Goal: Information Seeking & Learning: Understand process/instructions

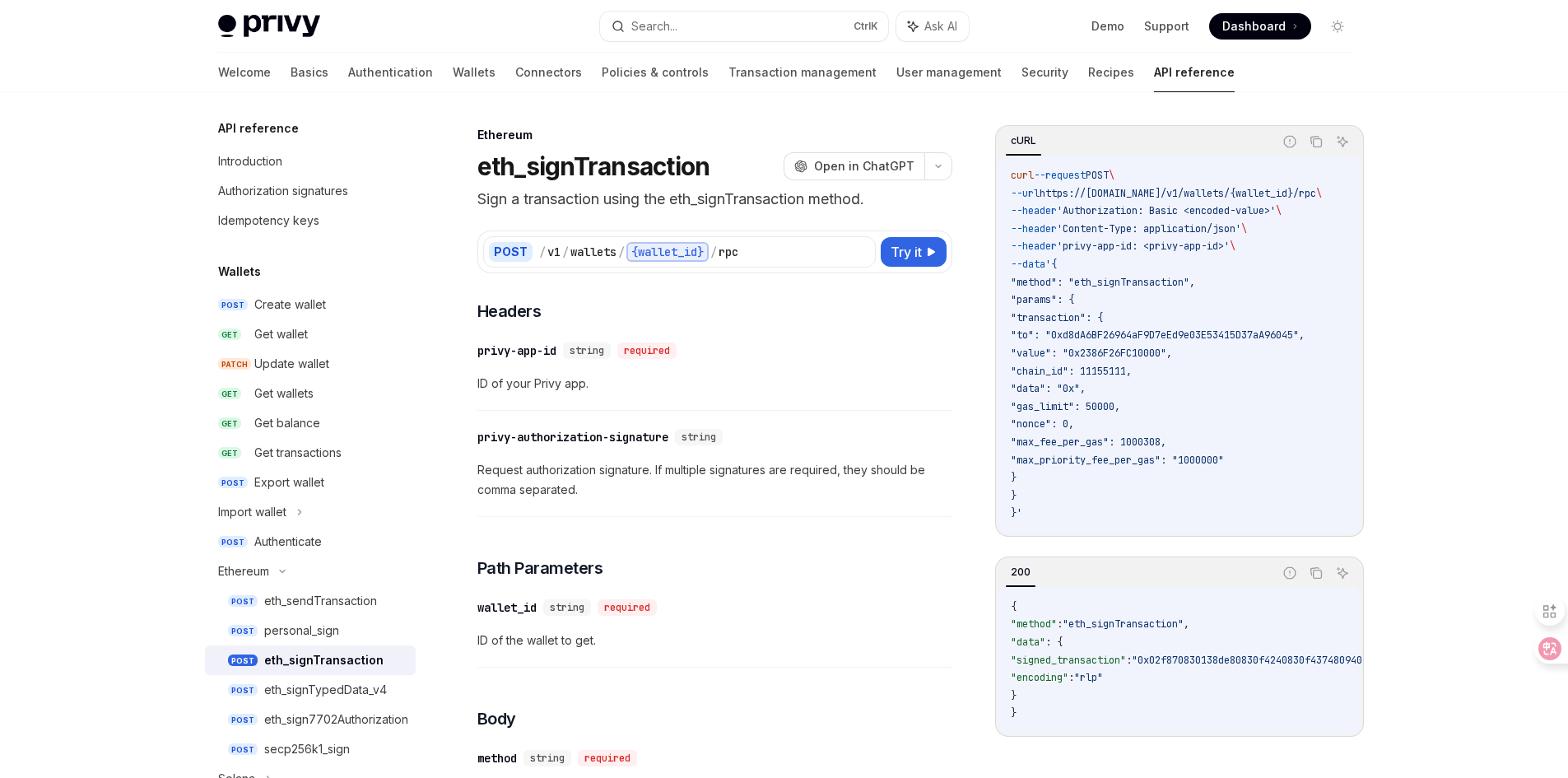
select select
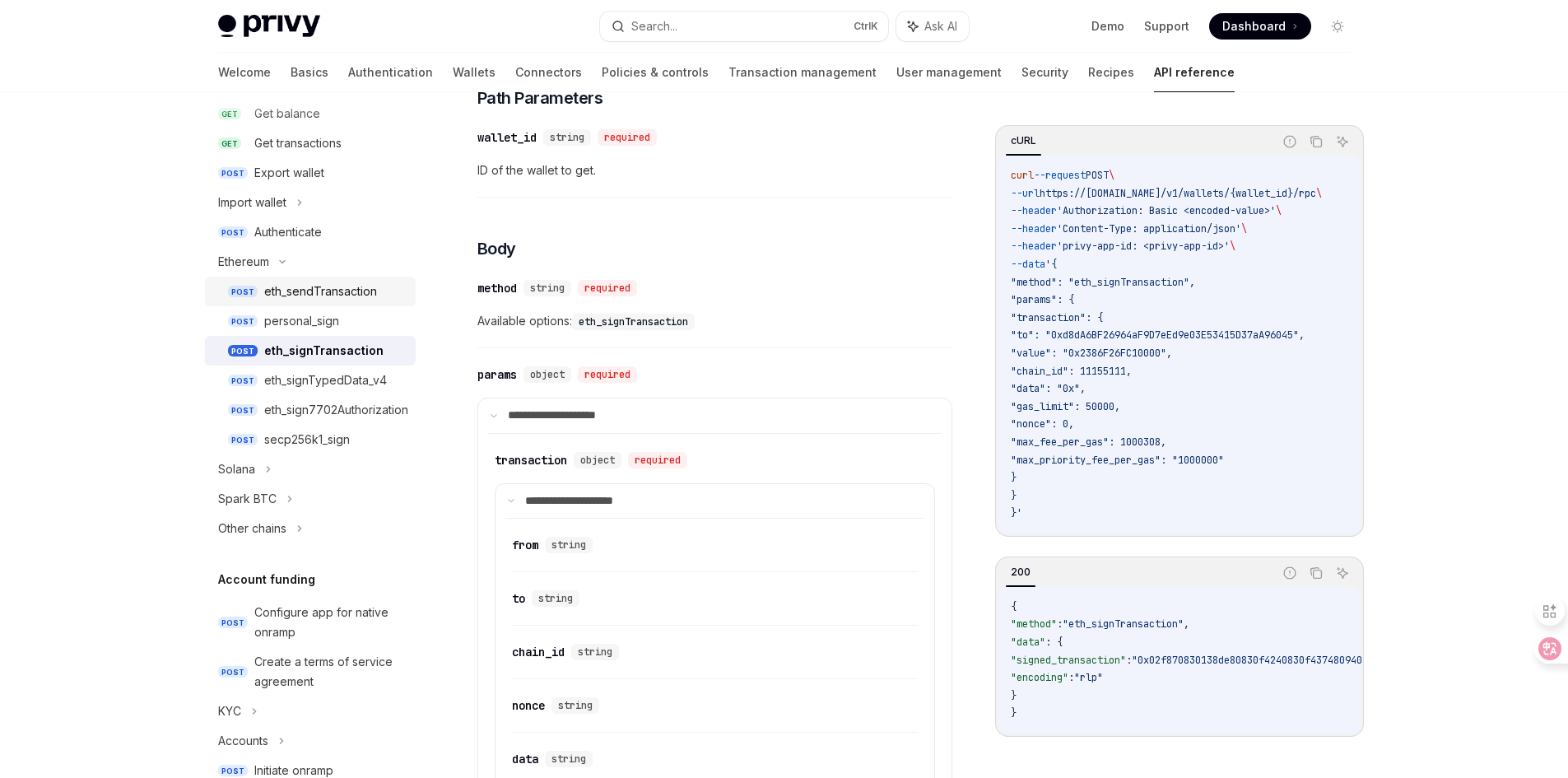
scroll to position [329, 0]
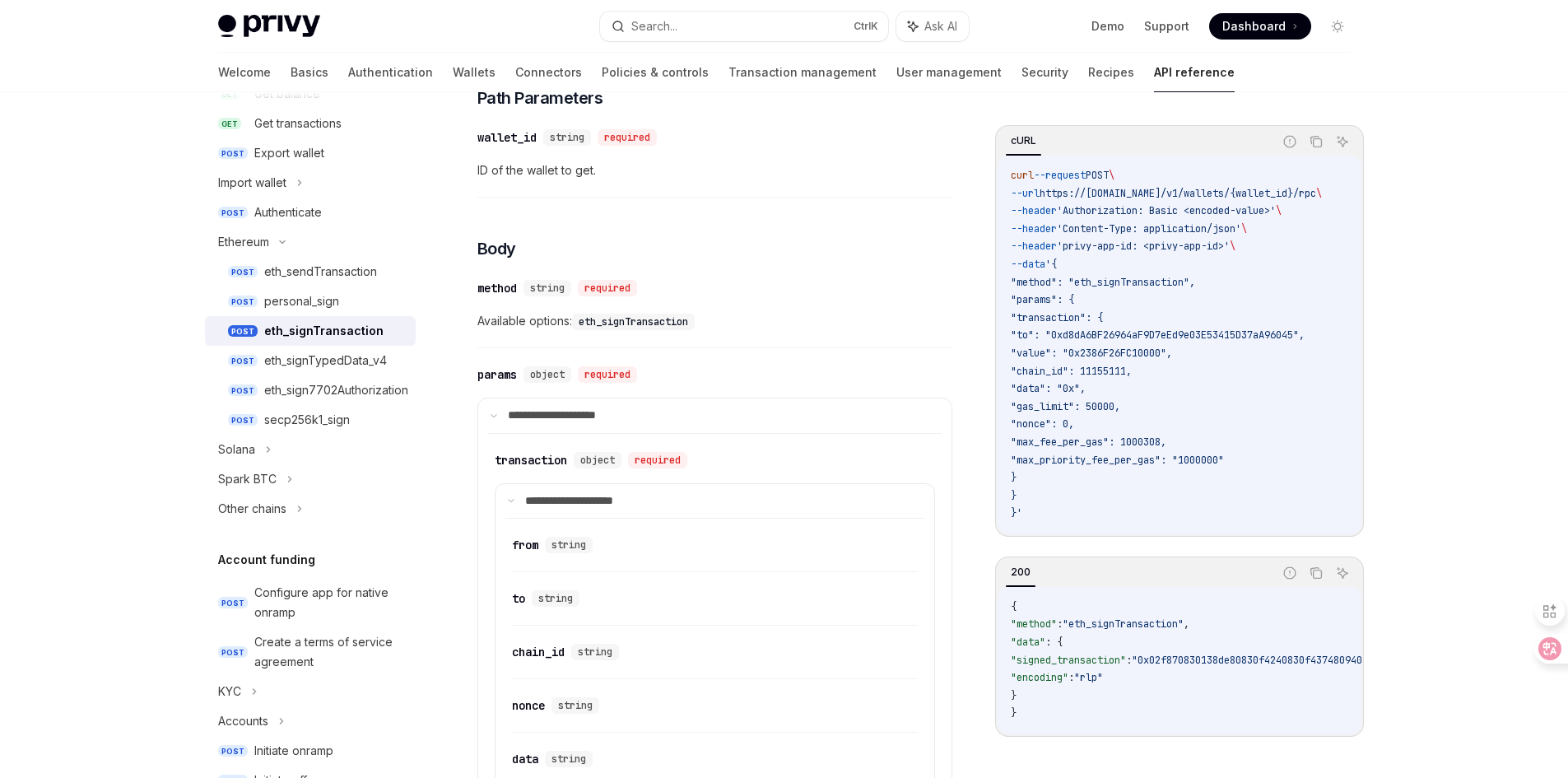
click at [49, 348] on div "Privy Docs home page Search... Ctrl K Ask AI Demo Support Dashboard Dashboard S…" at bounding box center [784, 648] width 1568 height 2236
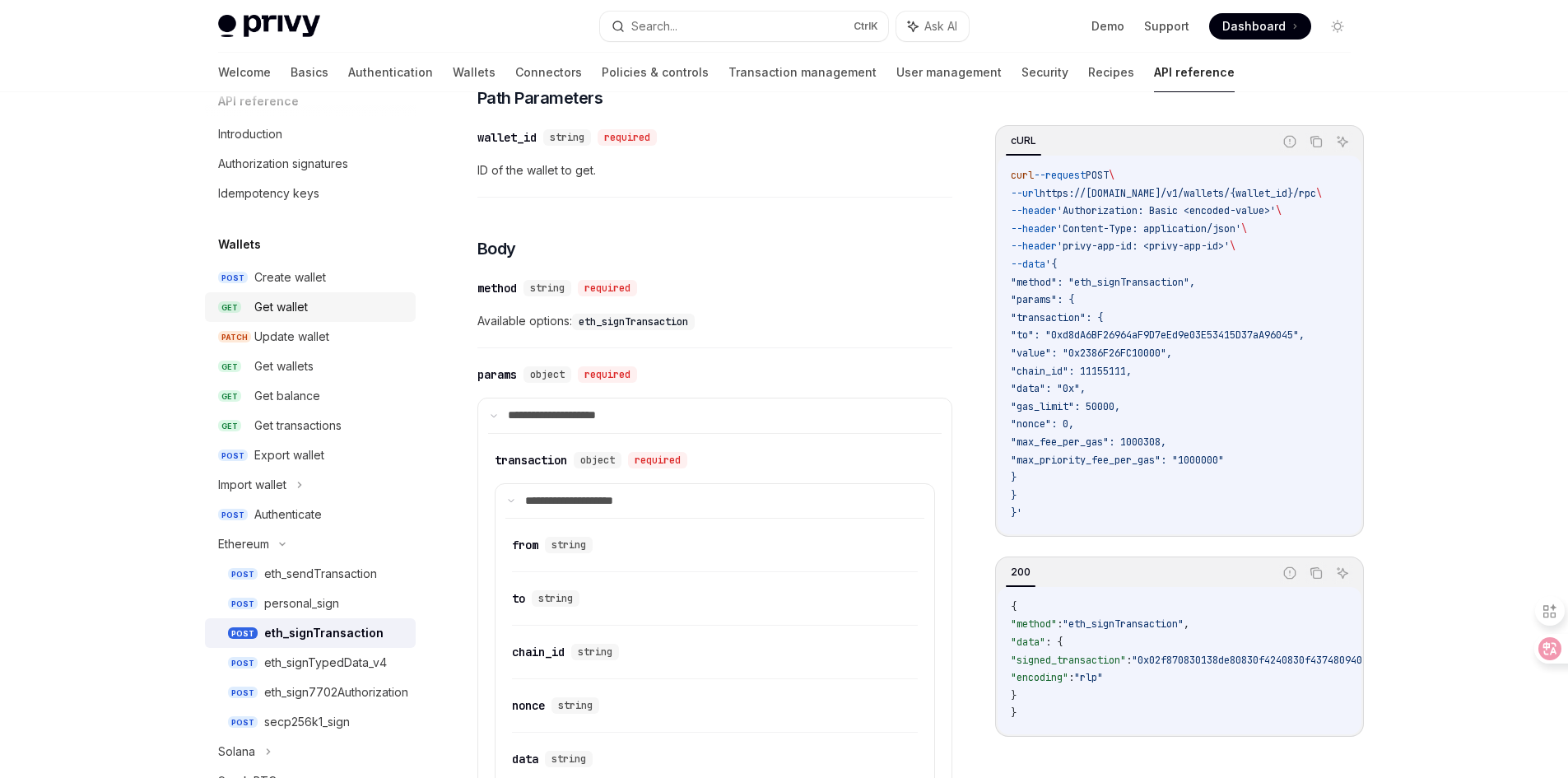
scroll to position [0, 0]
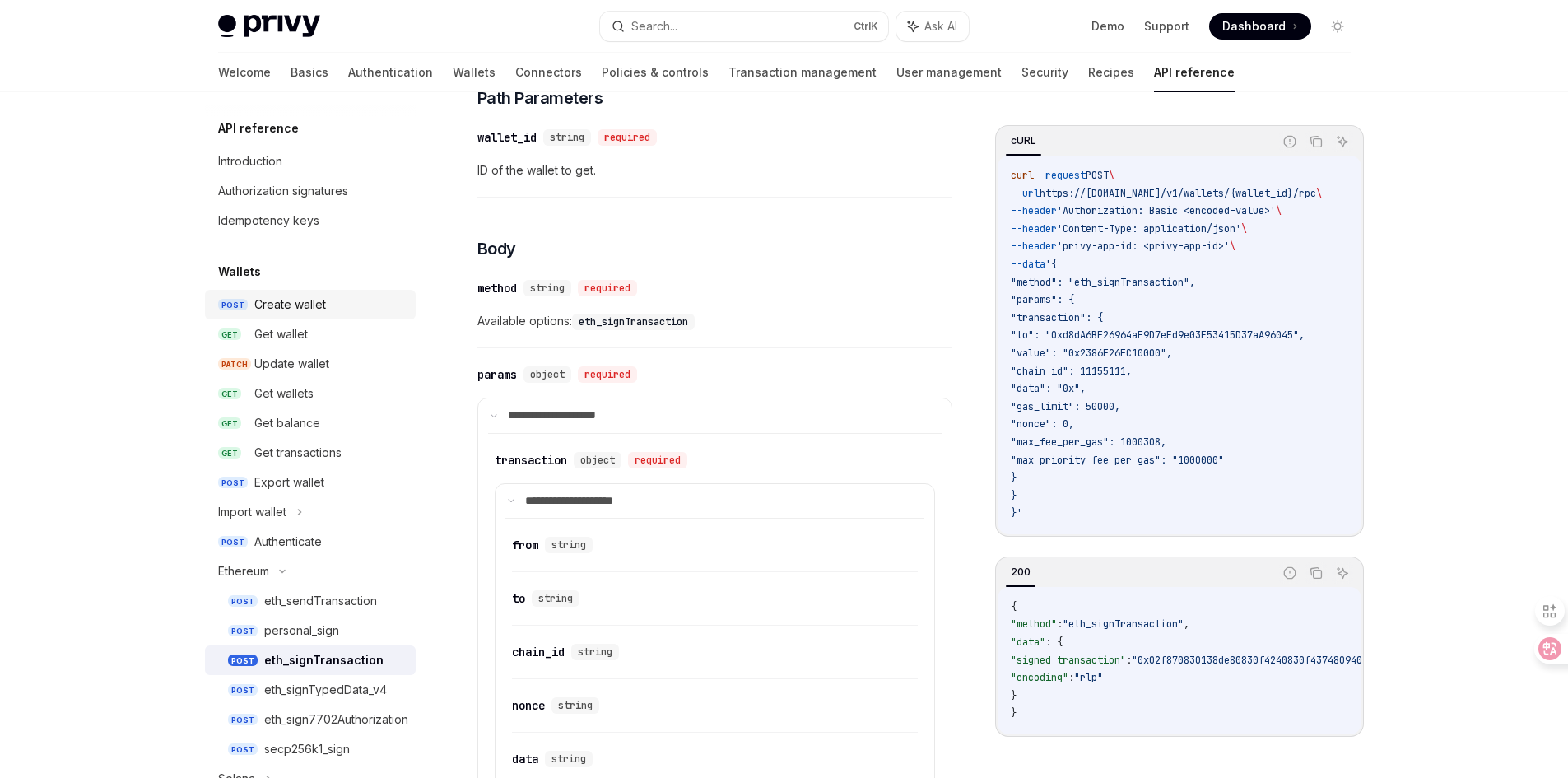
click at [272, 310] on div "Create wallet" at bounding box center [289, 305] width 71 height 20
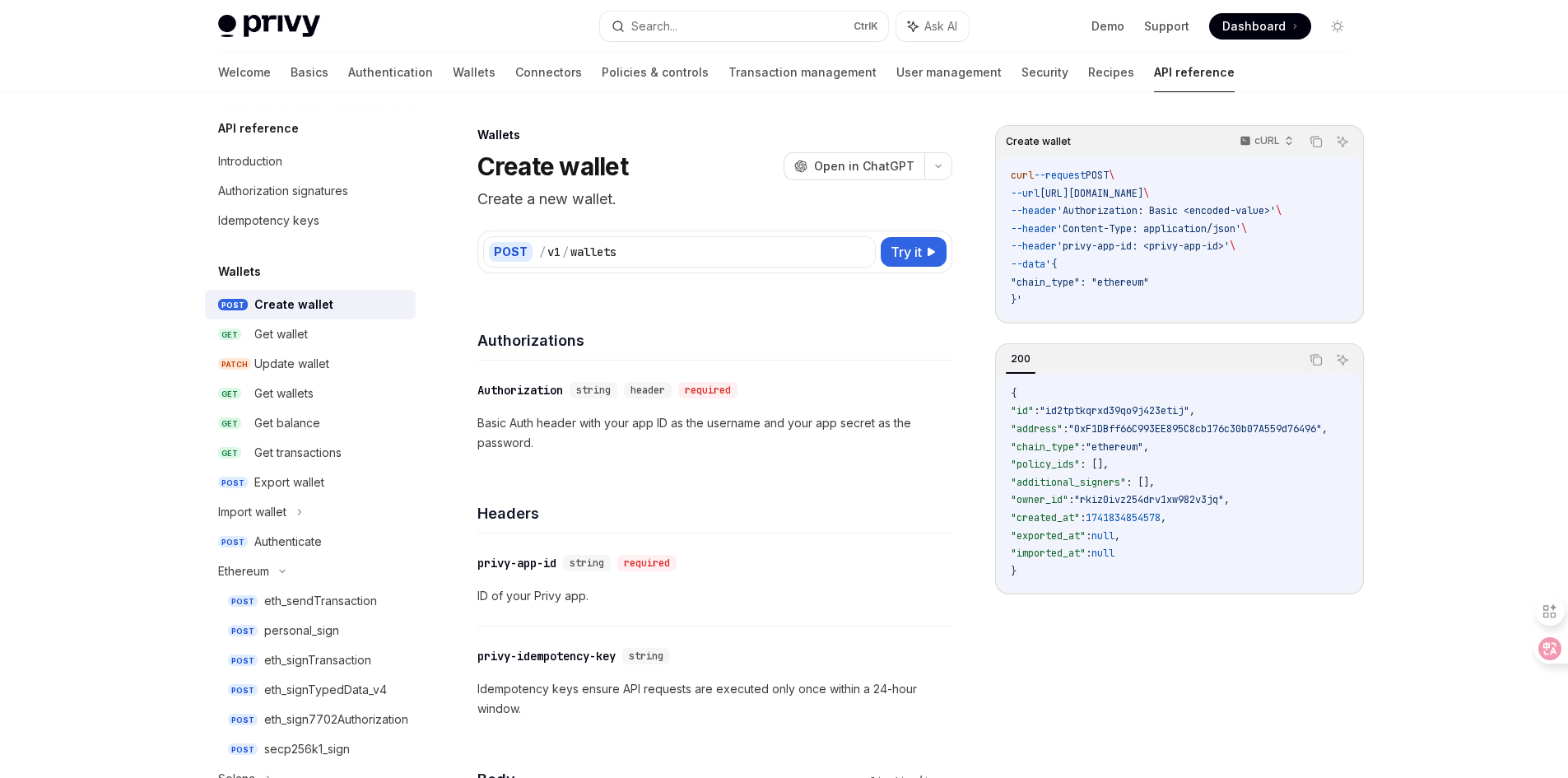
click at [1273, 361] on div "200" at bounding box center [1152, 360] width 293 height 28
click at [1306, 677] on div "Create wallet cURL Copy Ask AI curl --request POST \ --url [URL][DOMAIN_NAME] \…" at bounding box center [1179, 452] width 369 height 653
click at [293, 397] on div "Get wallets" at bounding box center [284, 394] width 59 height 20
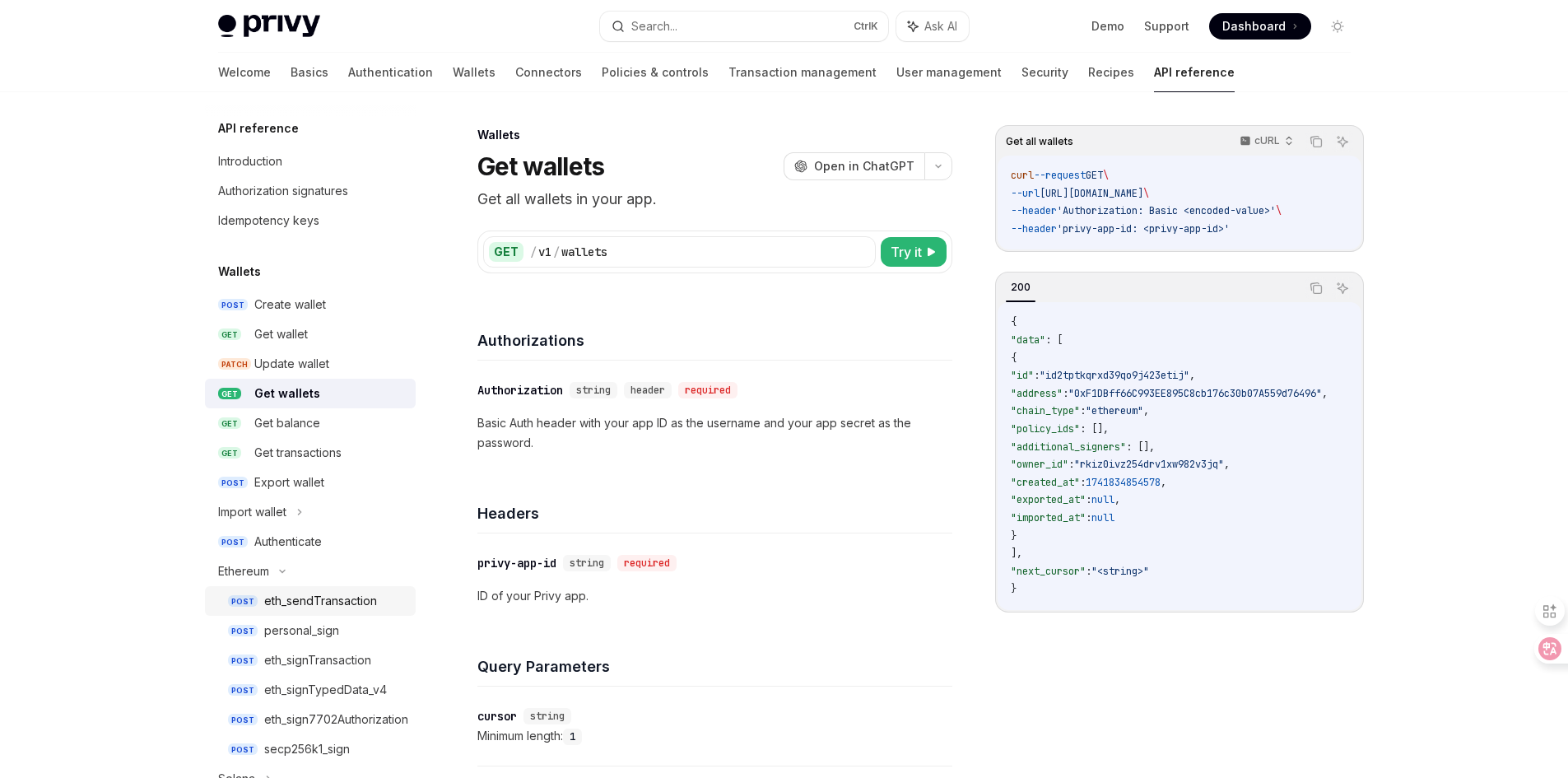
click at [325, 588] on link "POST eth_sendTransaction" at bounding box center [310, 600] width 211 height 30
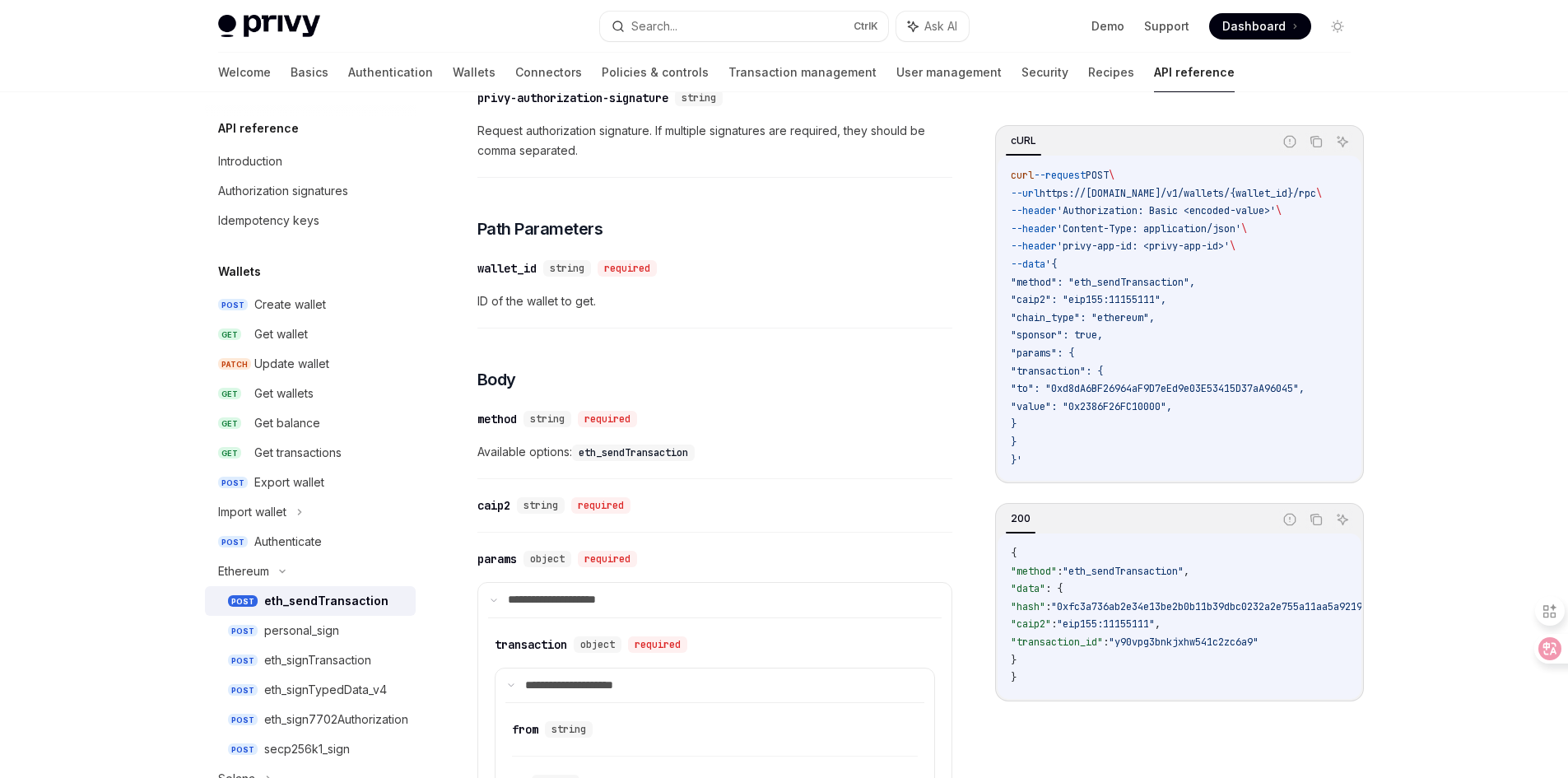
scroll to position [494, 0]
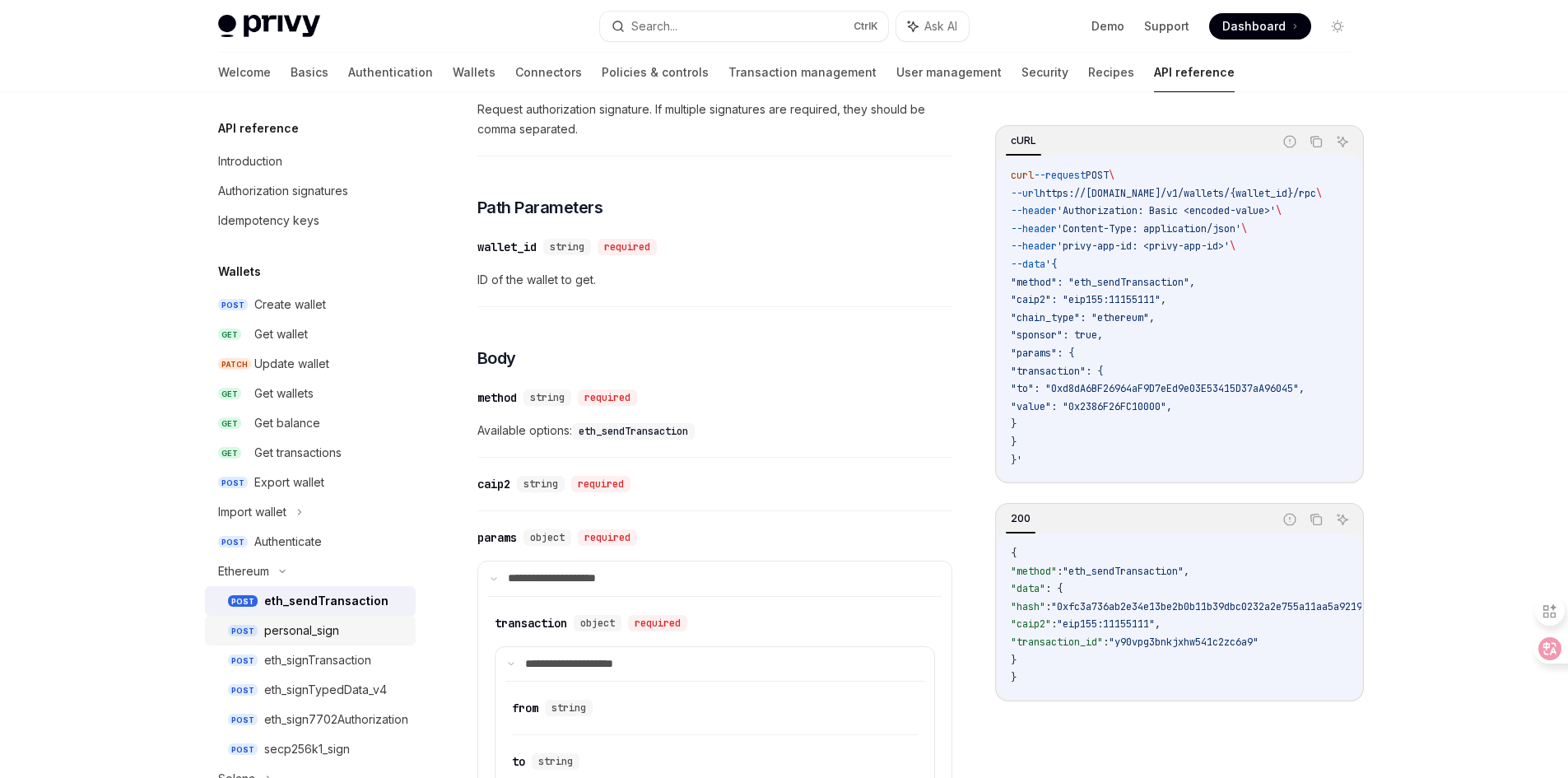
click at [277, 635] on div "personal_sign" at bounding box center [301, 631] width 75 height 20
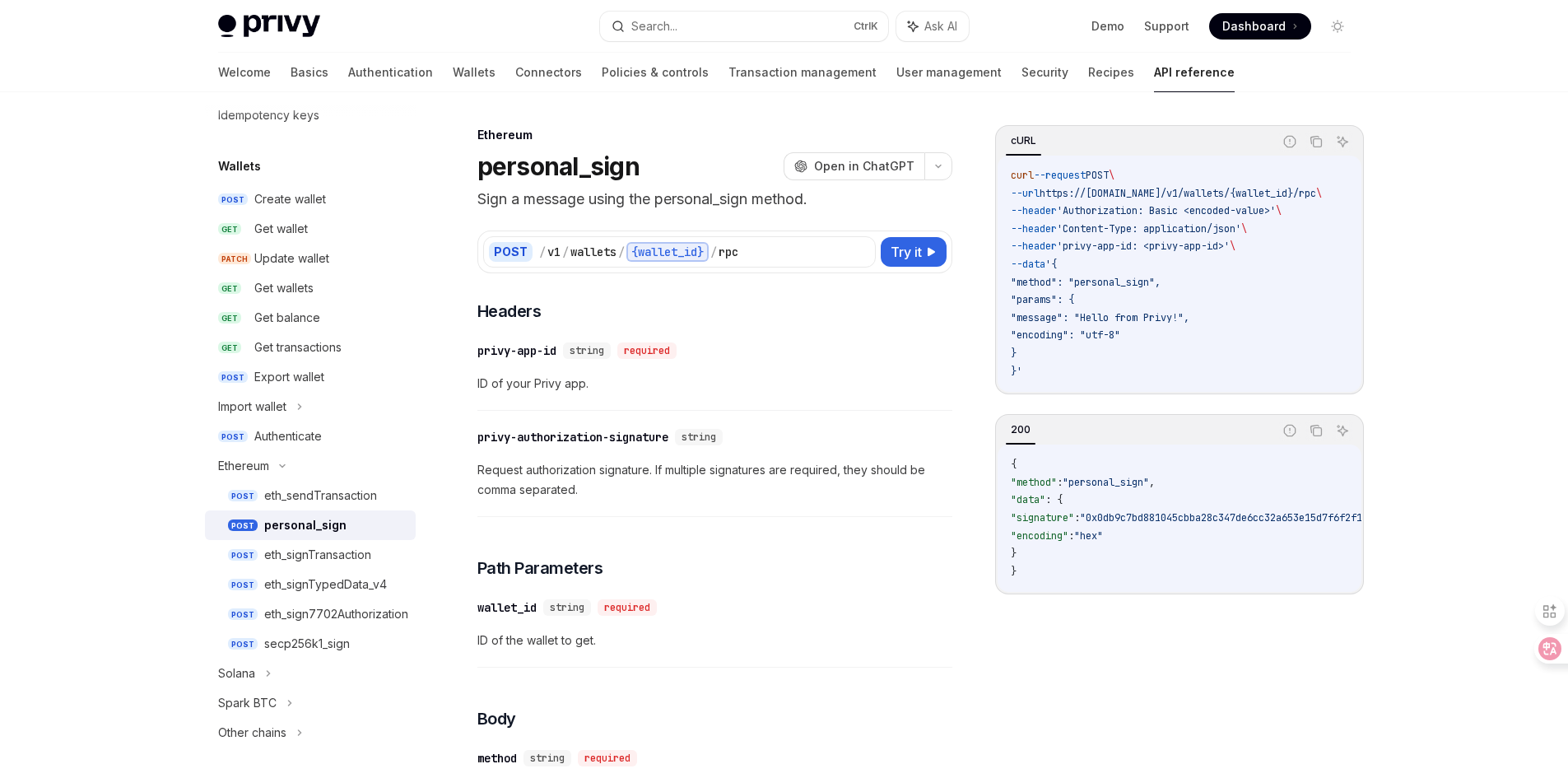
scroll to position [165, 0]
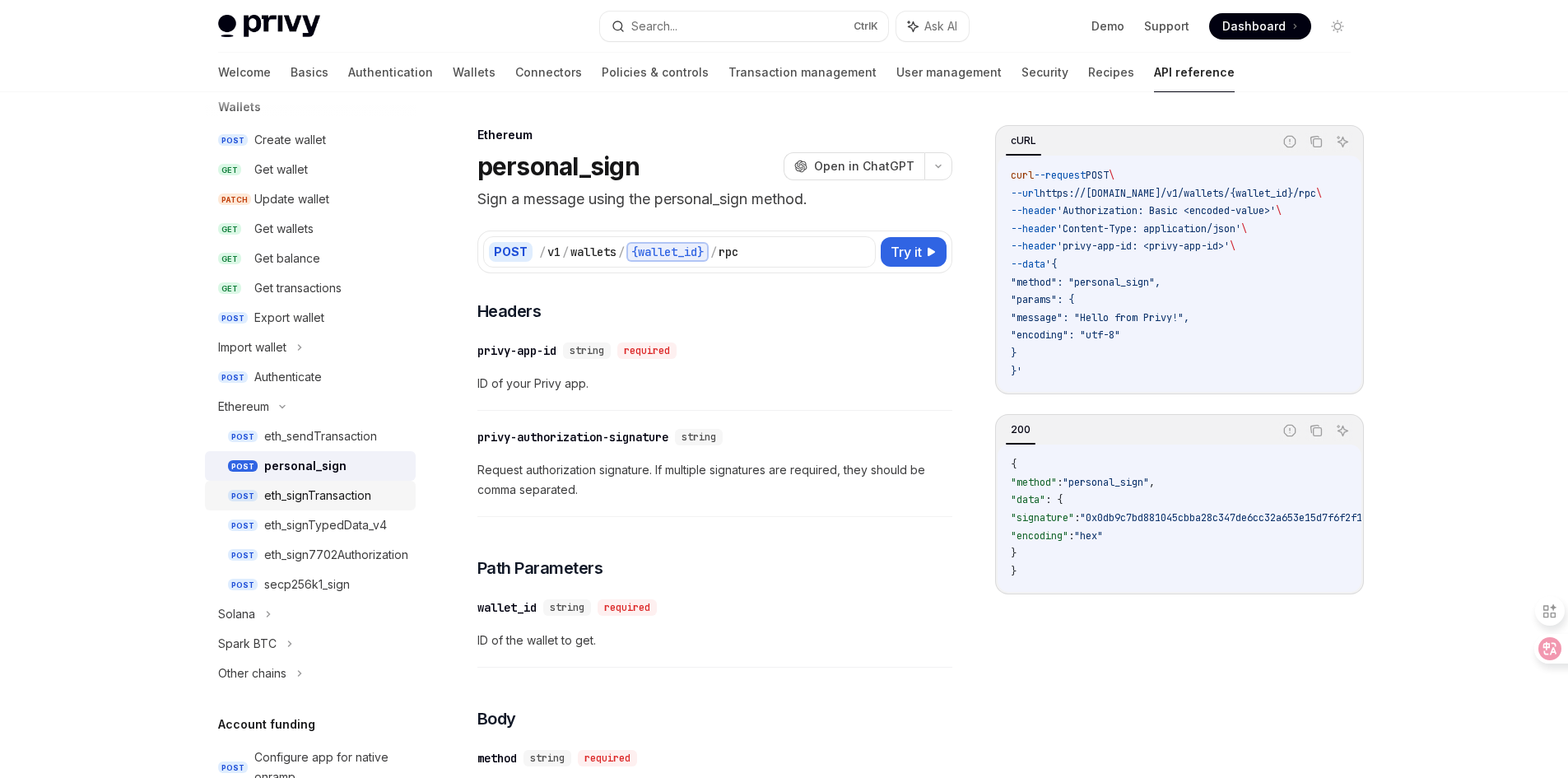
click at [313, 497] on div "eth_signTransaction" at bounding box center [317, 496] width 107 height 20
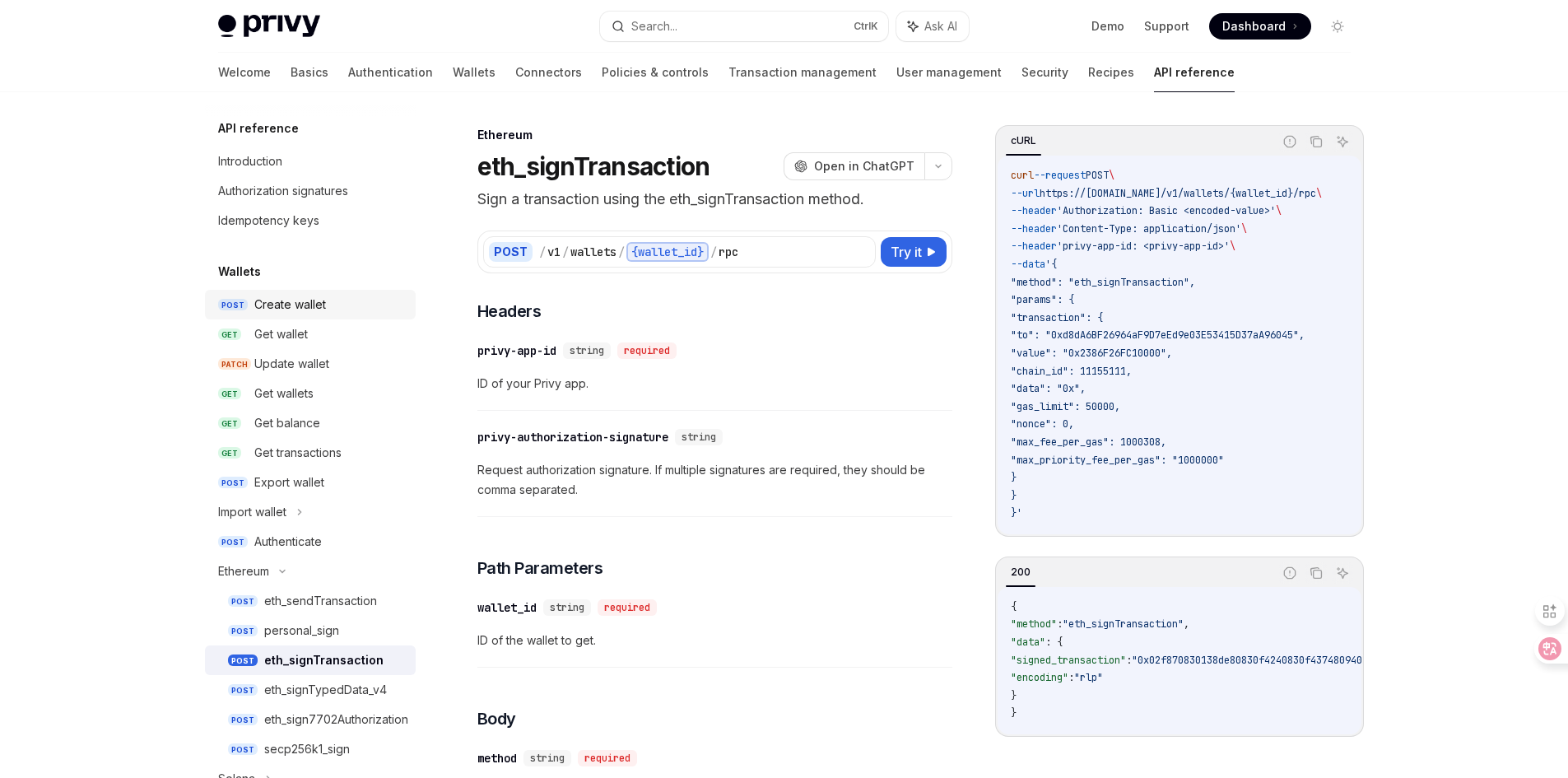
click at [310, 310] on div "Create wallet" at bounding box center [289, 305] width 71 height 20
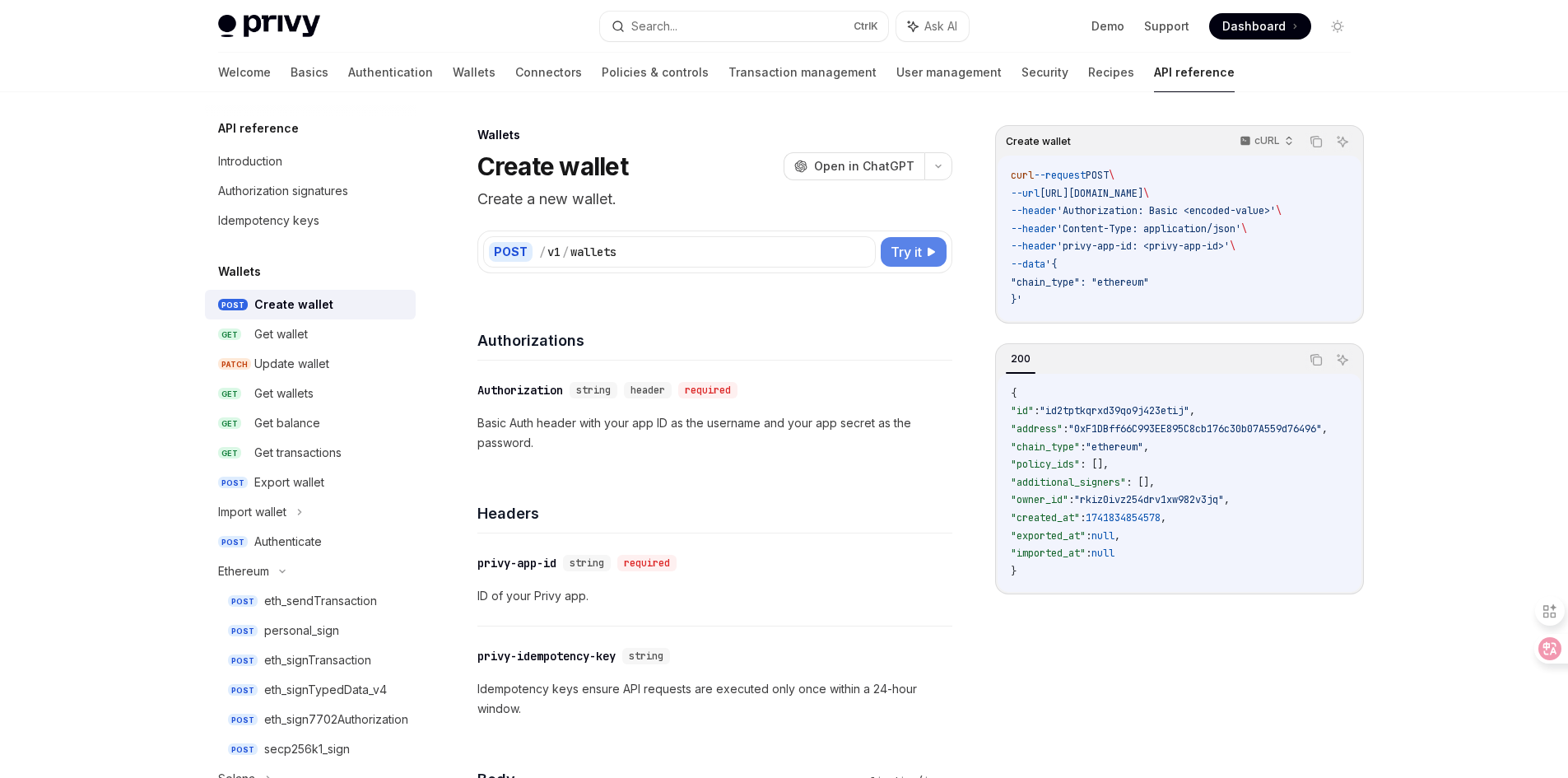
click at [908, 251] on span "Try it" at bounding box center [906, 252] width 32 height 20
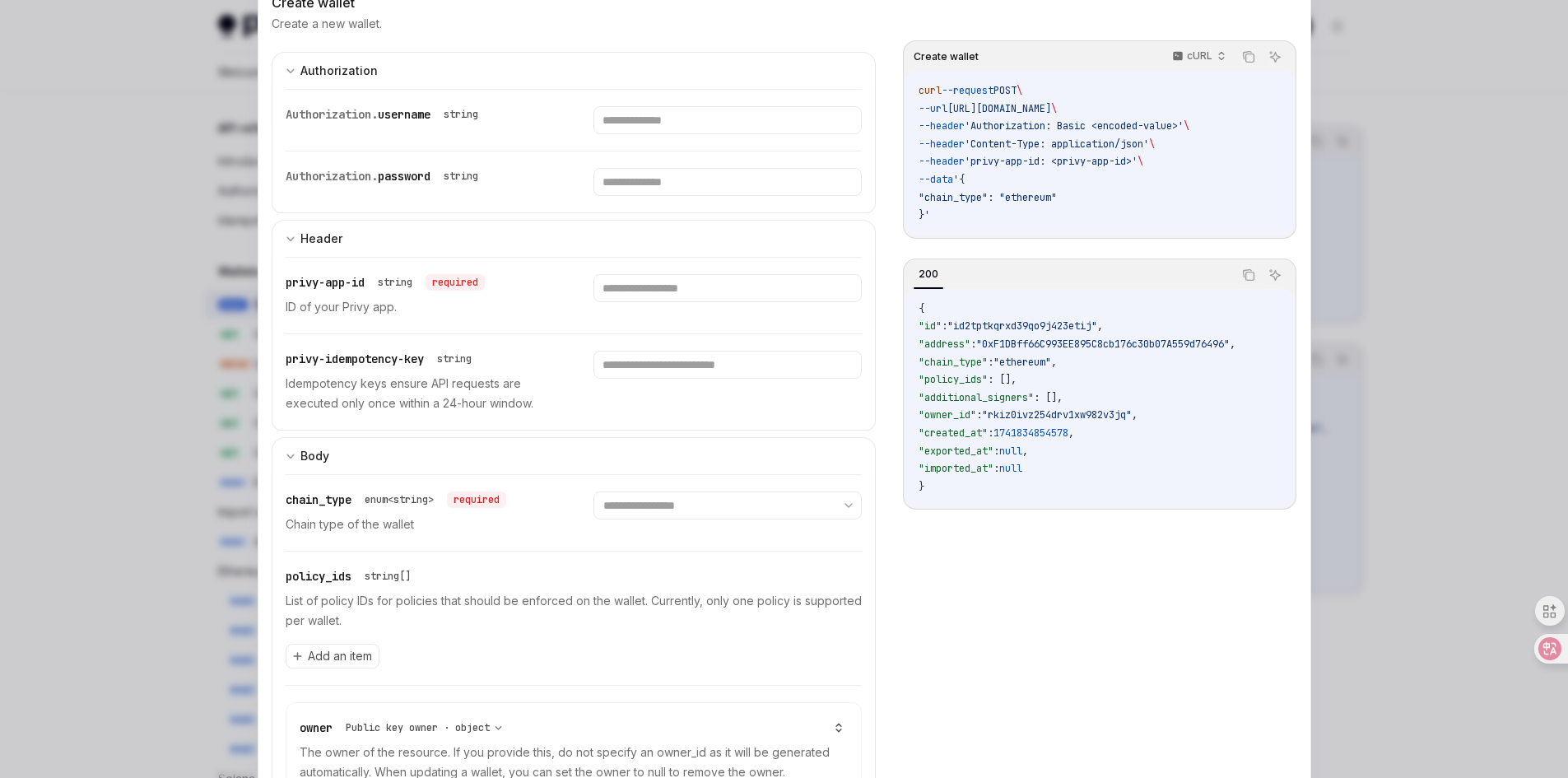
scroll to position [82, 0]
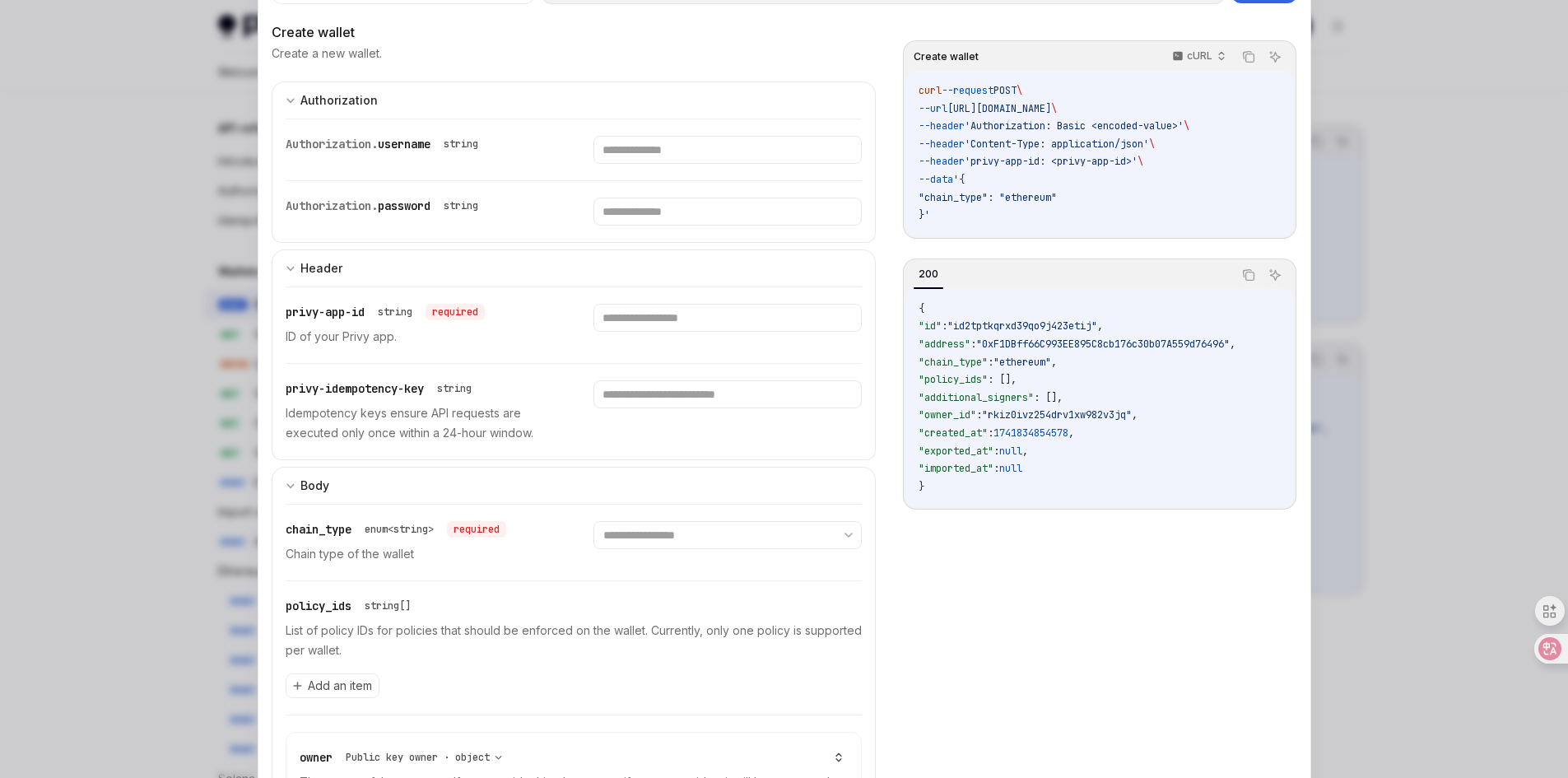
click at [1381, 87] on div at bounding box center [784, 389] width 1568 height 778
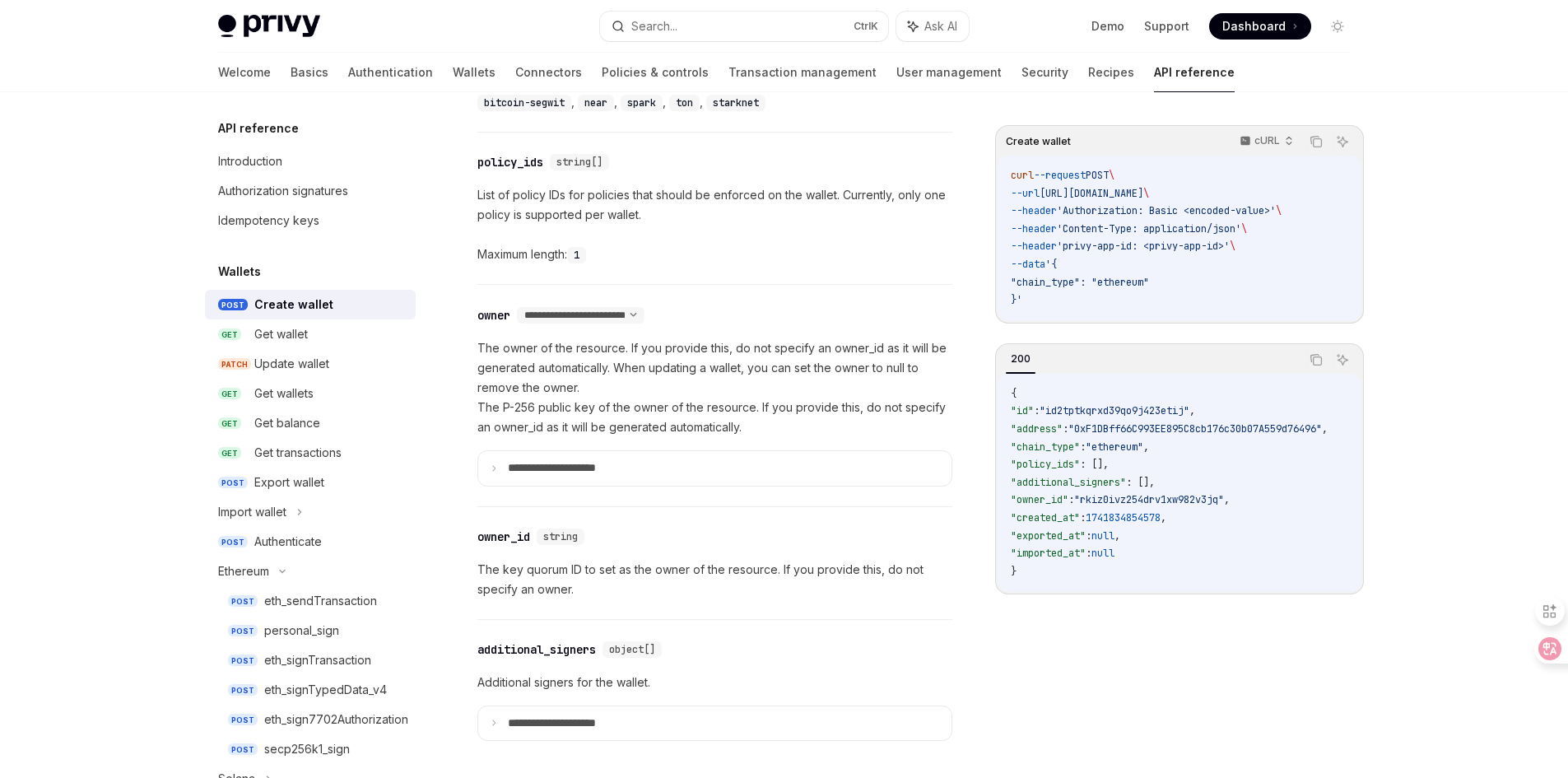
scroll to position [823, 0]
click at [498, 464] on summary "**********" at bounding box center [715, 464] width 473 height 34
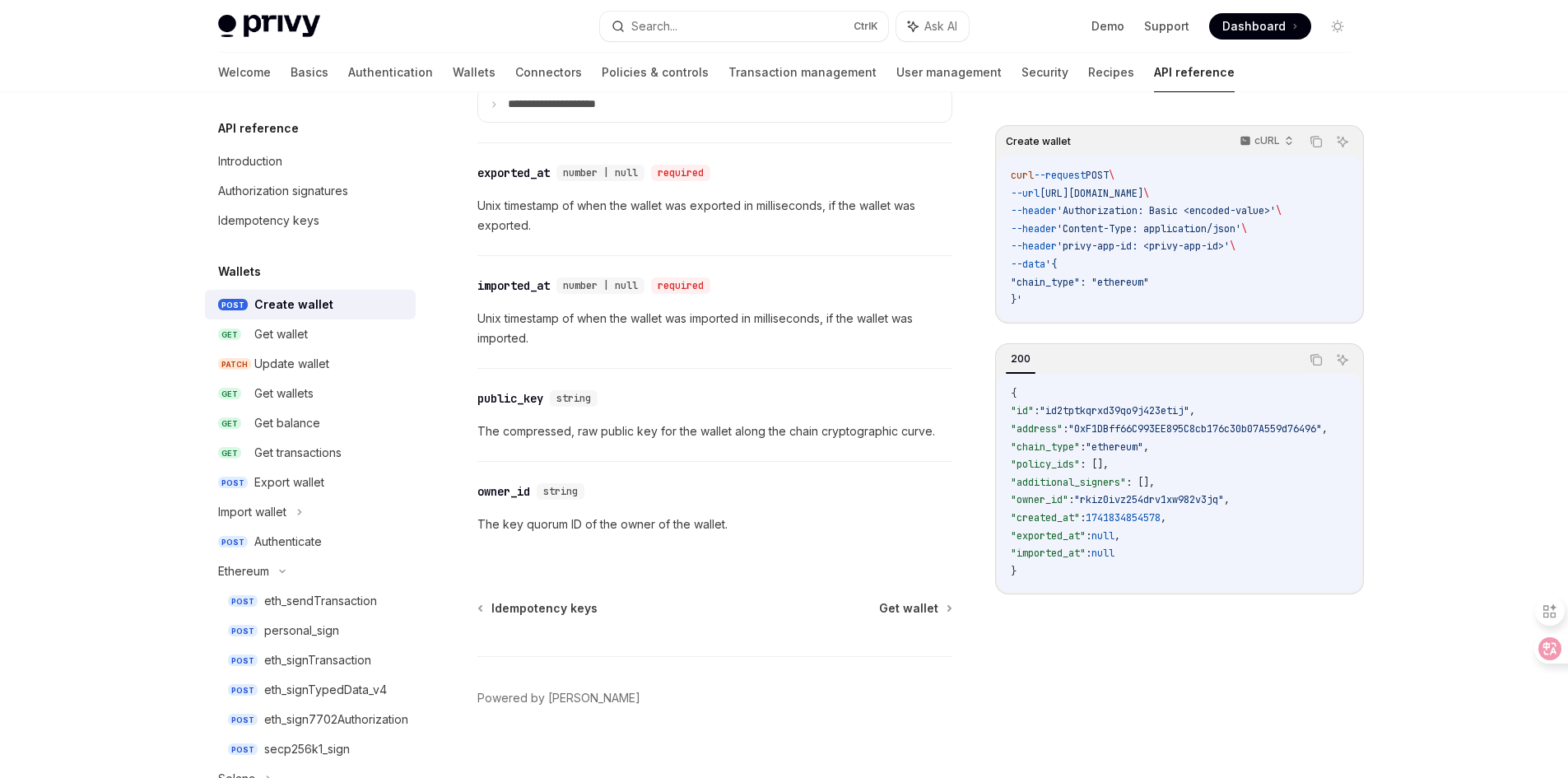
scroll to position [2245, 0]
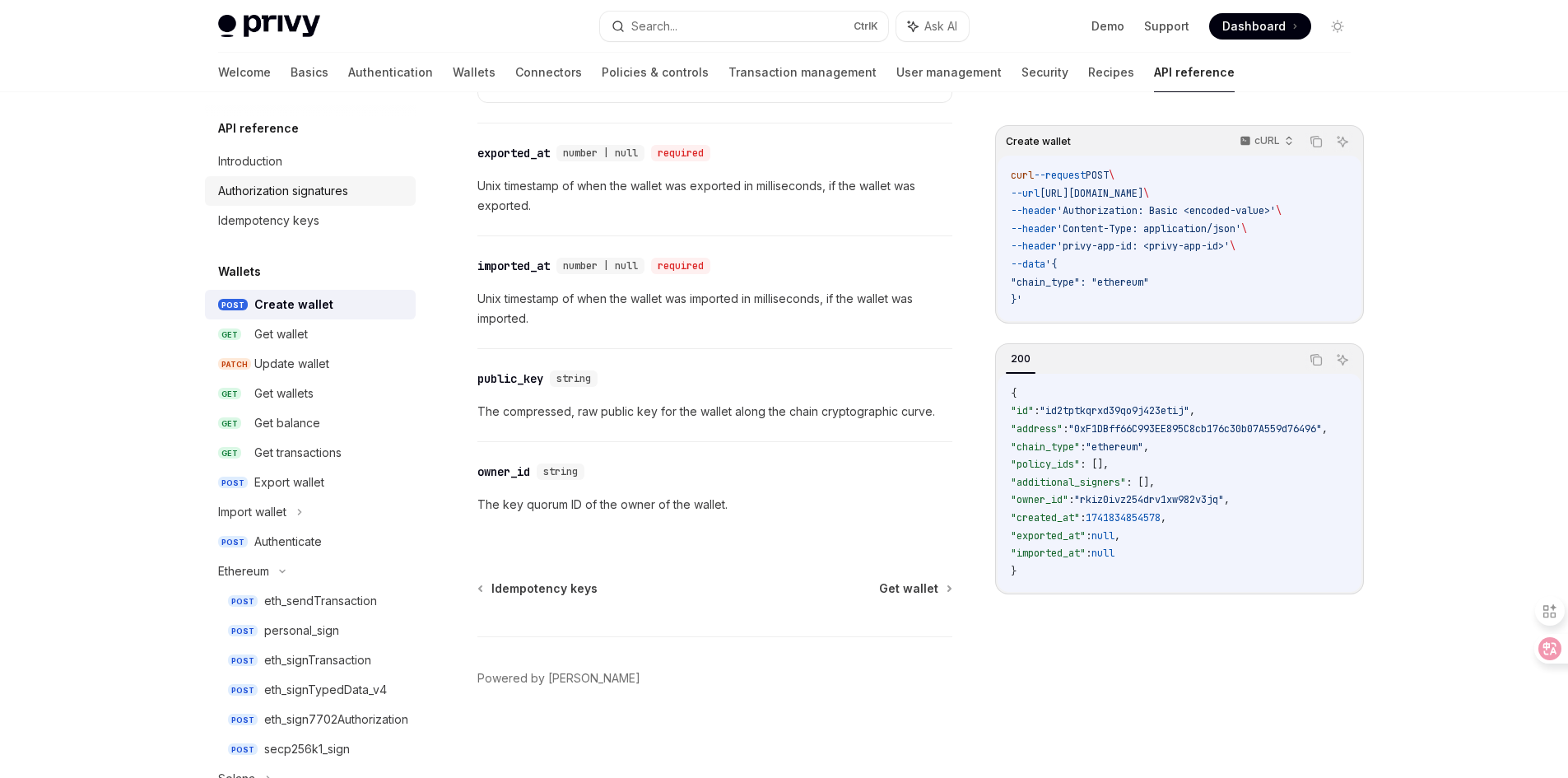
click at [296, 193] on div "Authorization signatures" at bounding box center [283, 191] width 130 height 20
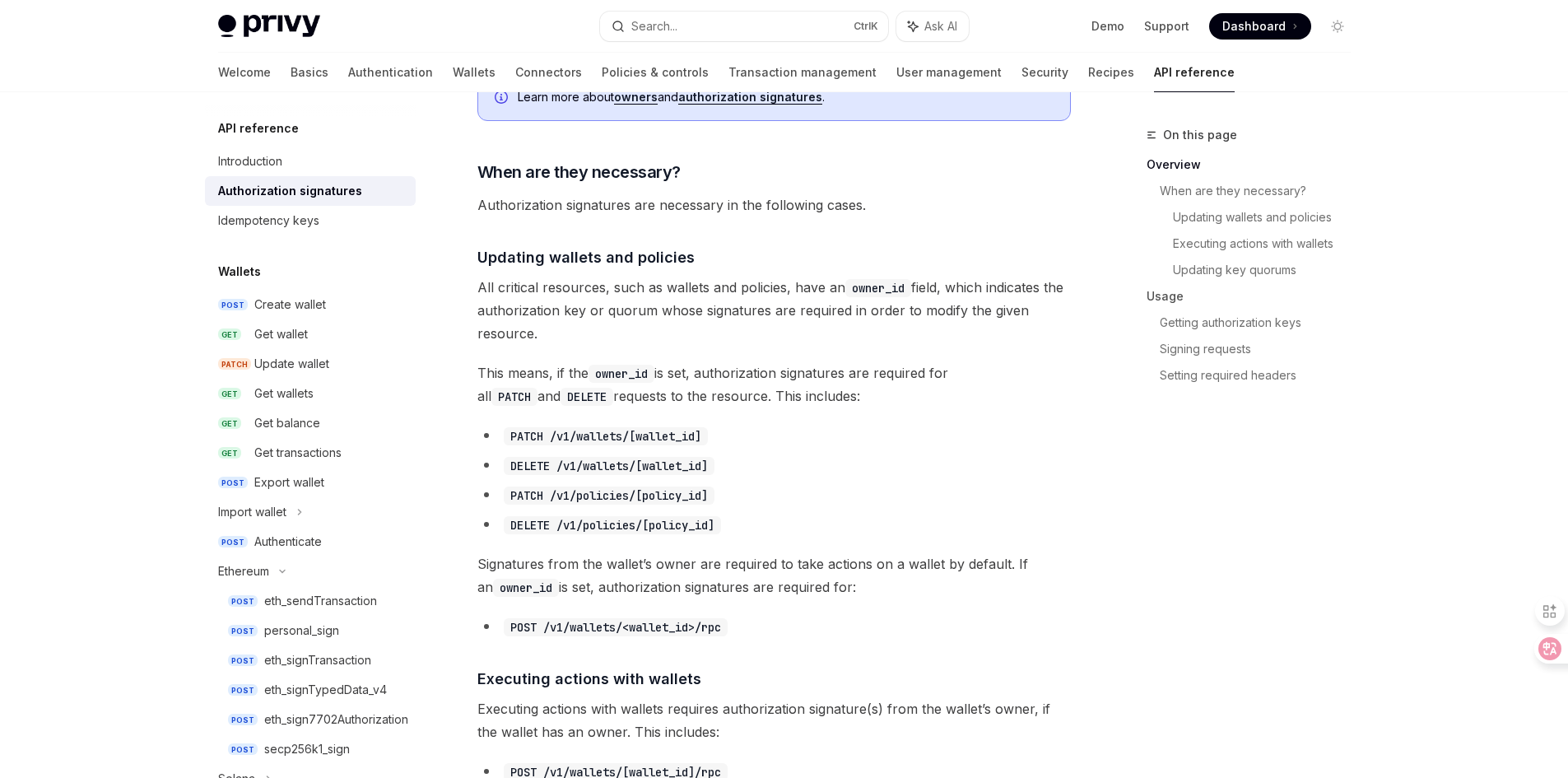
scroll to position [494, 0]
click at [246, 218] on div "Idempotency keys" at bounding box center [269, 221] width 101 height 20
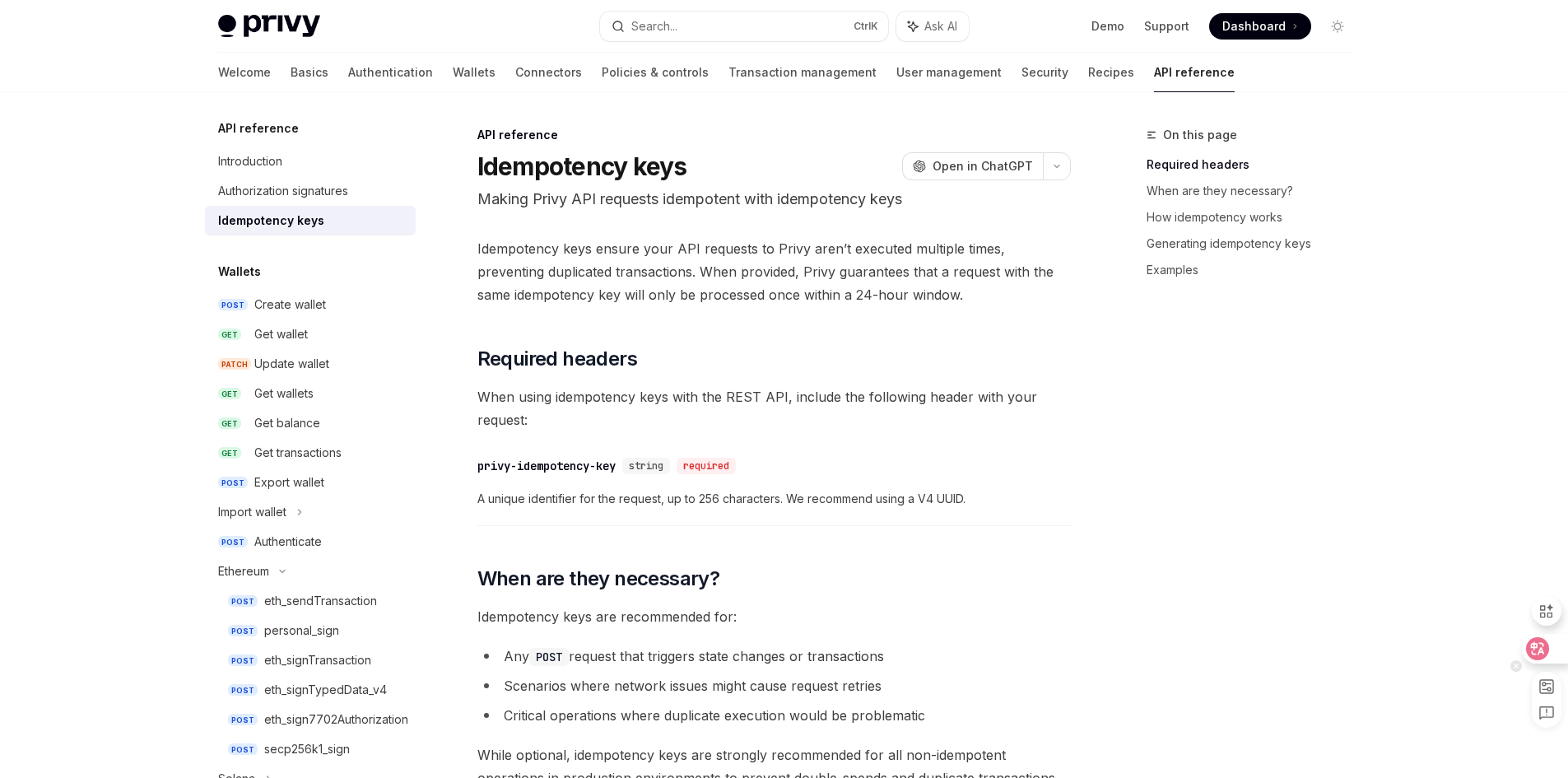
click at [1551, 646] on div at bounding box center [1544, 648] width 44 height 30
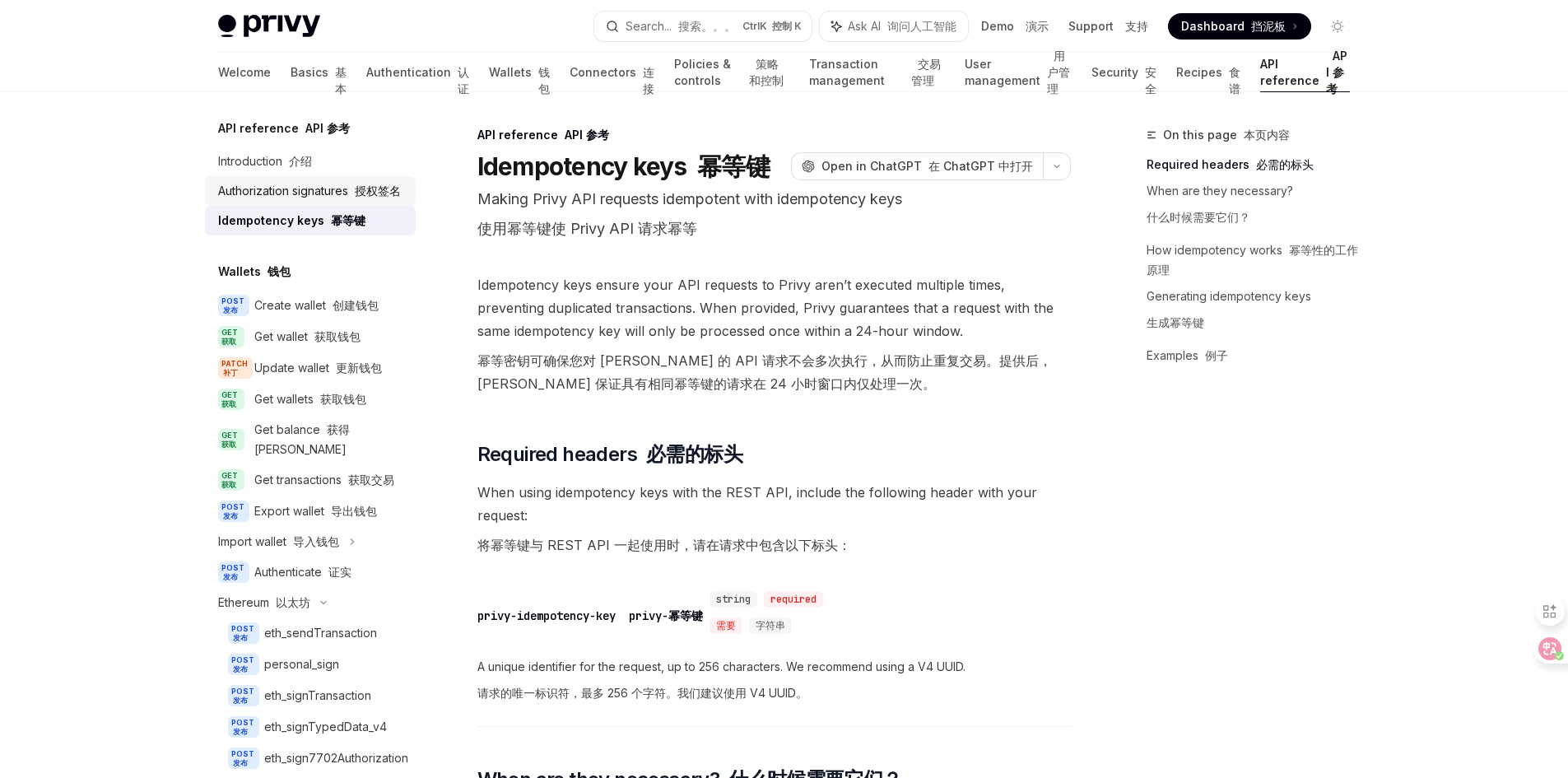
click at [317, 193] on div "Authorization signatures 授权签名" at bounding box center [309, 191] width 183 height 20
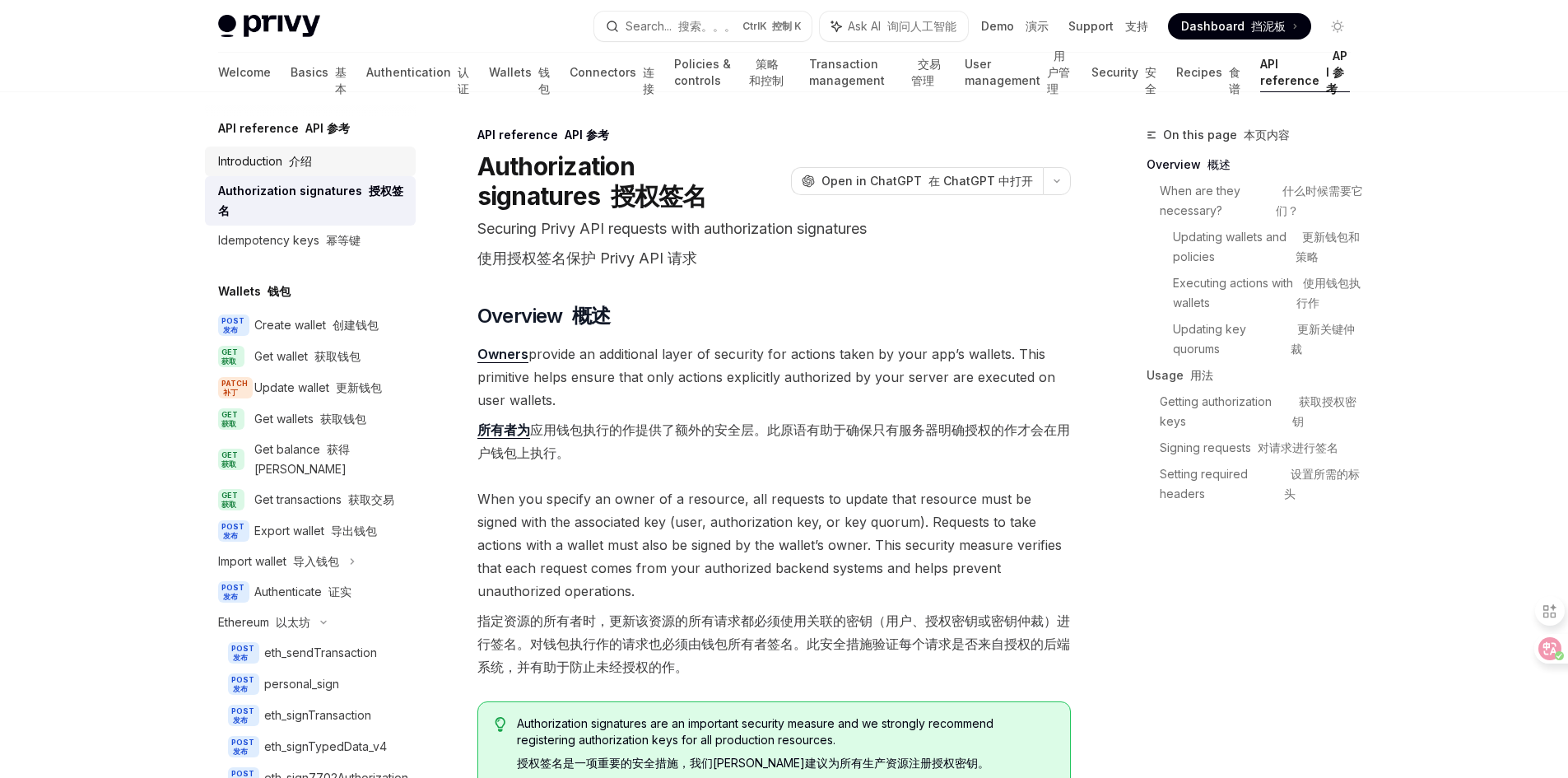
click at [308, 168] on div "Introduction 介绍" at bounding box center [265, 161] width 94 height 20
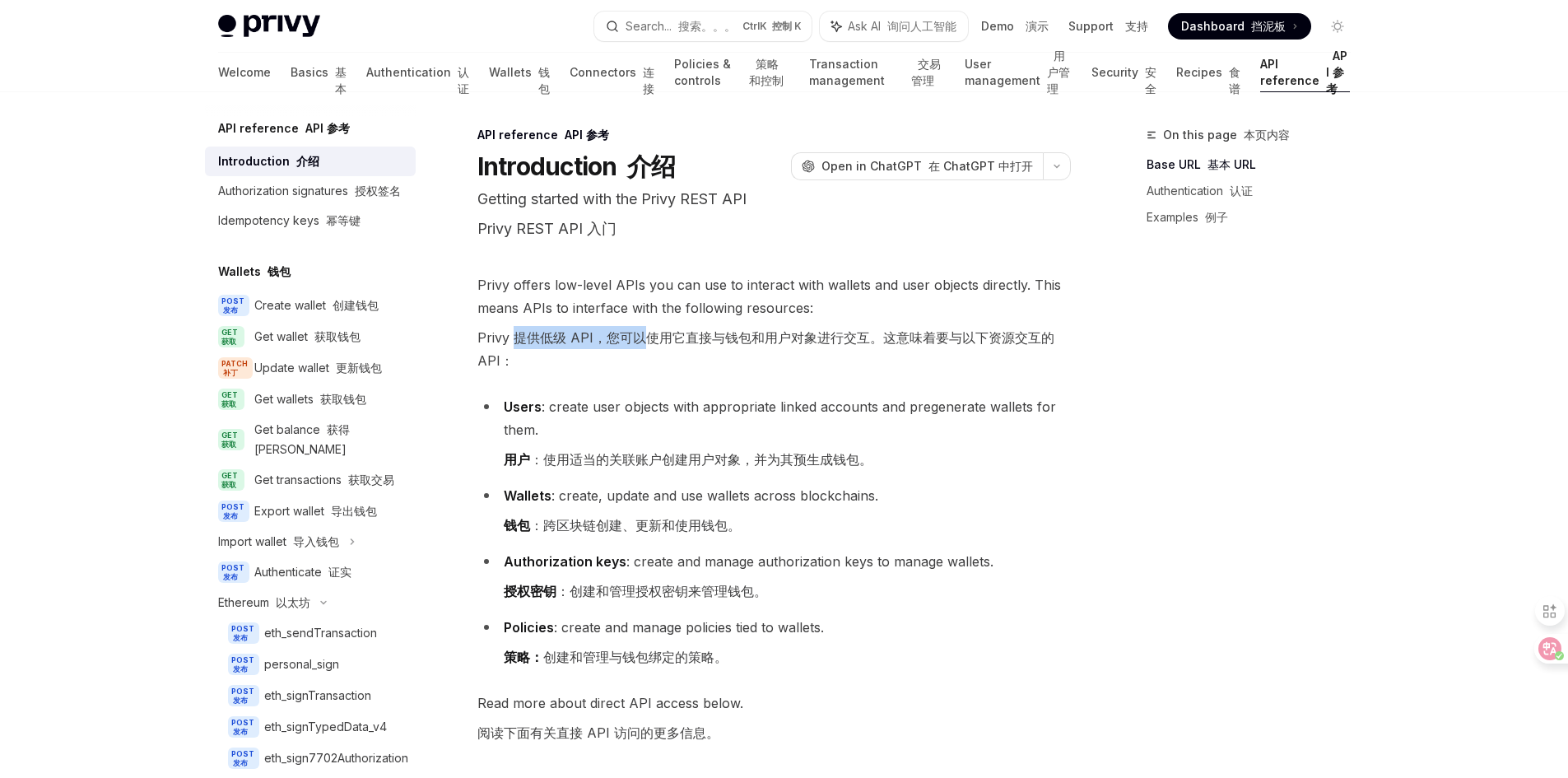
drag, startPoint x: 513, startPoint y: 334, endPoint x: 646, endPoint y: 338, distance: 133.1
click at [646, 338] on font "Privy 提供低级 API，您可以使用它直接与钱包和用户对象进行交互。这意味着要与以下资源交互的 API：" at bounding box center [766, 349] width 577 height 40
copy font "提供低级 API，您可以"
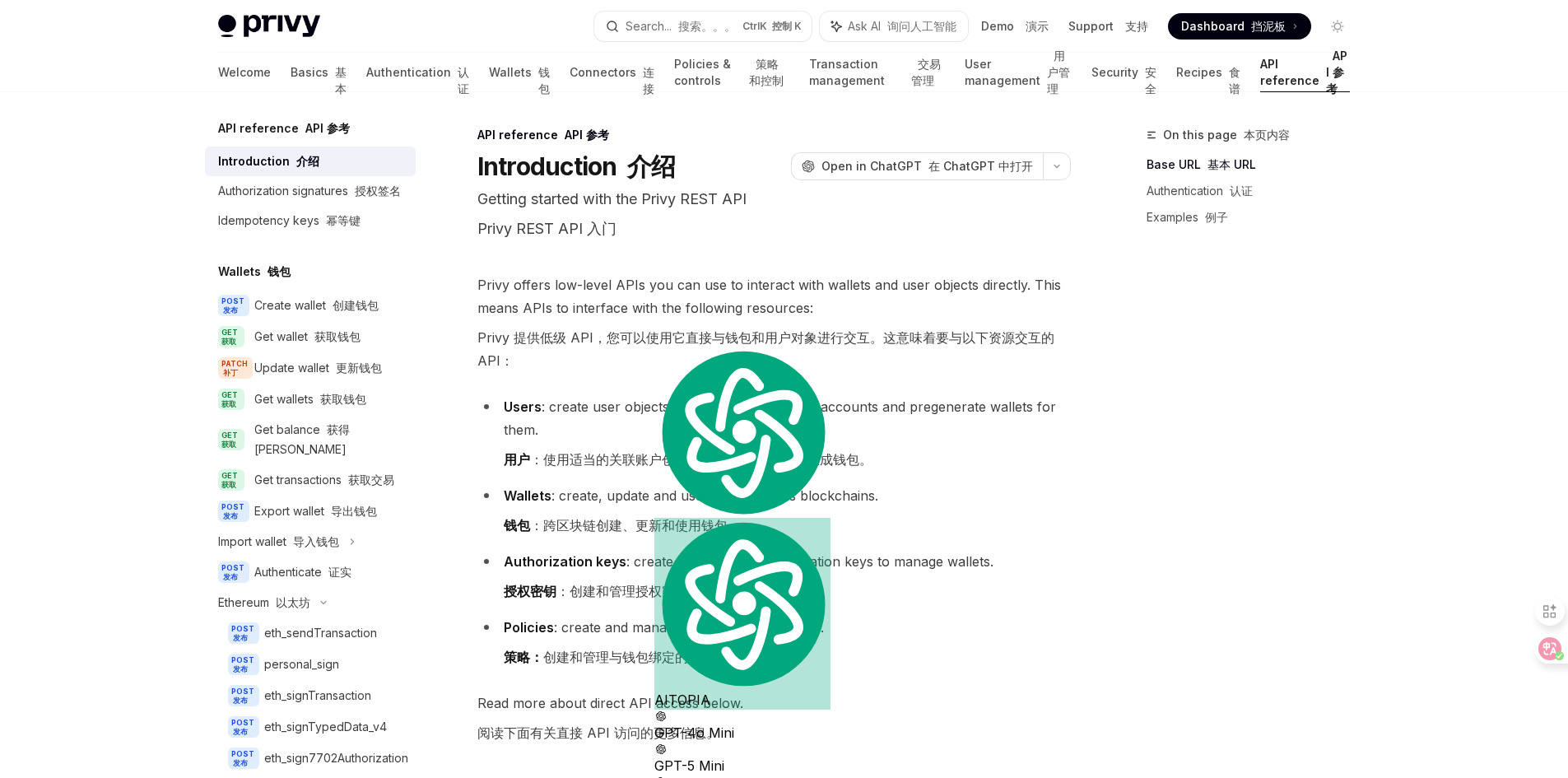
click at [707, 416] on li "Users : create user objects with appropriate linked accounts and pregenerate wa…" at bounding box center [774, 435] width 593 height 82
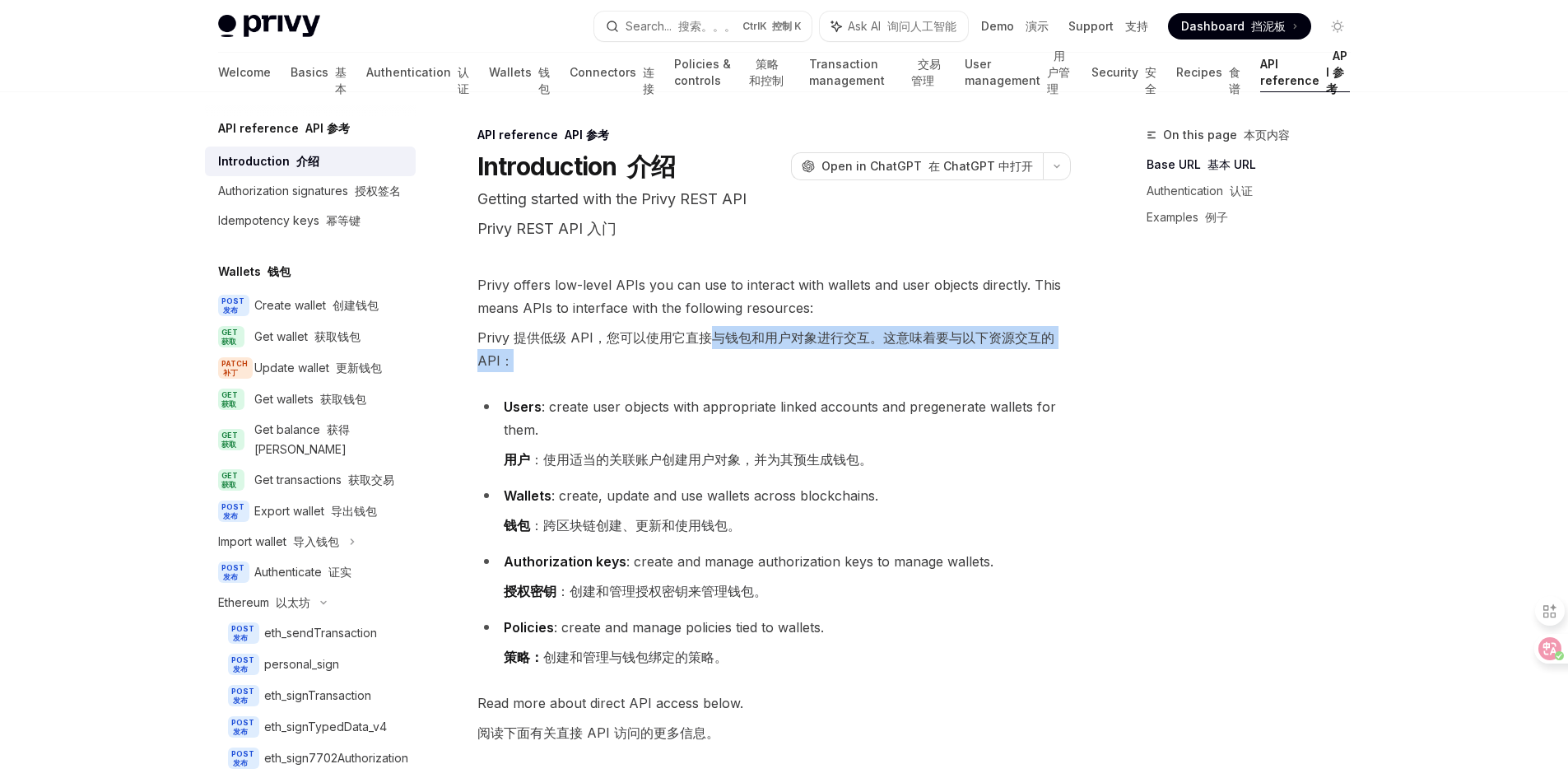
drag, startPoint x: 708, startPoint y: 327, endPoint x: 982, endPoint y: 371, distance: 277.5
click at [1035, 351] on font "Privy 提供低级 API，您可以使用它直接与钱包和用户对象进行交互。这意味着要与以下资源交互的 API：" at bounding box center [774, 349] width 593 height 46
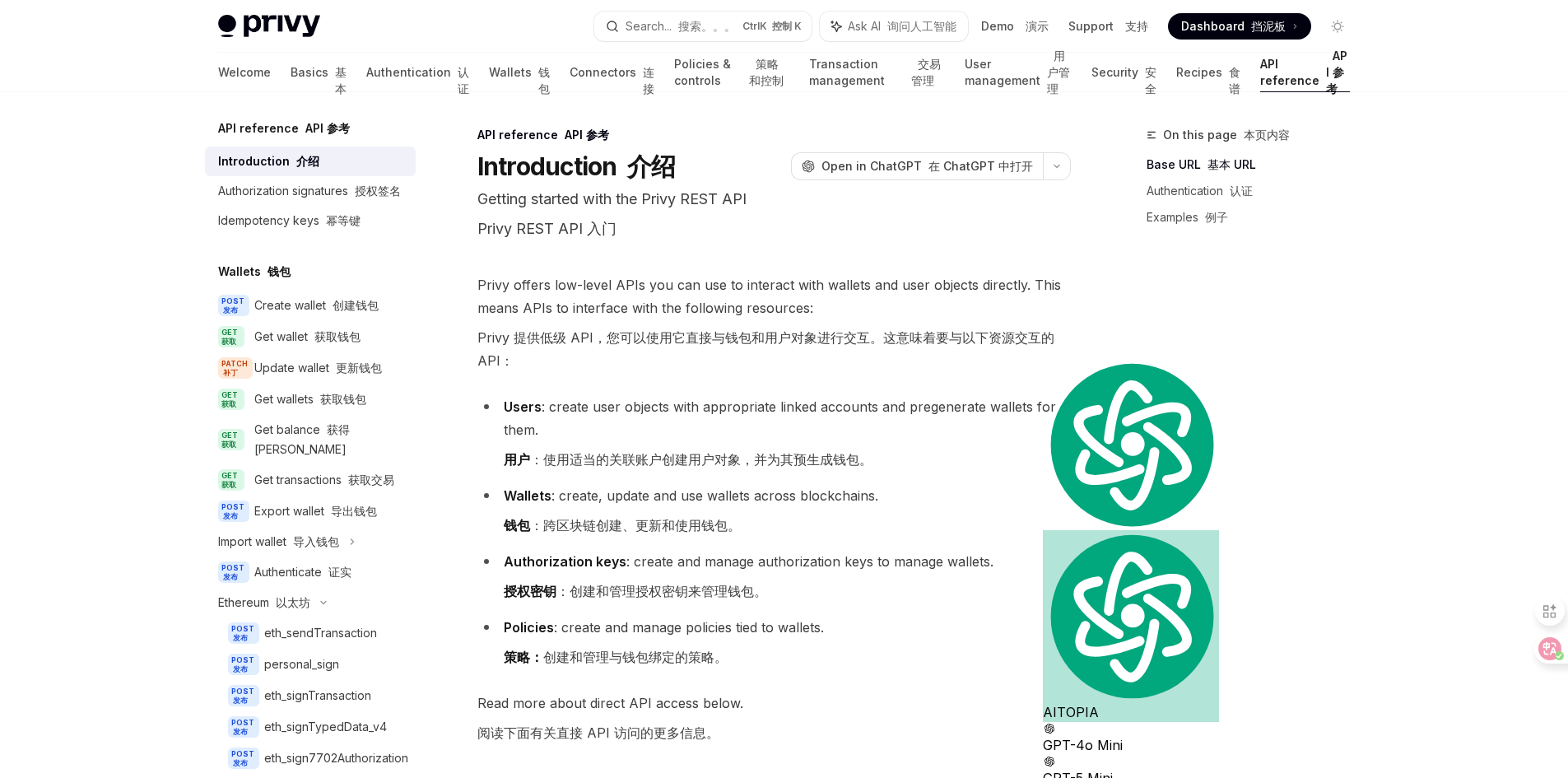
click at [611, 443] on li "Users : create user objects with appropriate linked accounts and pregenerate wa…" at bounding box center [774, 435] width 593 height 82
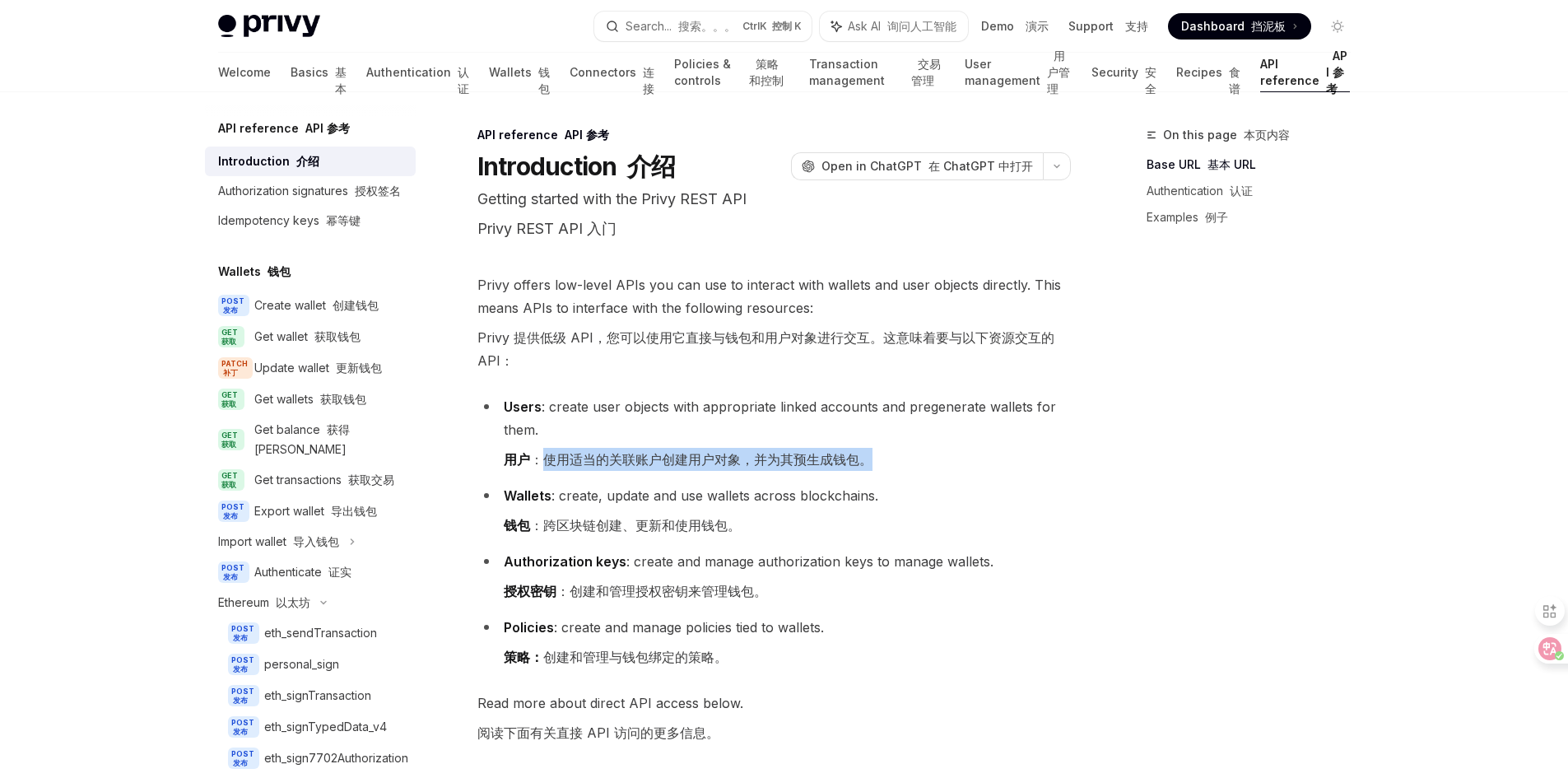
drag, startPoint x: 545, startPoint y: 458, endPoint x: 861, endPoint y: 471, distance: 316.3
click at [861, 471] on li "Users : create user objects with appropriate linked accounts and pregenerate wa…" at bounding box center [774, 435] width 593 height 82
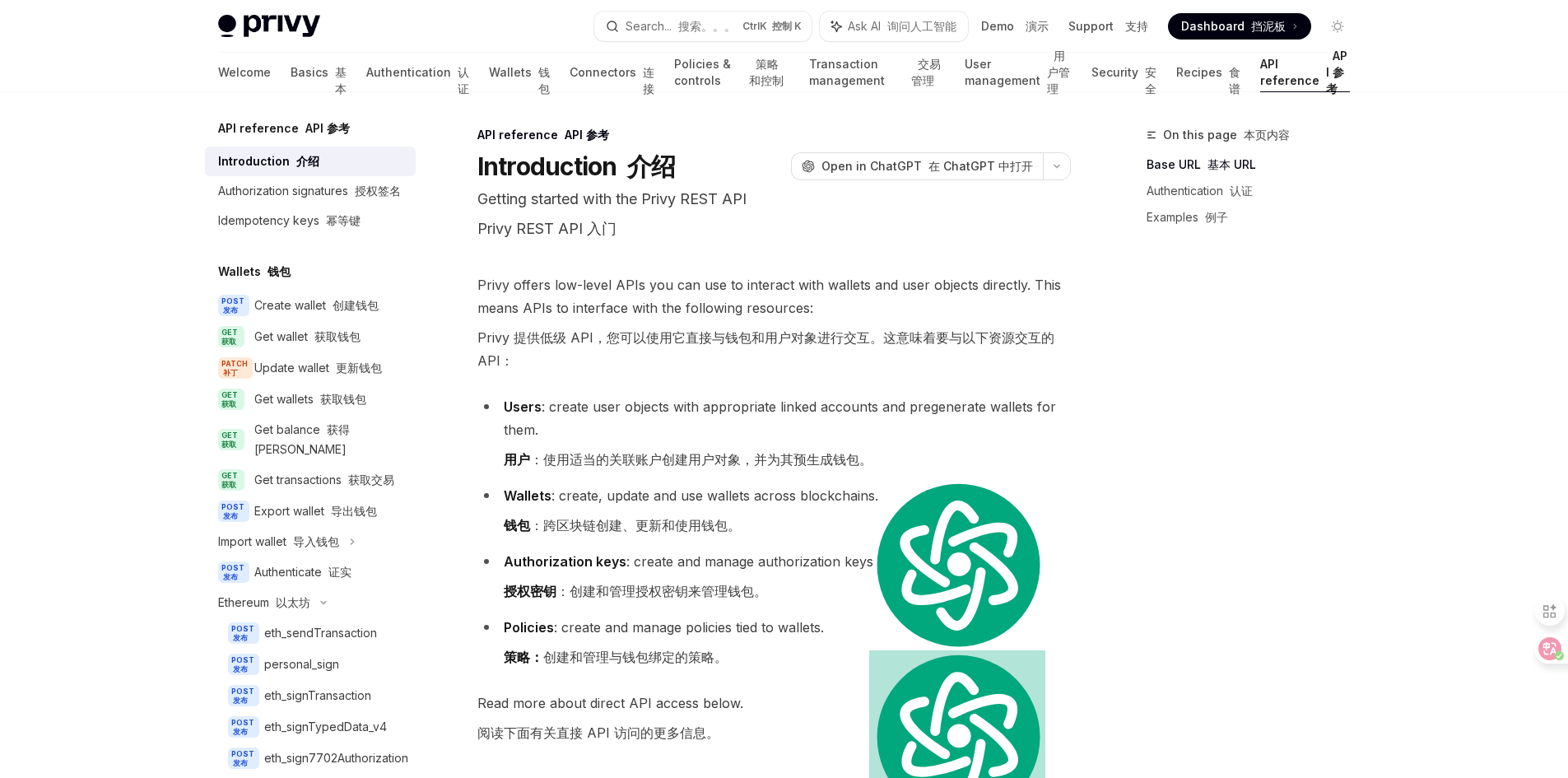
click at [829, 487] on li "Wallets : create, update and use wallets across blockchains. 钱包 ：跨区块链创建、更新和使用钱包。" at bounding box center [774, 514] width 593 height 59
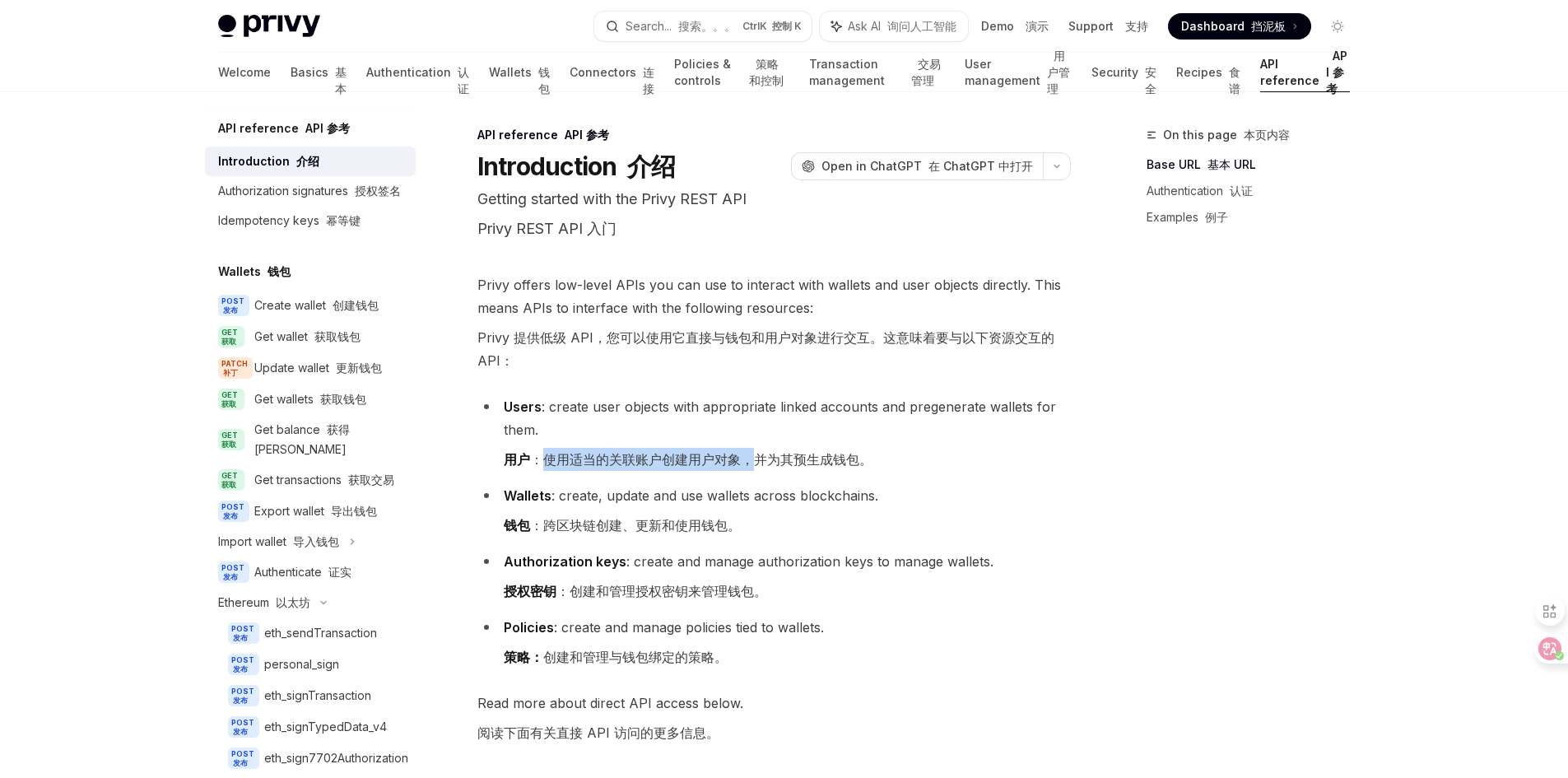
drag, startPoint x: 544, startPoint y: 463, endPoint x: 754, endPoint y: 470, distance: 210.1
click at [754, 470] on font "用户 ：使用适当的关联账户创建用户对象，并为其预生成钱包。" at bounding box center [688, 460] width 369 height 23
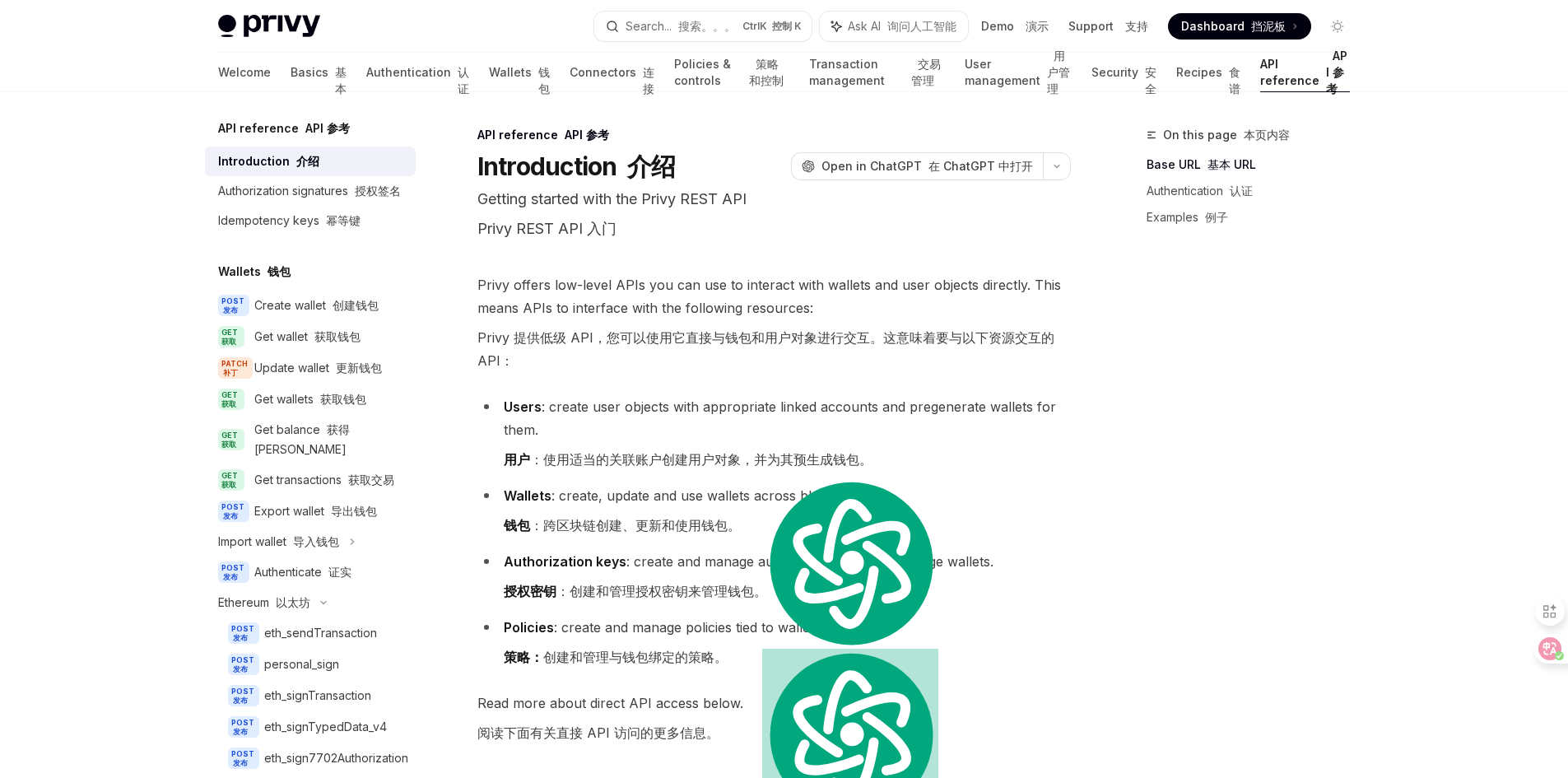
click at [622, 533] on font "钱包 ：跨区块链创建、更新和使用钱包。" at bounding box center [622, 526] width 237 height 16
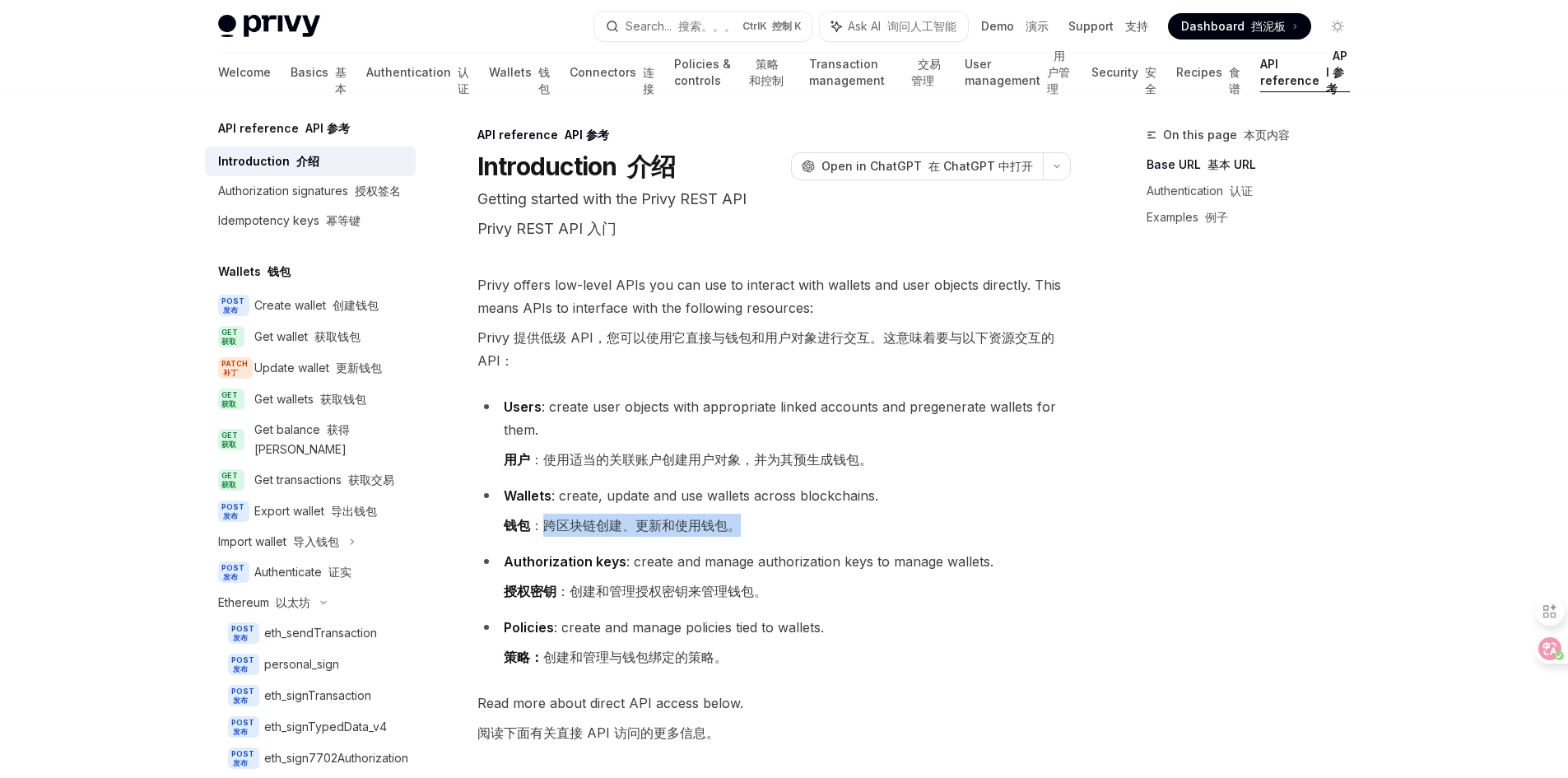
drag, startPoint x: 548, startPoint y: 526, endPoint x: 743, endPoint y: 530, distance: 195.0
click at [741, 530] on font "钱包 ：跨区块链创建、更新和使用钱包。" at bounding box center [622, 526] width 237 height 16
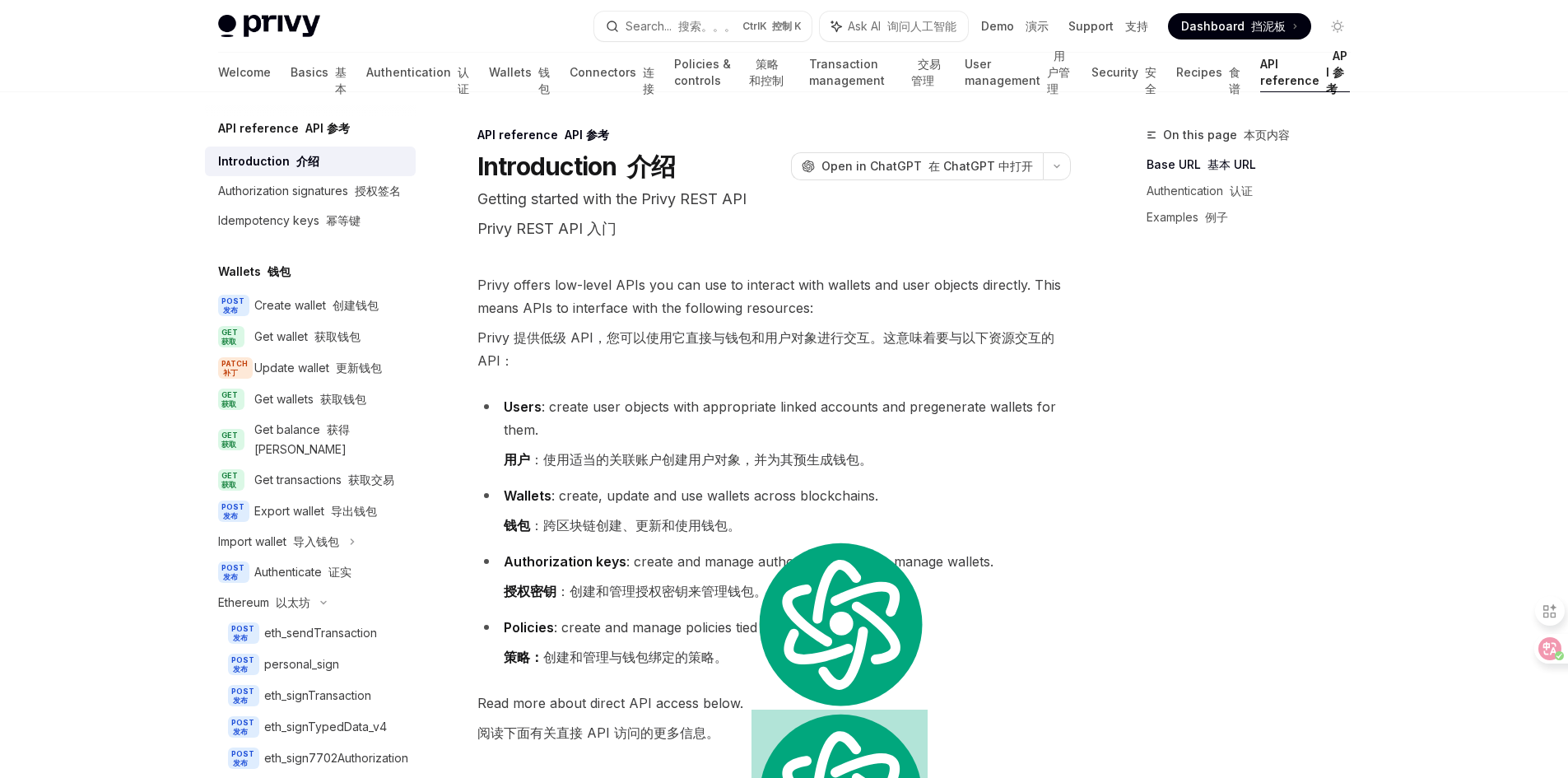
click at [595, 588] on font "授权密钥 ：创建和管理授权密钥来管理钱包。" at bounding box center [635, 591] width 263 height 16
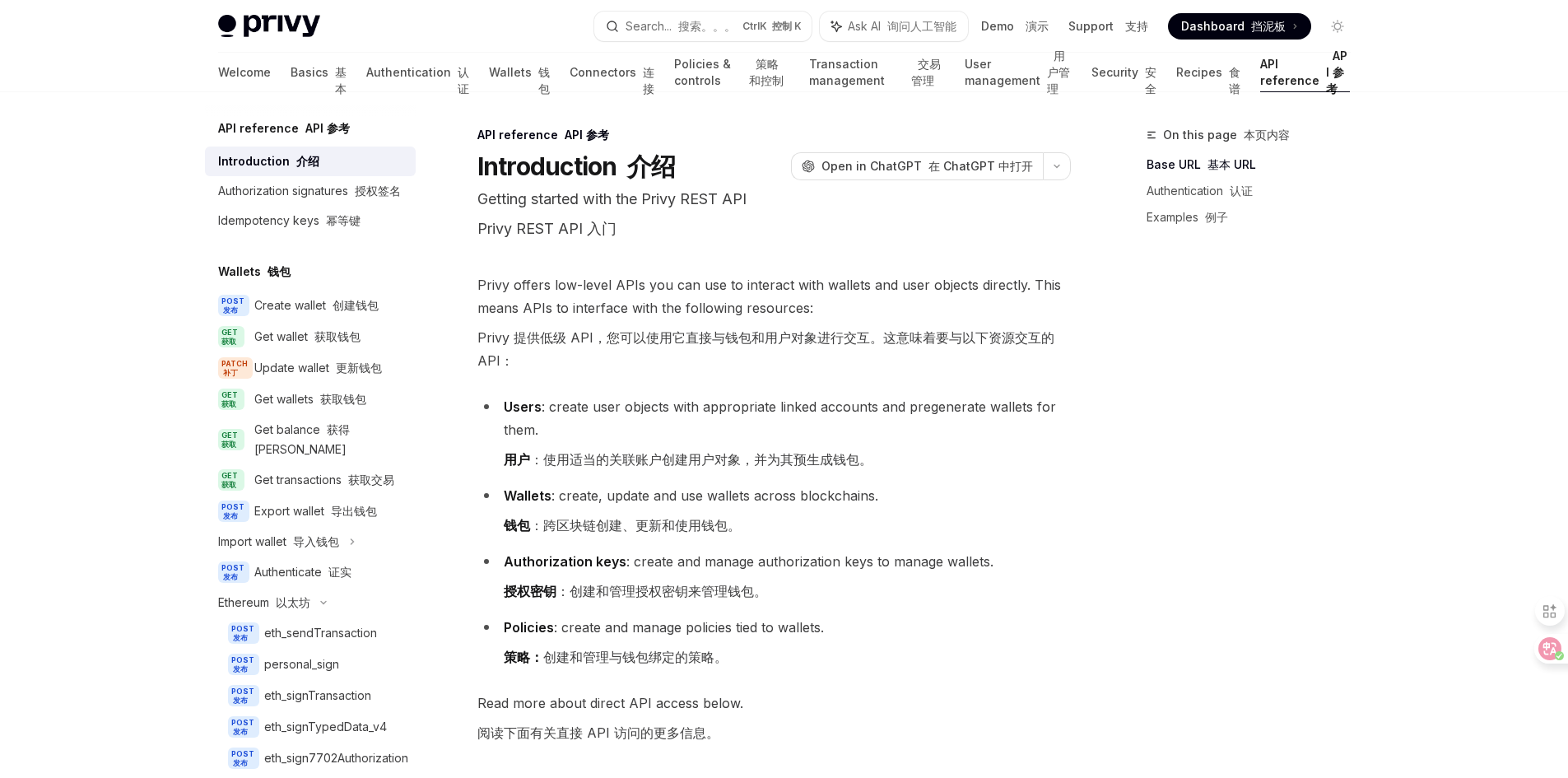
click at [570, 586] on font "授权密钥 ：创建和管理授权密钥来管理钱包。" at bounding box center [635, 591] width 263 height 16
click at [345, 190] on div "Authorization signatures 授权签名" at bounding box center [309, 191] width 183 height 20
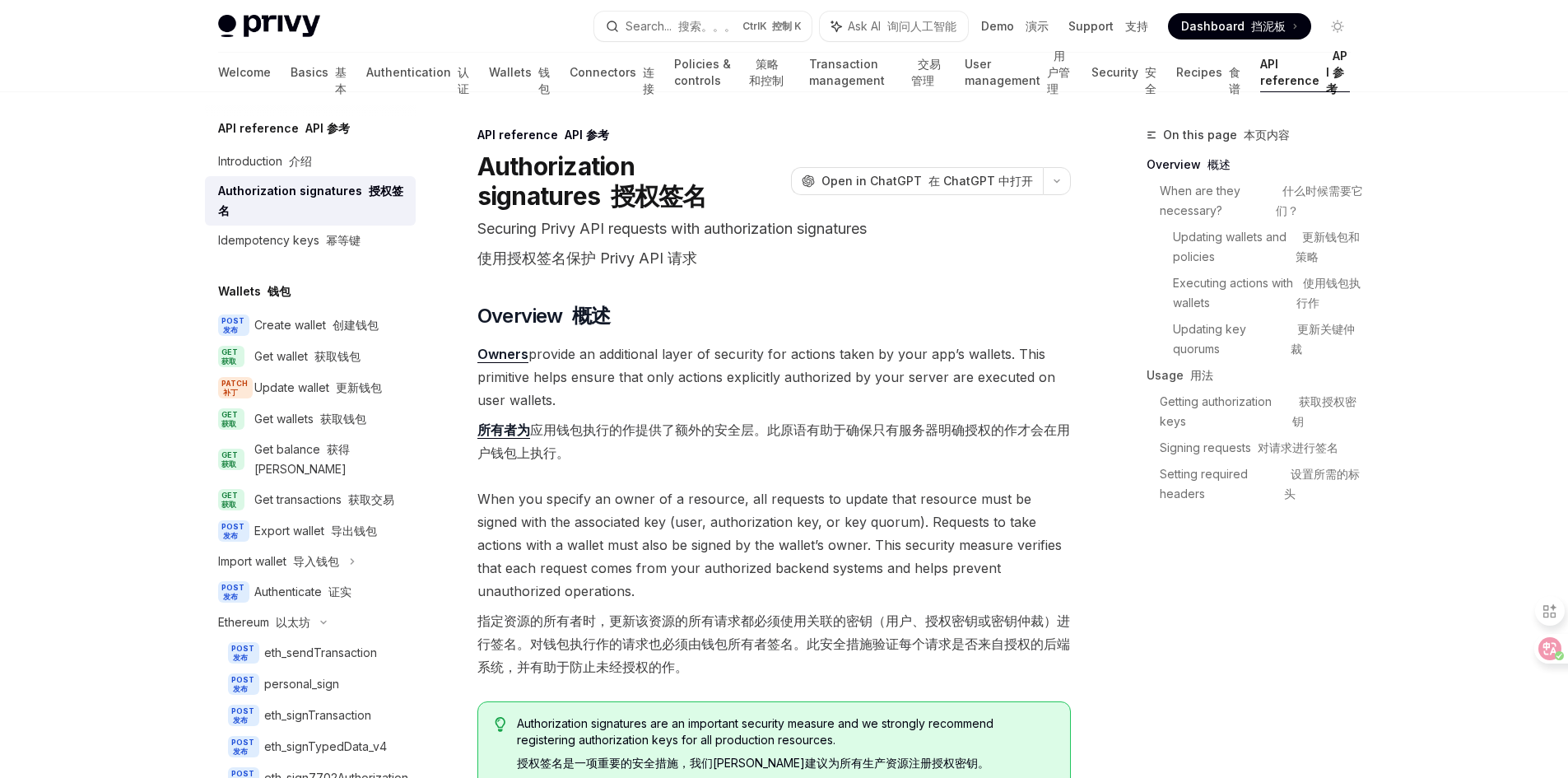
click at [539, 430] on font "所有者为 应用钱包执行的作提供了额外的安全层。此原语有助于确保只有服务器明确授权的作才会在用户钱包上执行。" at bounding box center [774, 442] width 593 height 40
drag, startPoint x: 517, startPoint y: 253, endPoint x: 699, endPoint y: 259, distance: 182.1
click at [699, 259] on p "Securing Privy API requests with authorization signatures 使用授权签名保护 Privy API 请求" at bounding box center [774, 247] width 593 height 59
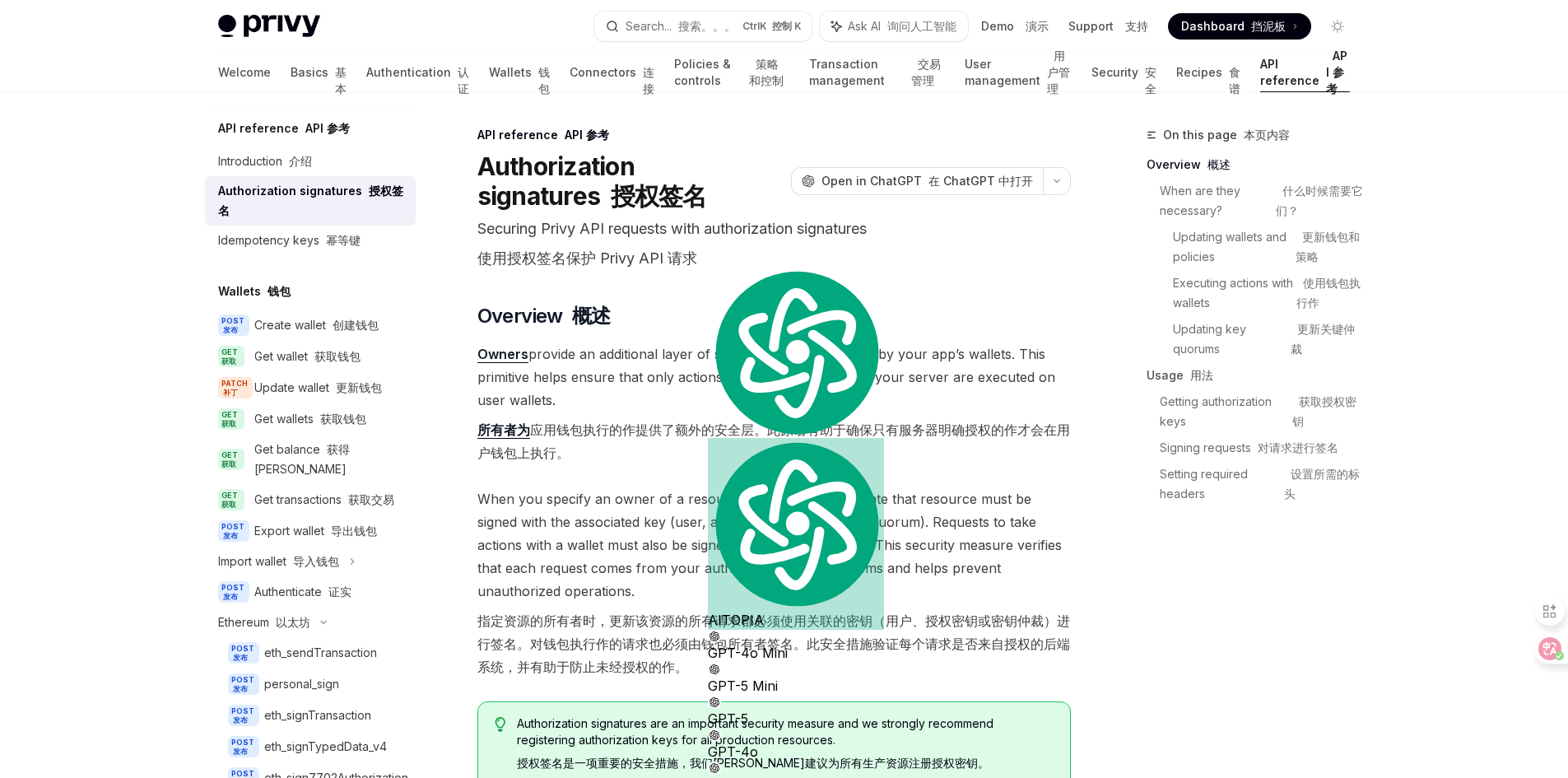
click at [549, 424] on font "所有者为 应用钱包执行的作提供了额外的安全层。此原语有助于确保只有服务器明确授权的作才会在用户钱包上执行。" at bounding box center [774, 442] width 593 height 40
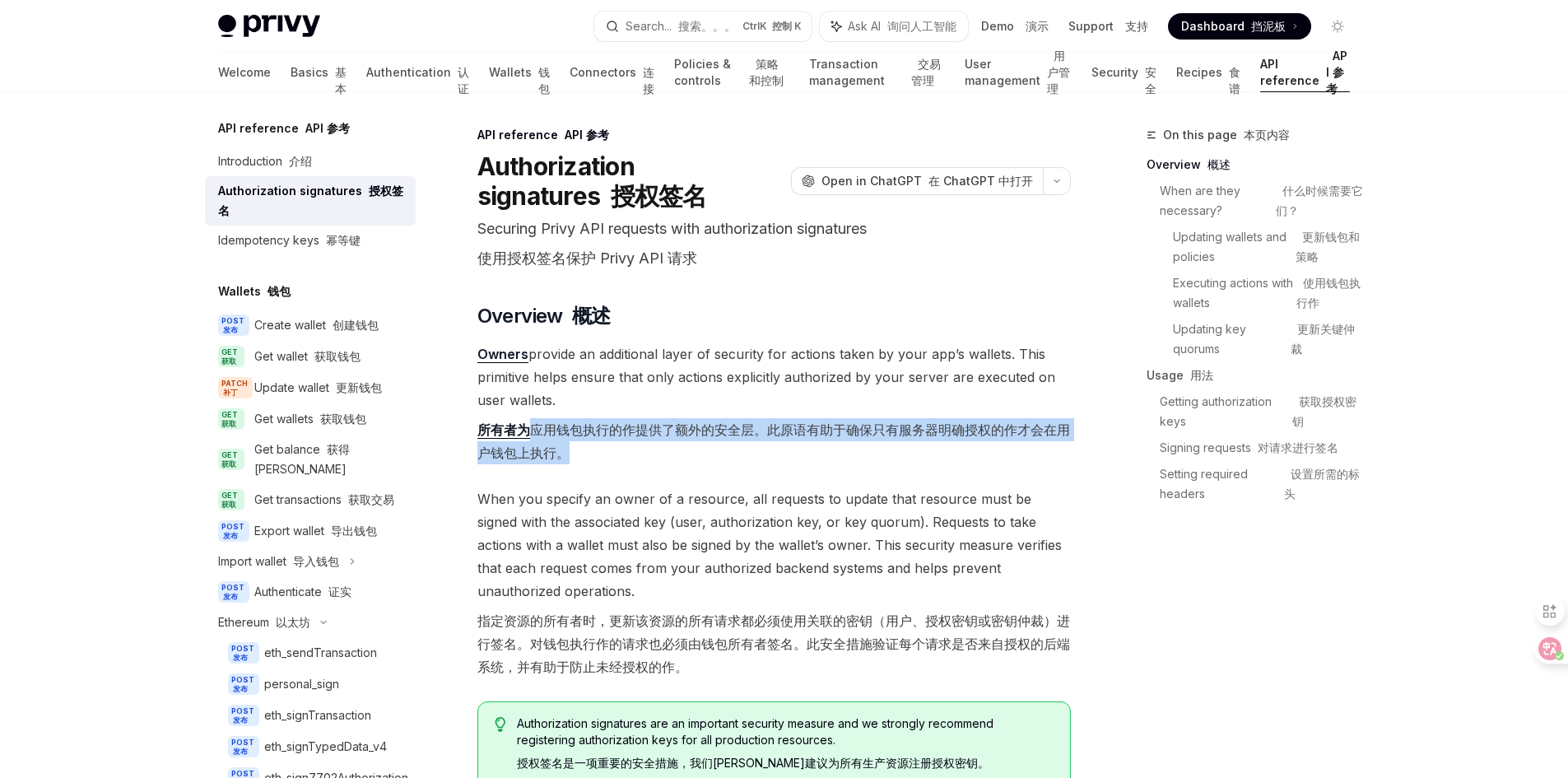
drag, startPoint x: 535, startPoint y: 427, endPoint x: 831, endPoint y: 452, distance: 297.1
click at [831, 452] on font "所有者为 应用钱包执行的作提供了额外的安全层。此原语有助于确保只有服务器明确授权的作才会在用户钱包上执行。" at bounding box center [774, 441] width 593 height 46
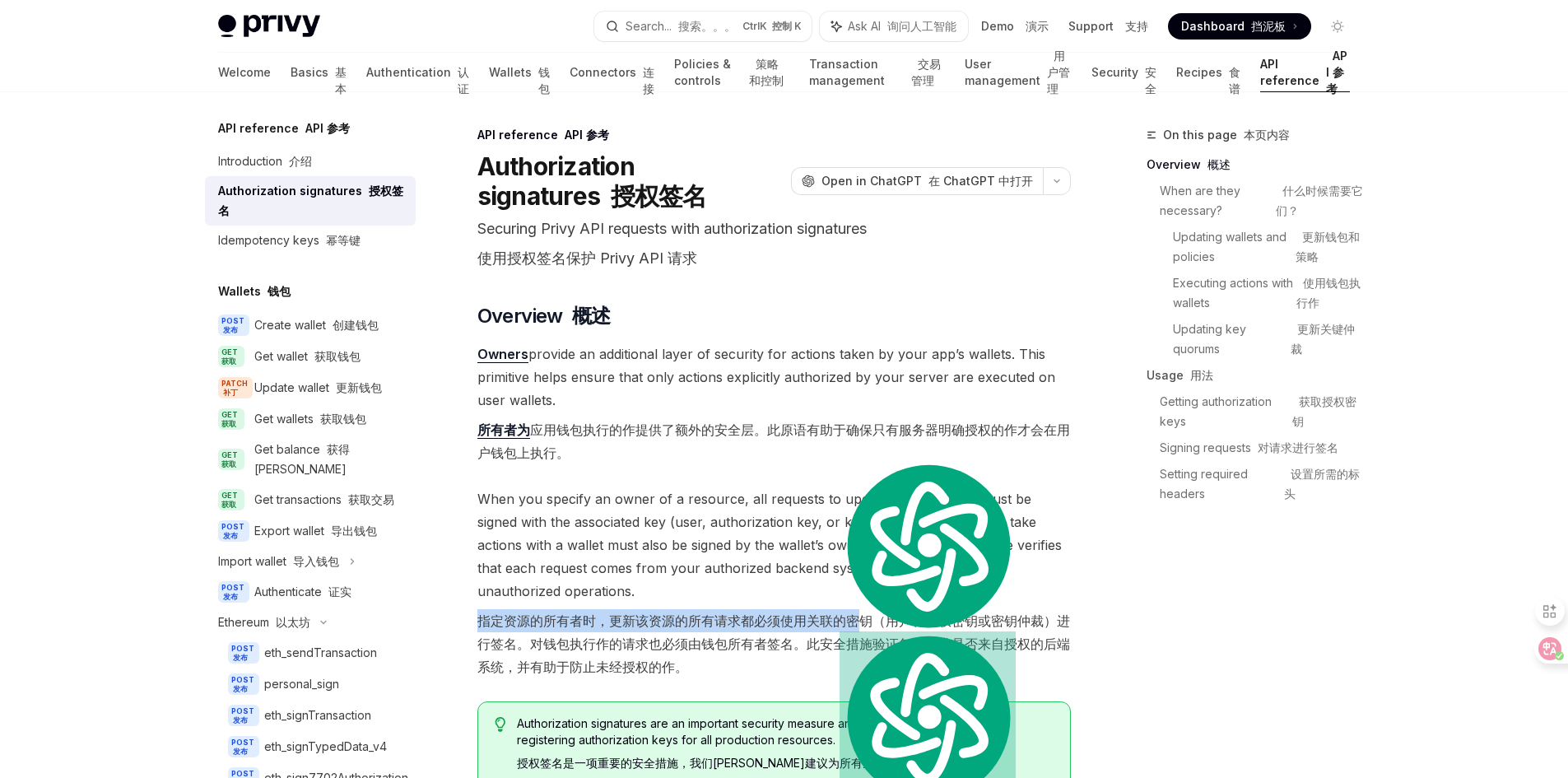
drag, startPoint x: 479, startPoint y: 621, endPoint x: 855, endPoint y: 612, distance: 376.1
click at [855, 612] on font "指定资源的所有者时，更新该资源的所有请求都必须使用关联的密钥（用户、授权密钥或密钥仲裁）进行签名。对钱包执行作的请求也必须由钱包所有者签名。此安全措施验证每个…" at bounding box center [774, 644] width 593 height 69
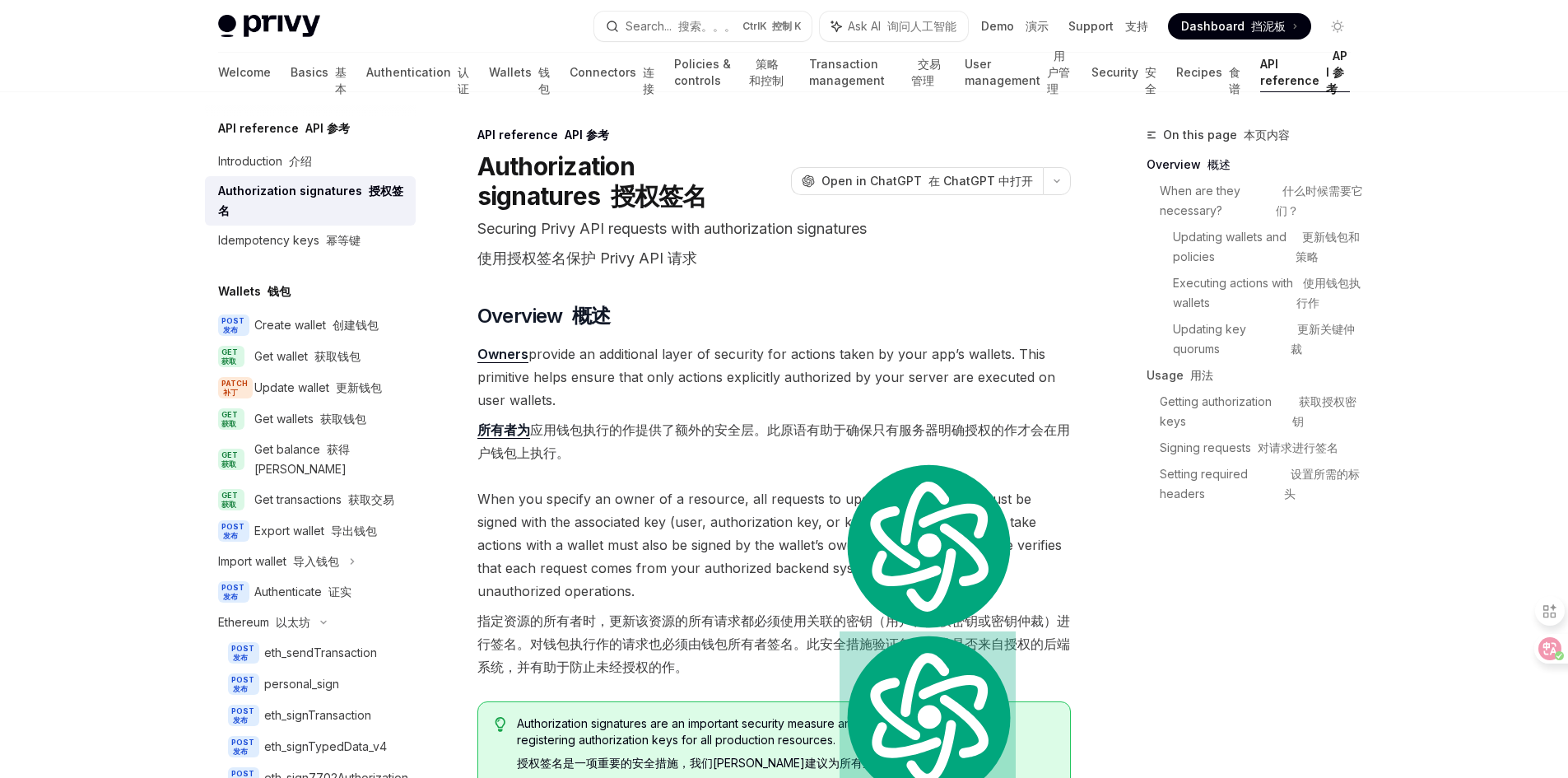
click at [751, 654] on font "指定资源的所有者时，更新该资源的所有请求都必须使用关联的密钥（用户、授权密钥或密钥仲裁）进行签名。对钱包执行作的请求也必须由钱包所有者签名。此安全措施验证每个…" at bounding box center [774, 644] width 593 height 69
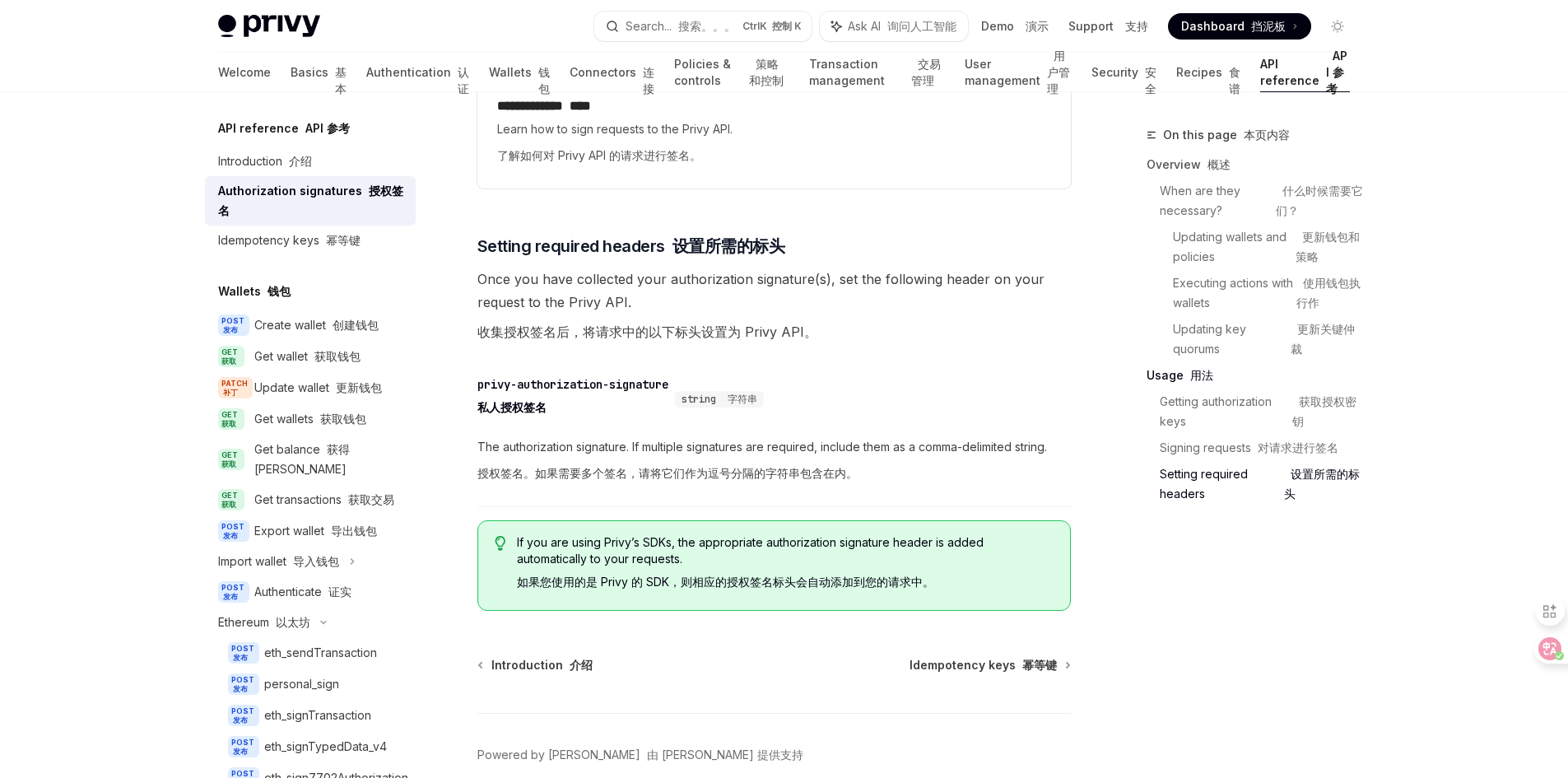
scroll to position [4116, 0]
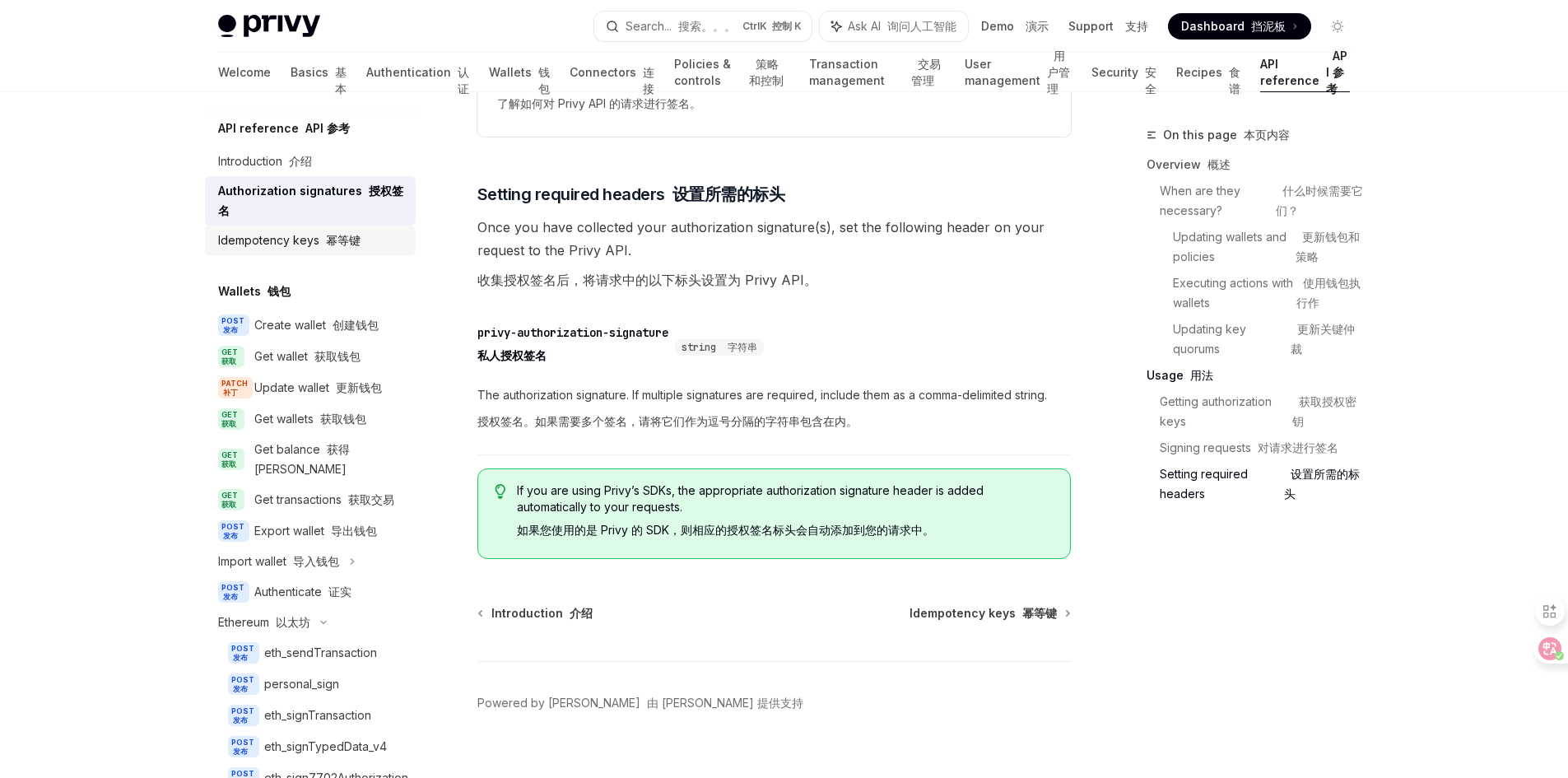
click at [351, 243] on font "幂等键" at bounding box center [343, 240] width 34 height 14
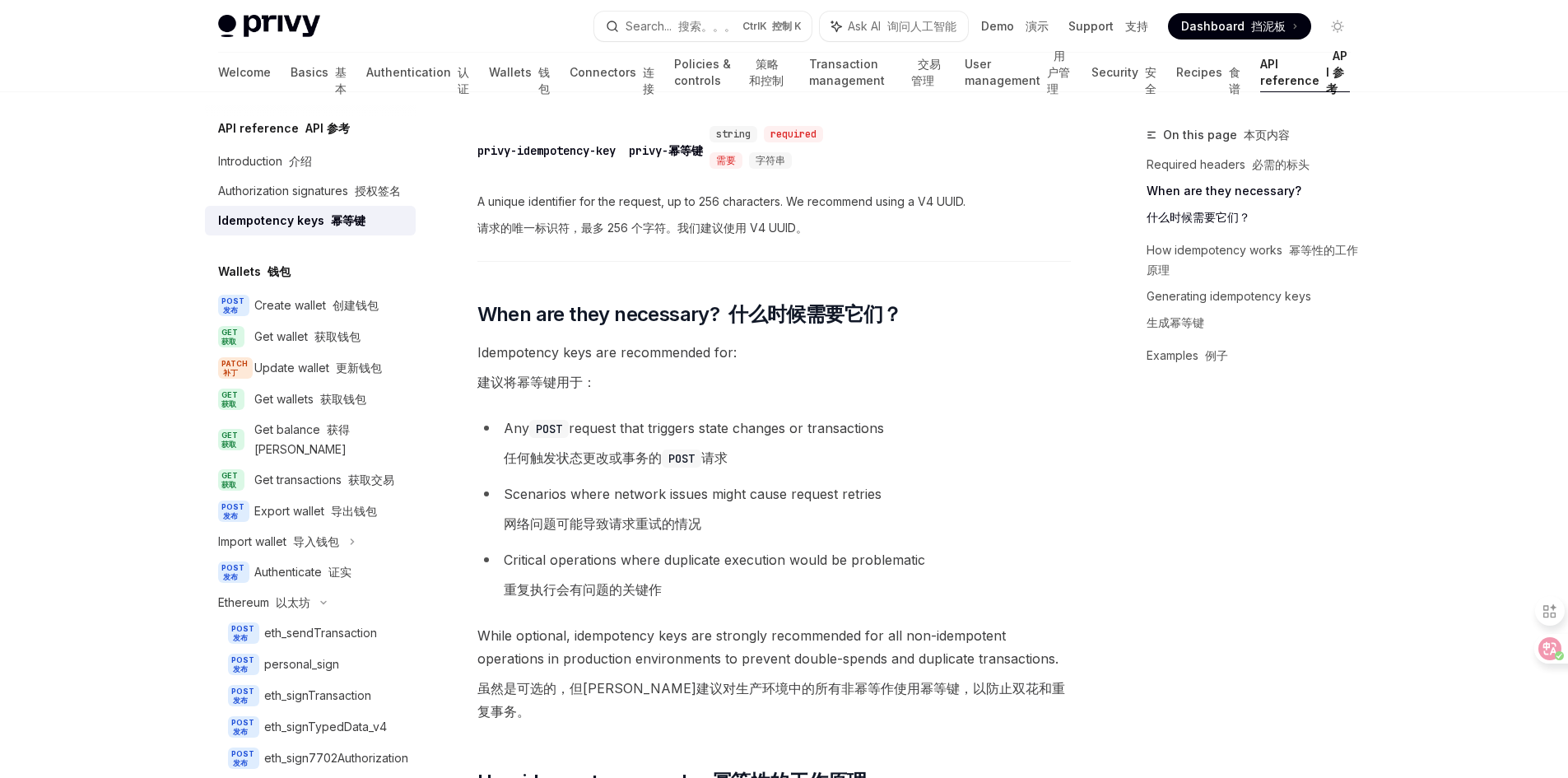
scroll to position [494, 0]
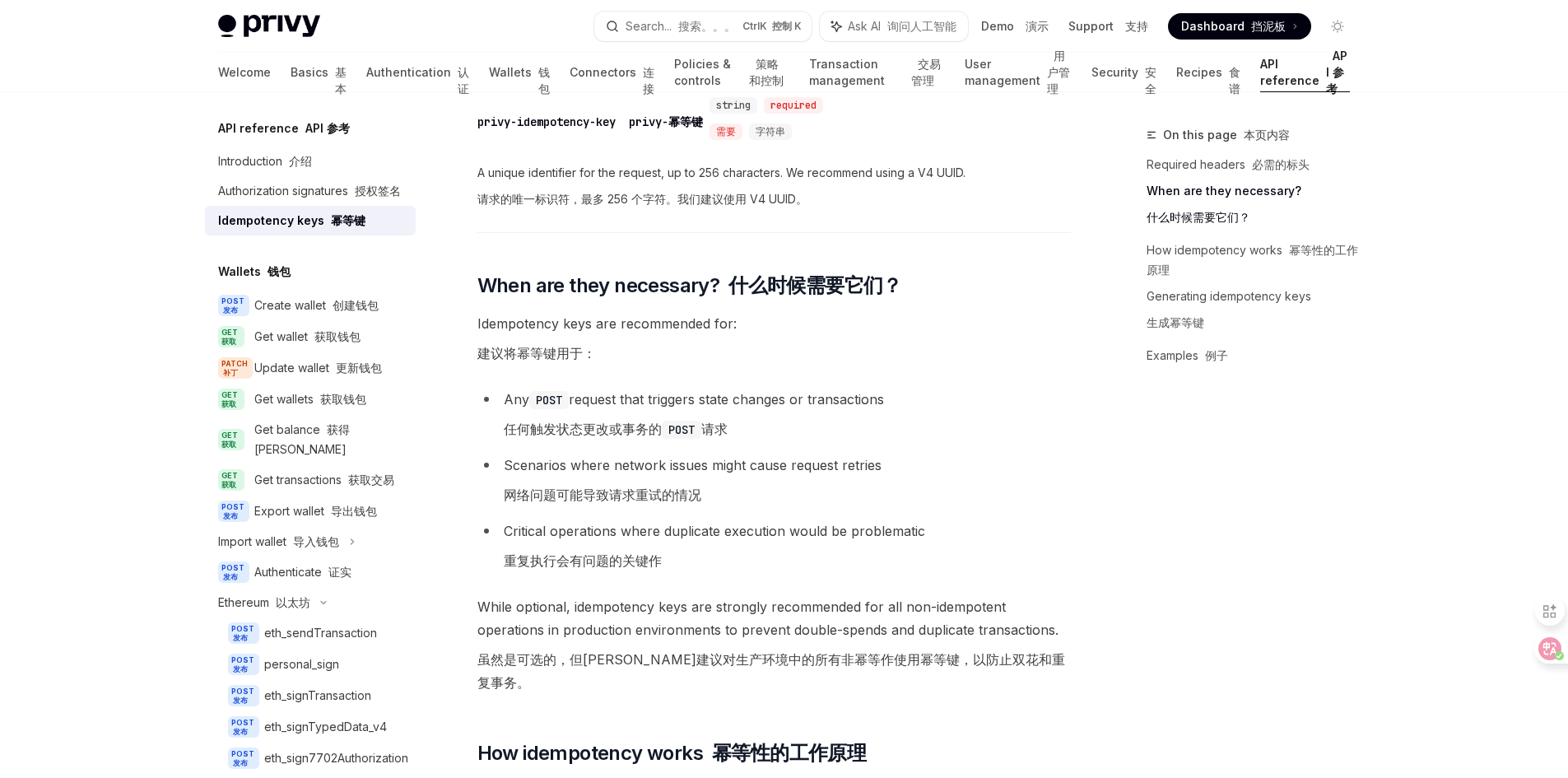
drag, startPoint x: 736, startPoint y: 427, endPoint x: 504, endPoint y: 425, distance: 232.0
click at [504, 425] on li "Any POST request that triggers state changes or transactions 任何触发状态更改或事务的 POST …" at bounding box center [774, 417] width 593 height 59
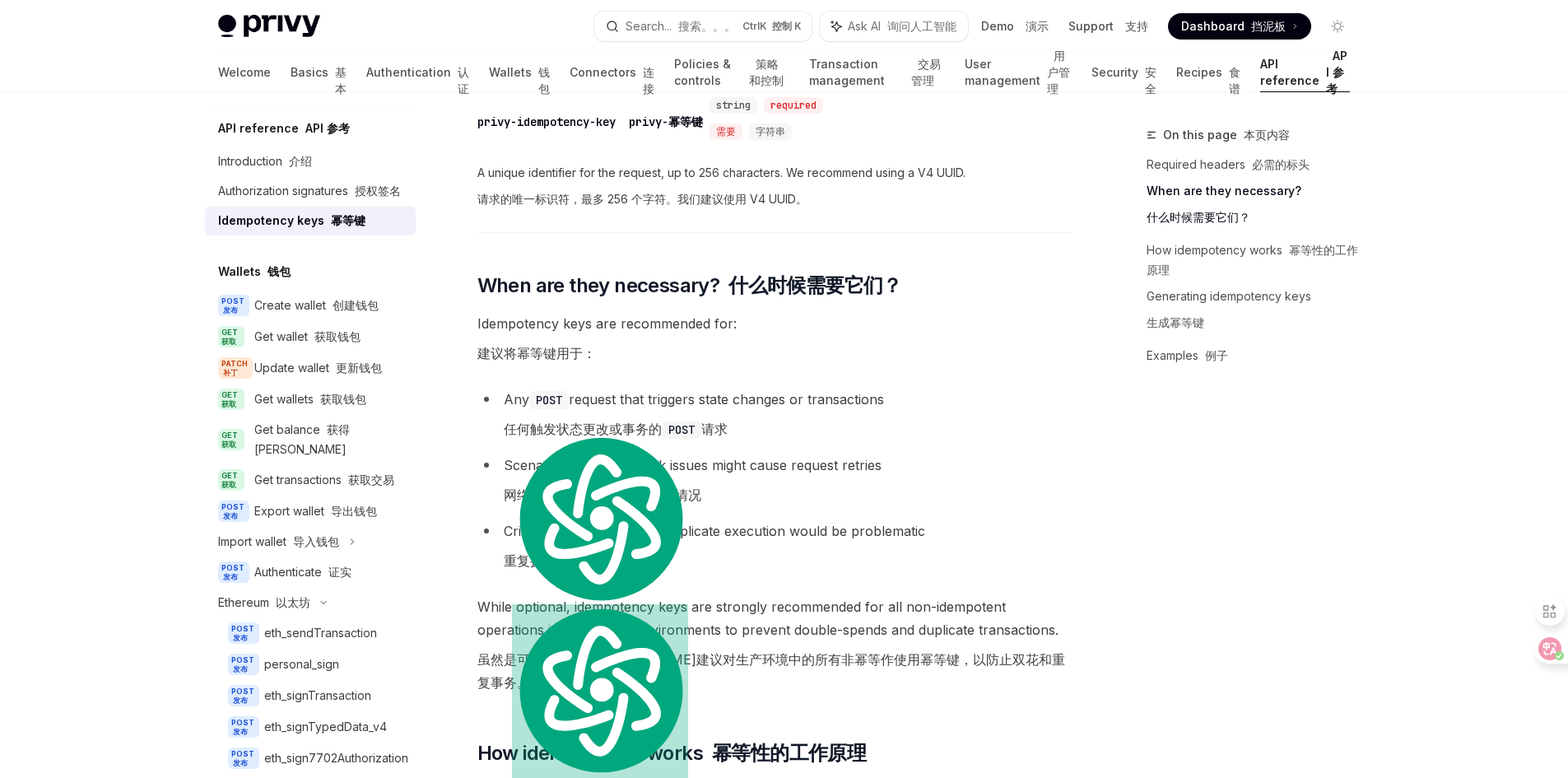
click at [556, 499] on font "网络问题可能导致请求重试的情况" at bounding box center [602, 495] width 197 height 16
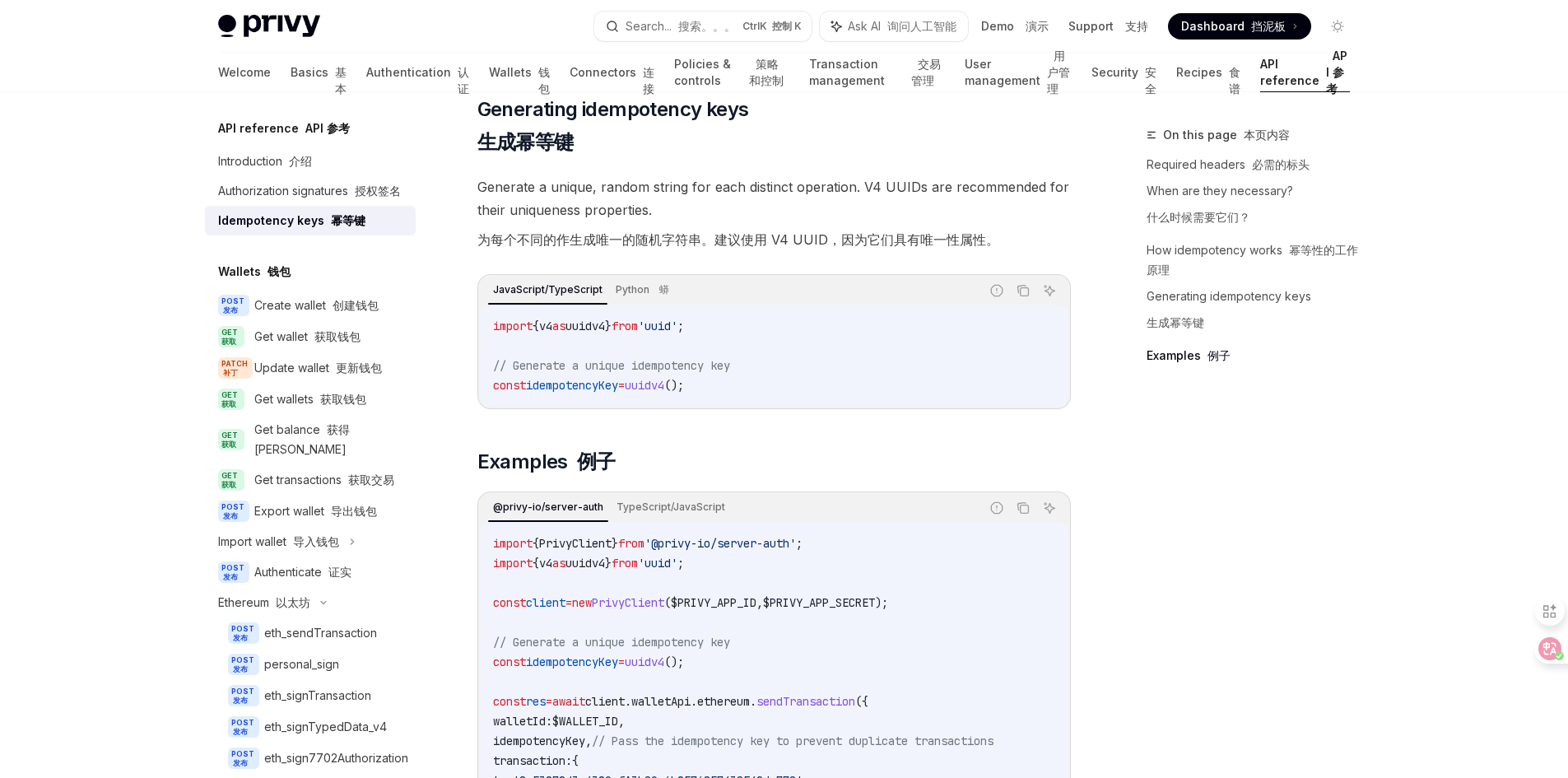
scroll to position [2058, 0]
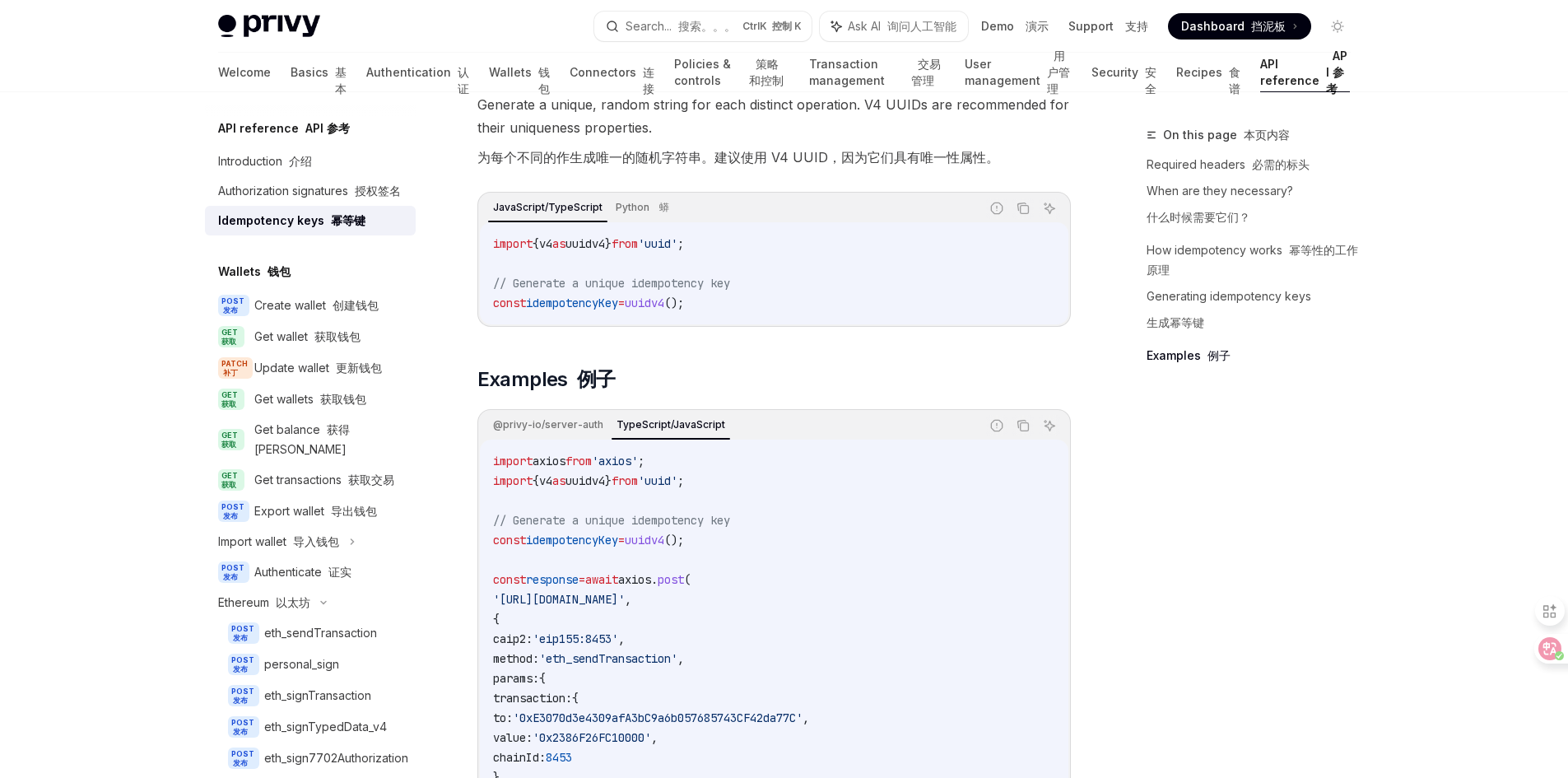
drag, startPoint x: 761, startPoint y: 555, endPoint x: 929, endPoint y: 552, distance: 168.0
click at [624, 592] on span "'[URL][DOMAIN_NAME]'" at bounding box center [559, 600] width 132 height 14
copy span "y5ofctvacjiv53u4hmnqi0e5"
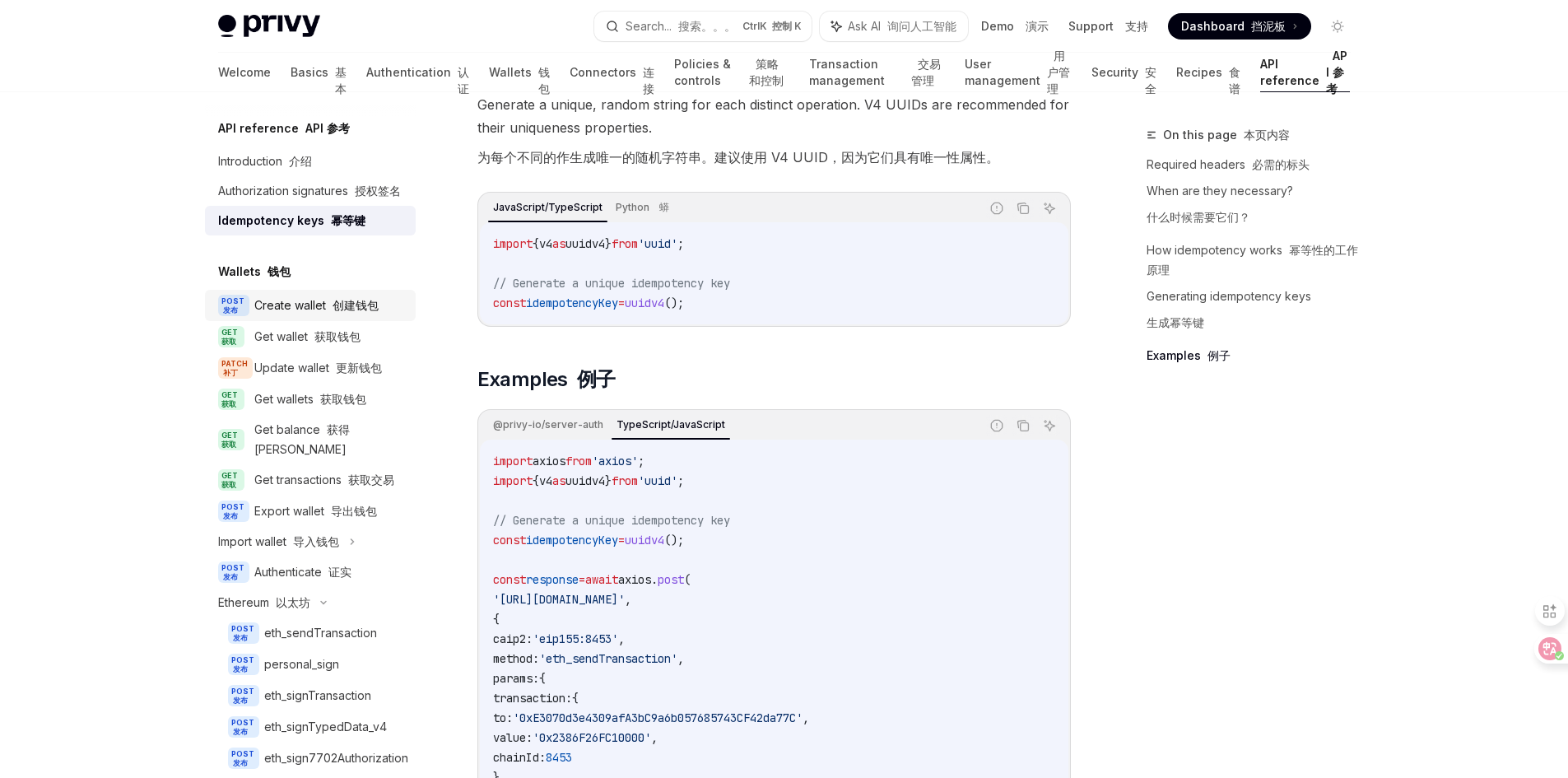
click at [310, 316] on div "Create wallet 创建钱包" at bounding box center [316, 306] width 124 height 20
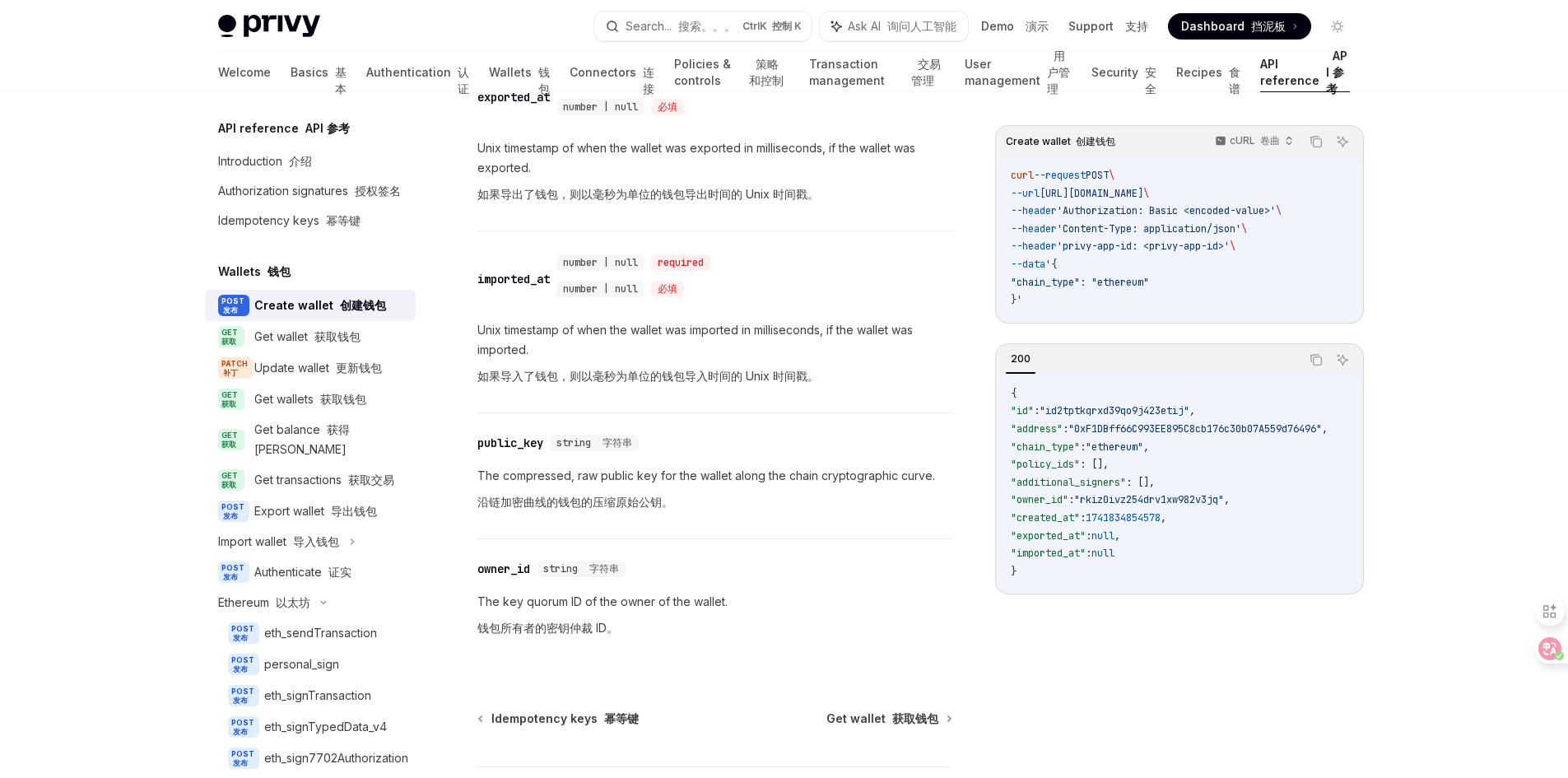
scroll to position [3140, 0]
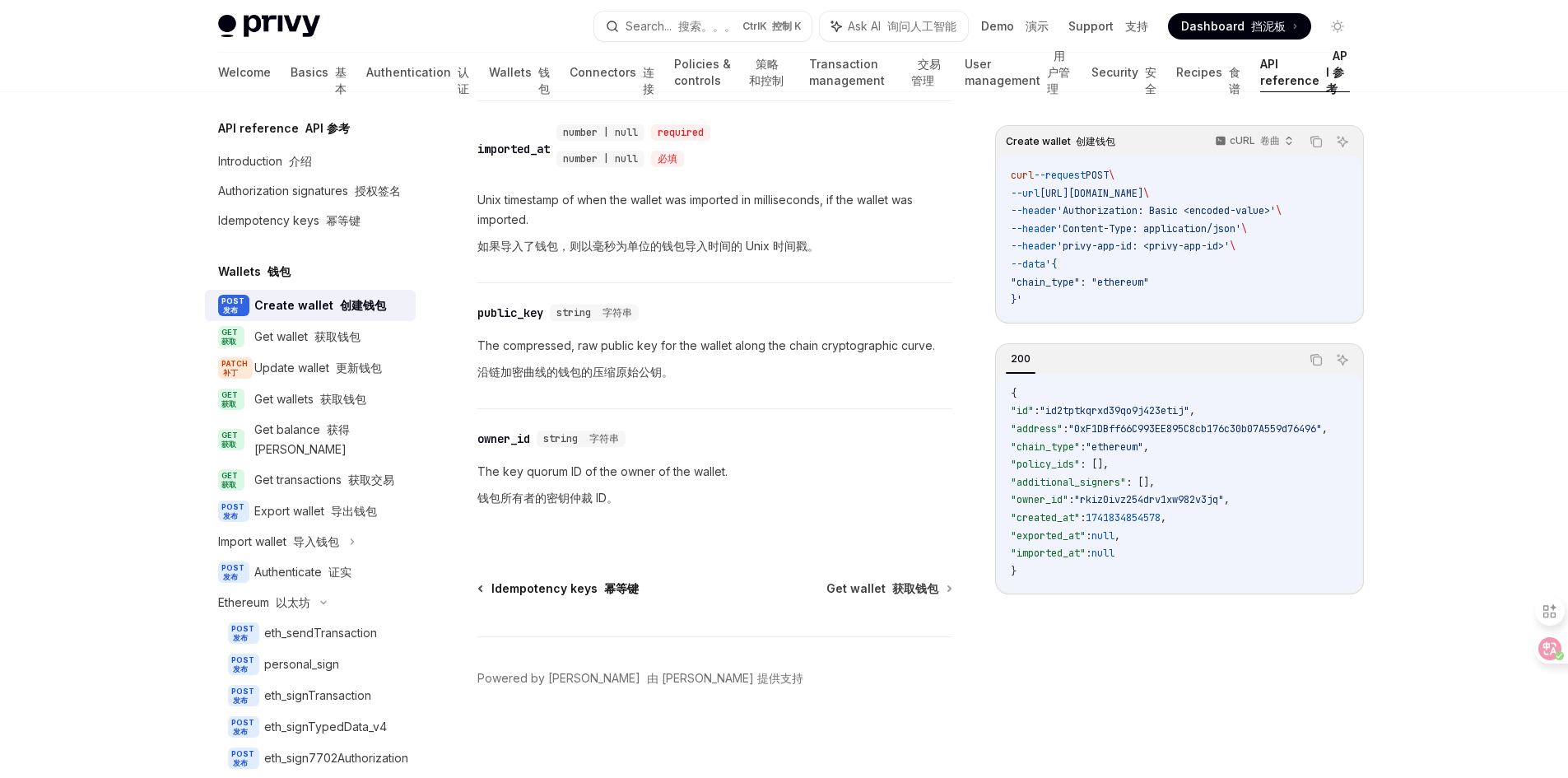
click at [584, 585] on span "Idempotency keys 幂等键" at bounding box center [564, 589] width 147 height 16
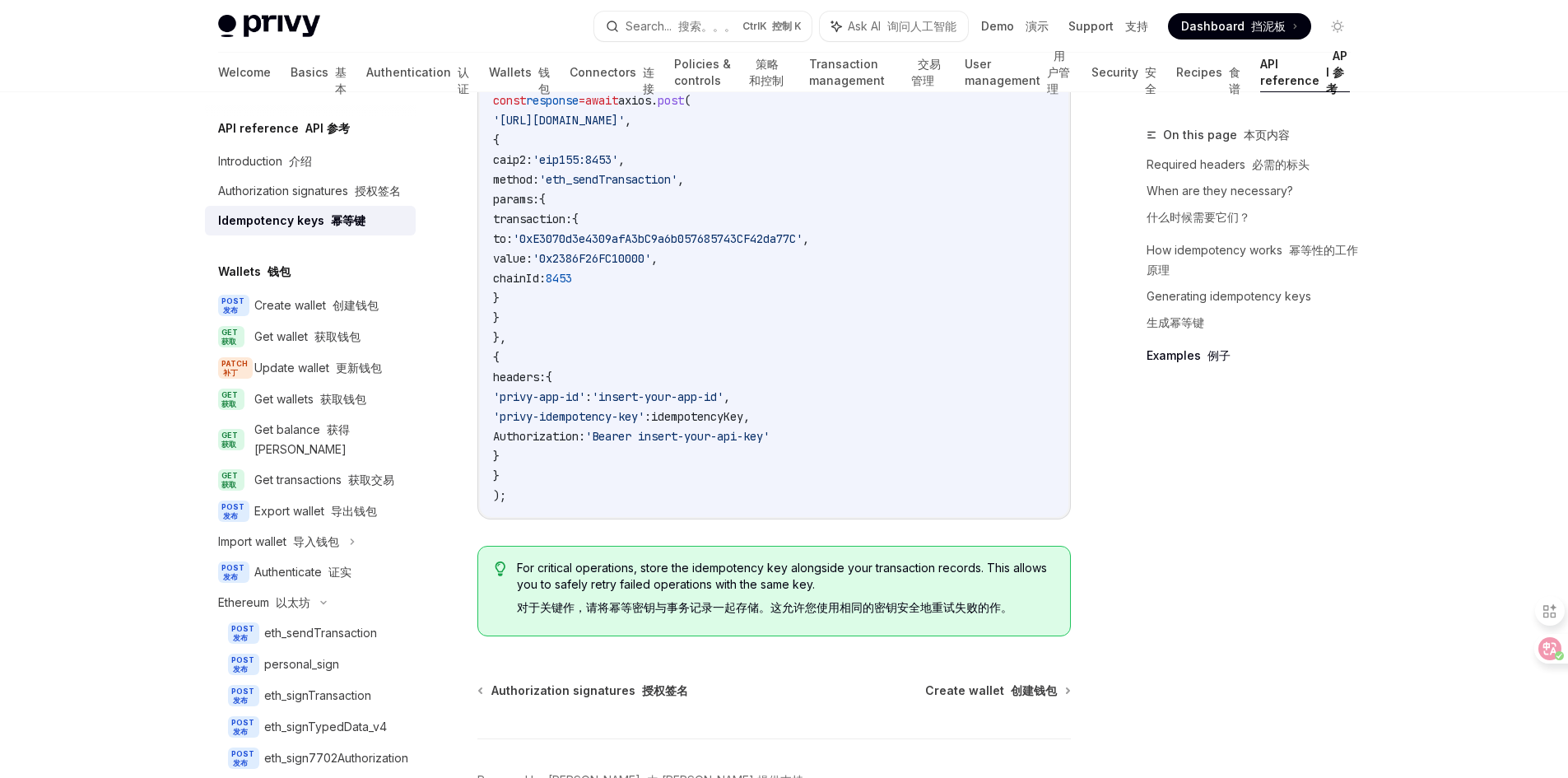
scroll to position [2552, 0]
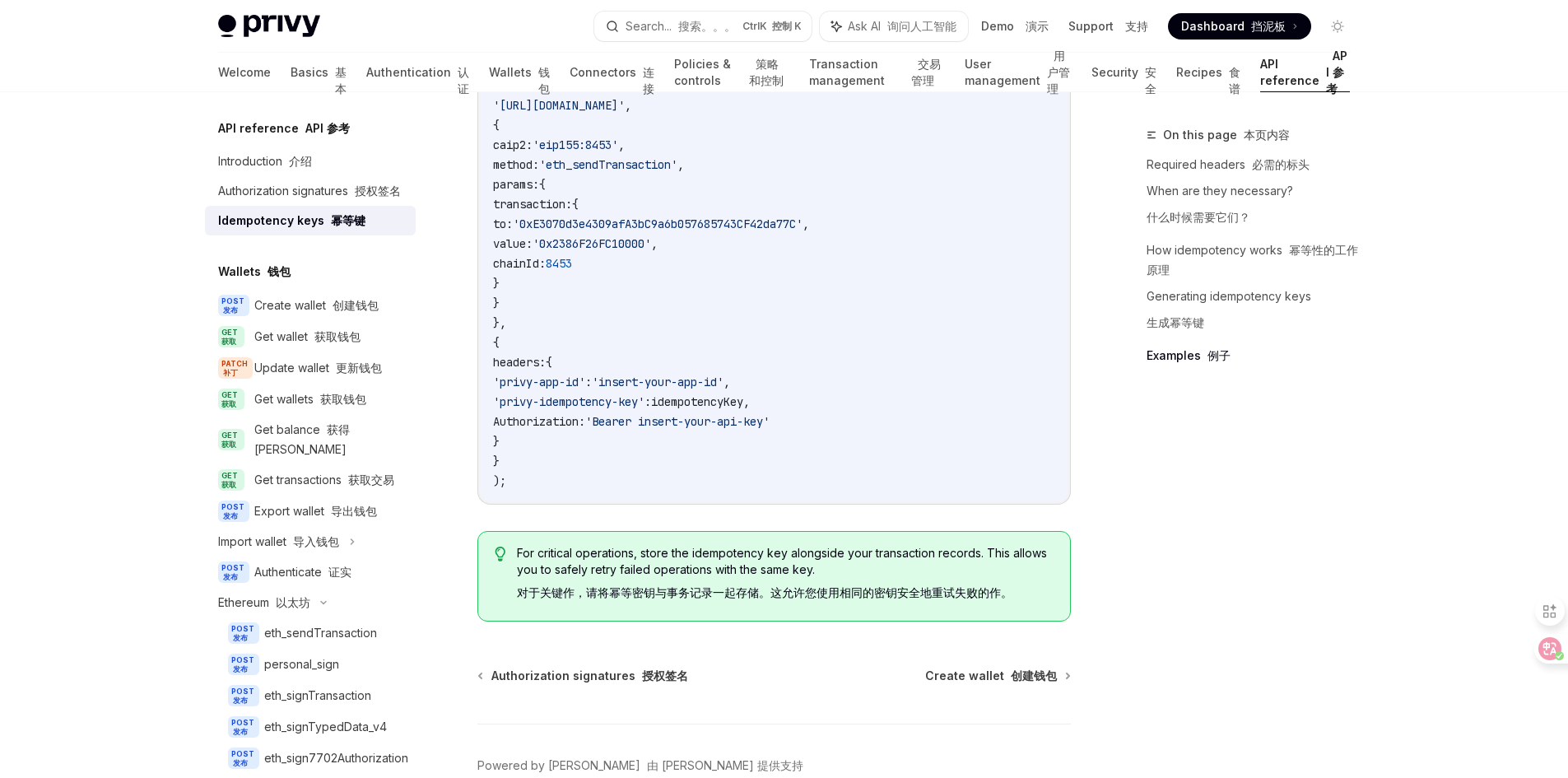
click at [1310, 570] on div "On this page 本页内容 Required headers 必需的标头 When are they necessary? 什么时候需要它们？ How…" at bounding box center [1239, 452] width 251 height 653
click at [330, 312] on font at bounding box center [329, 306] width 6 height 14
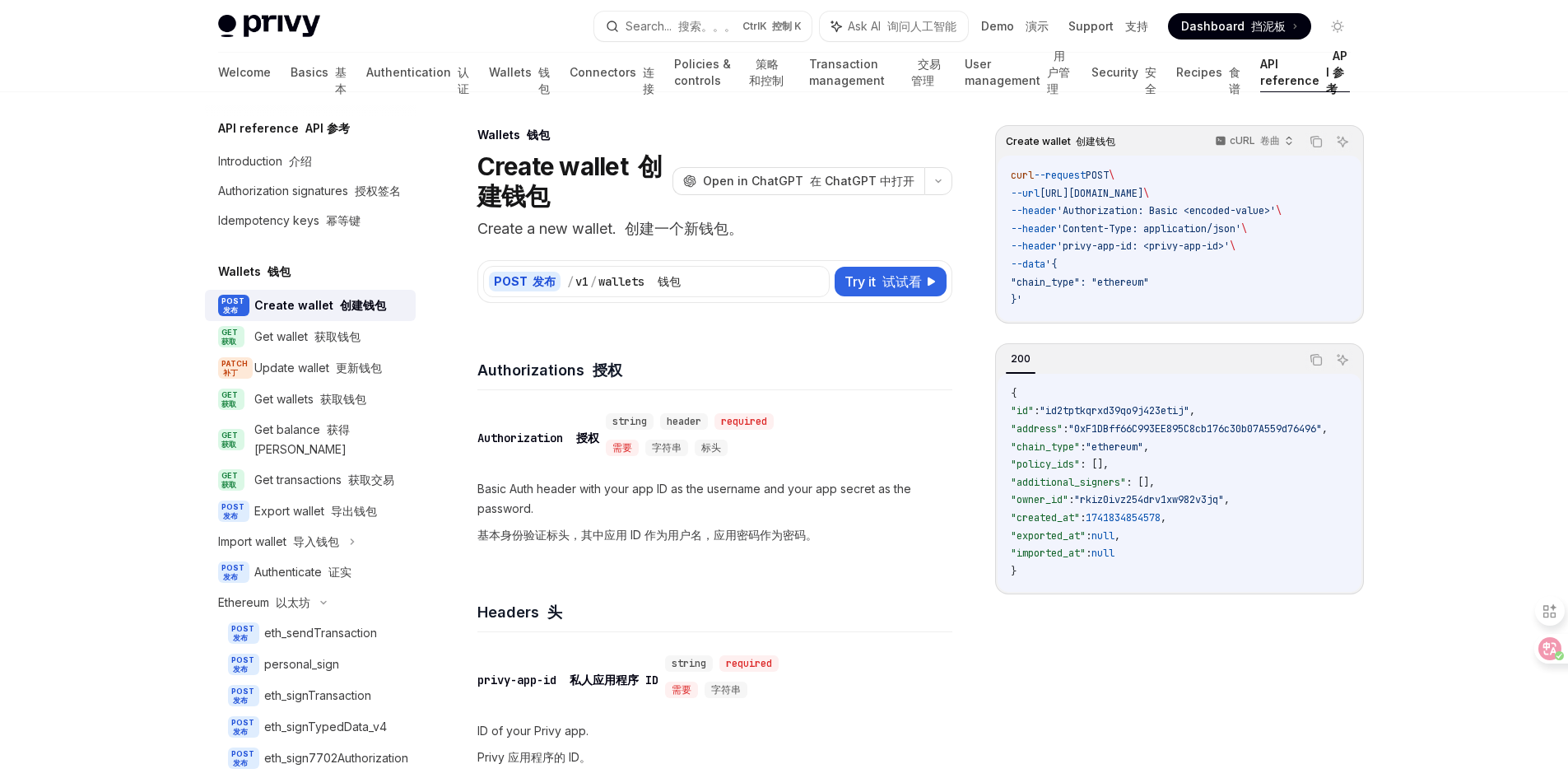
click at [1235, 682] on div "Create wallet 创建钱包 cURL 卷曲 Copy 复制 Ask AI 询问人工智能 curl --request POST \ --url [U…" at bounding box center [1179, 452] width 369 height 653
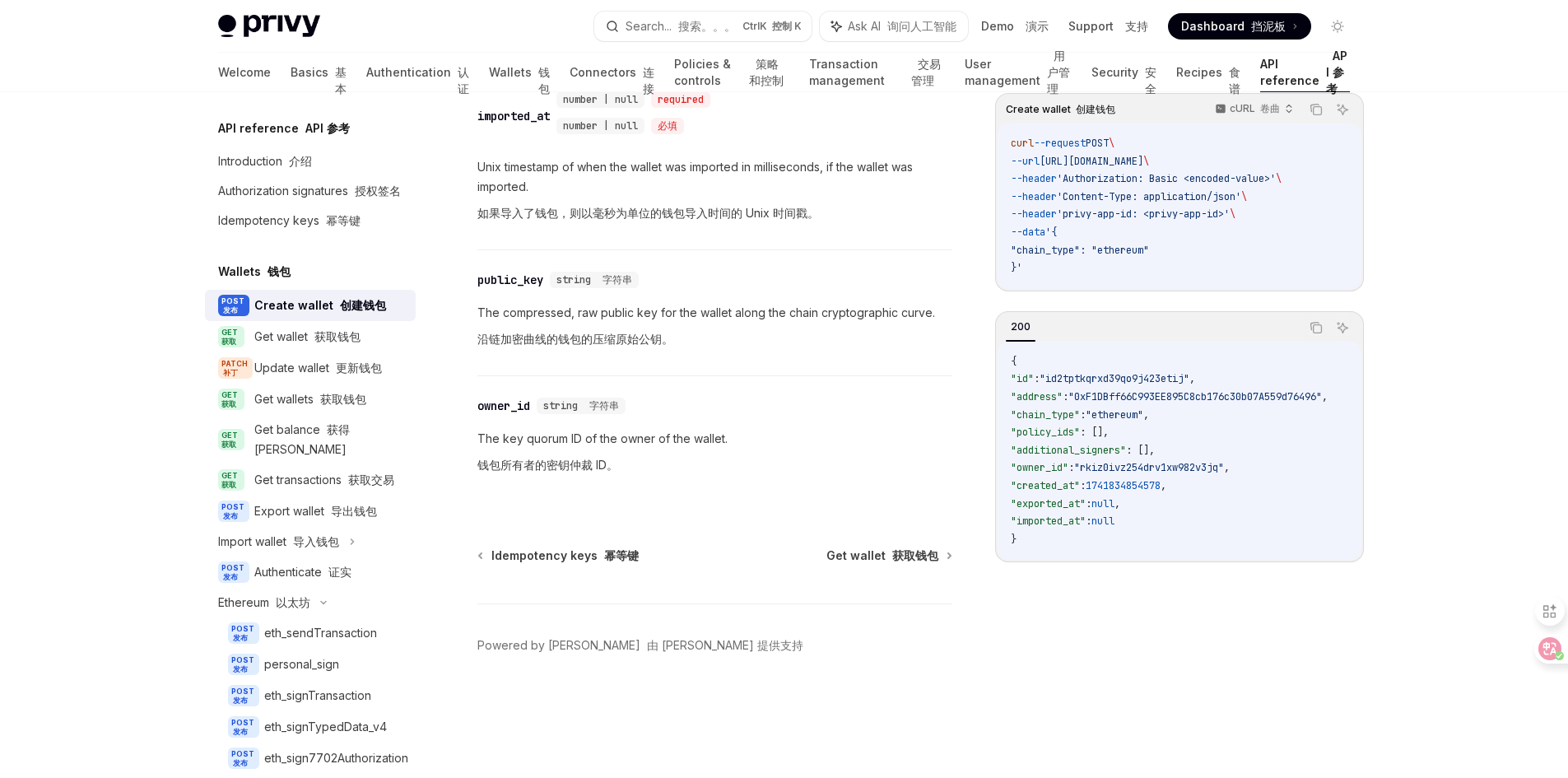
scroll to position [3140, 0]
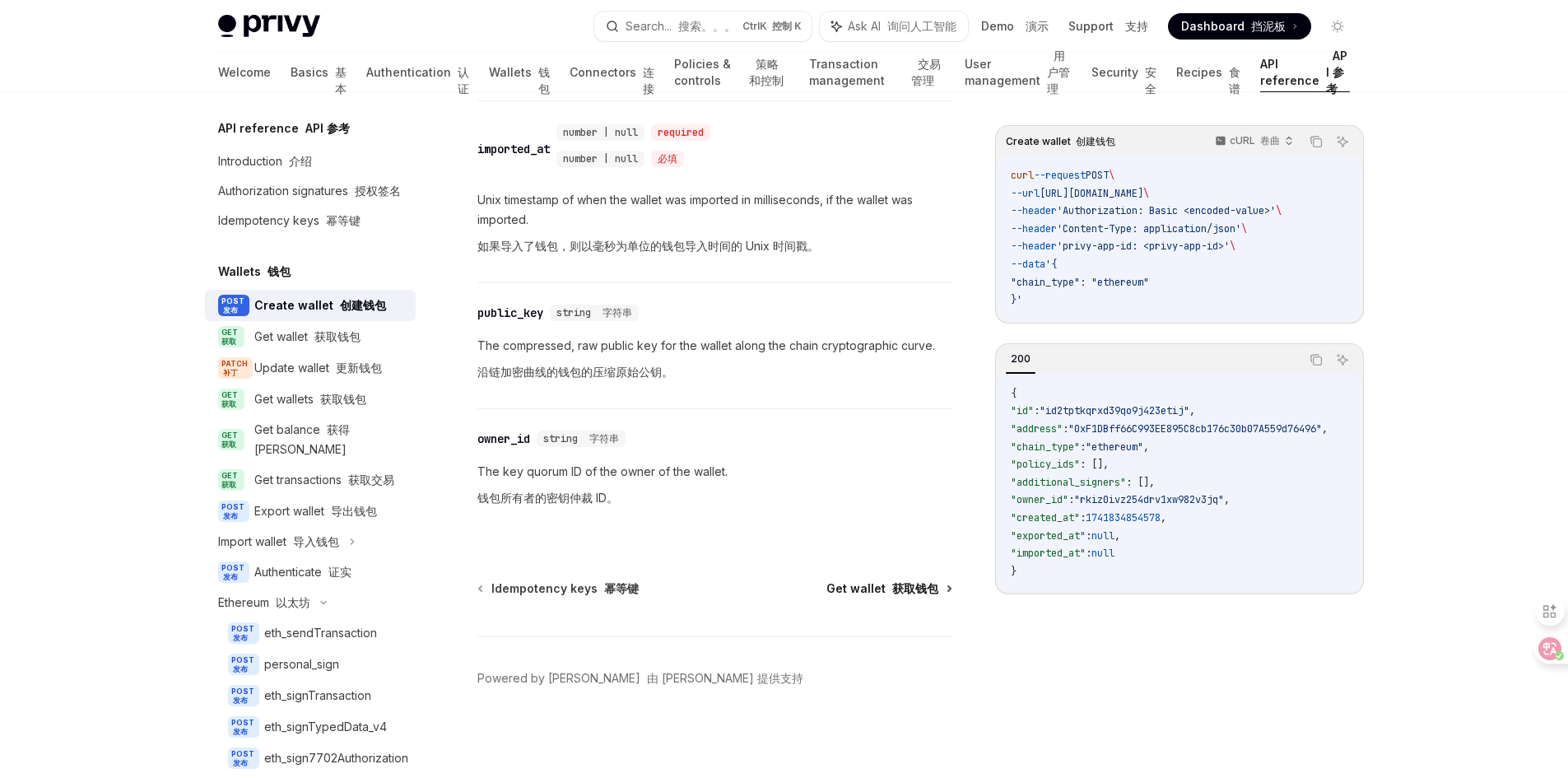
click at [881, 589] on span "Get wallet 获取钱包" at bounding box center [882, 589] width 112 height 16
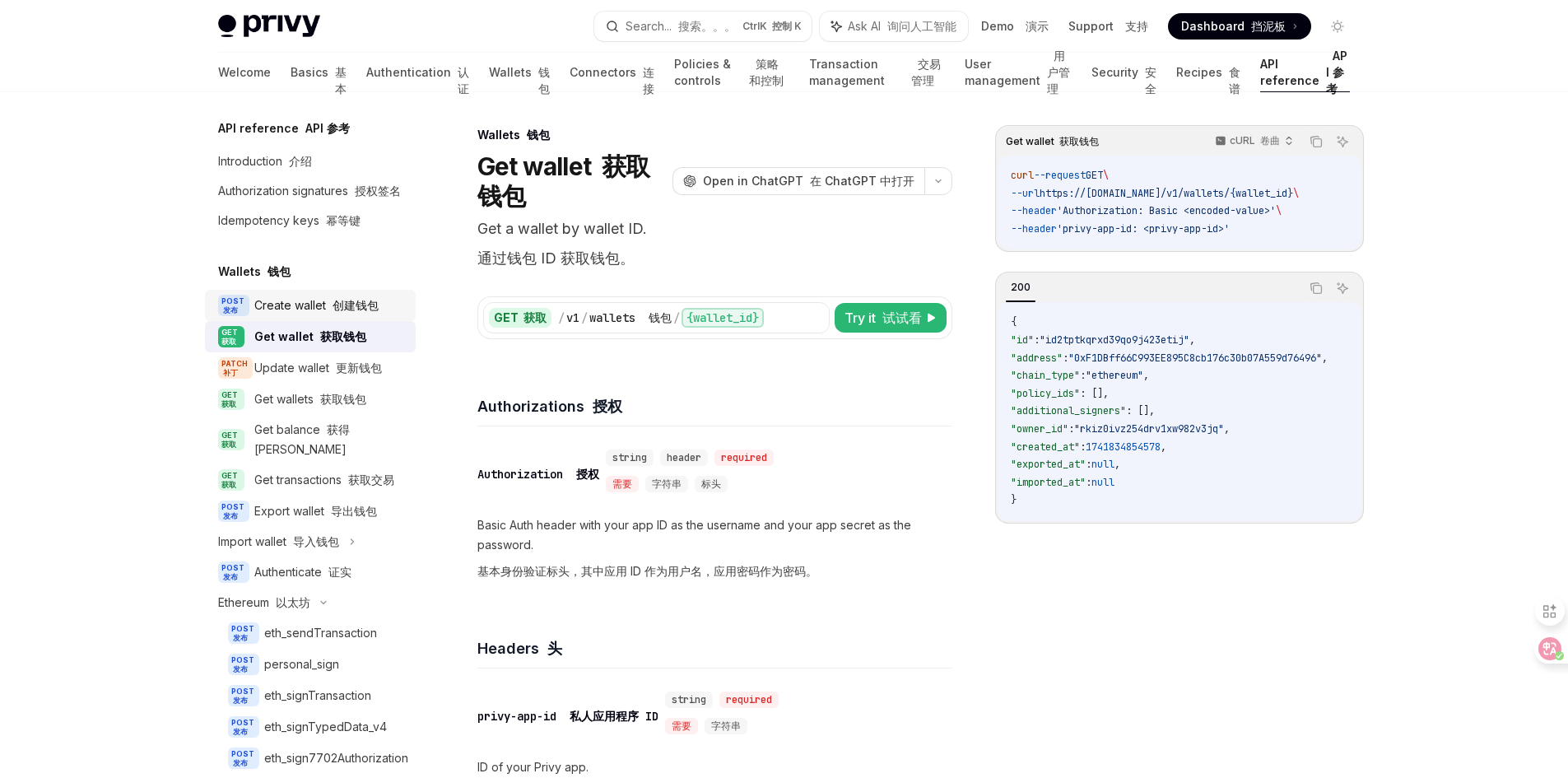
click at [369, 312] on font "创建钱包" at bounding box center [355, 306] width 46 height 14
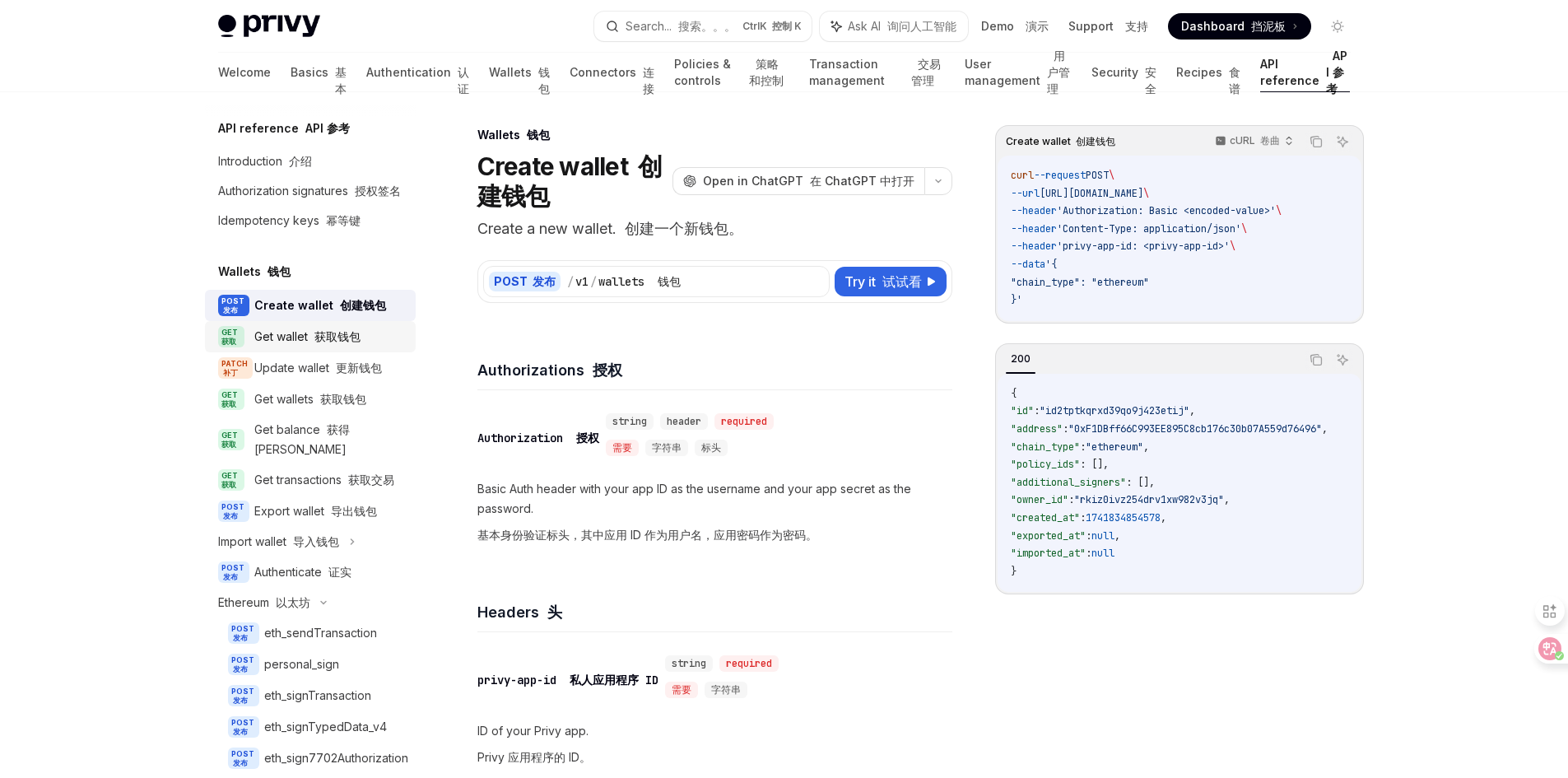
click at [322, 343] on font "获取钱包" at bounding box center [337, 336] width 46 height 14
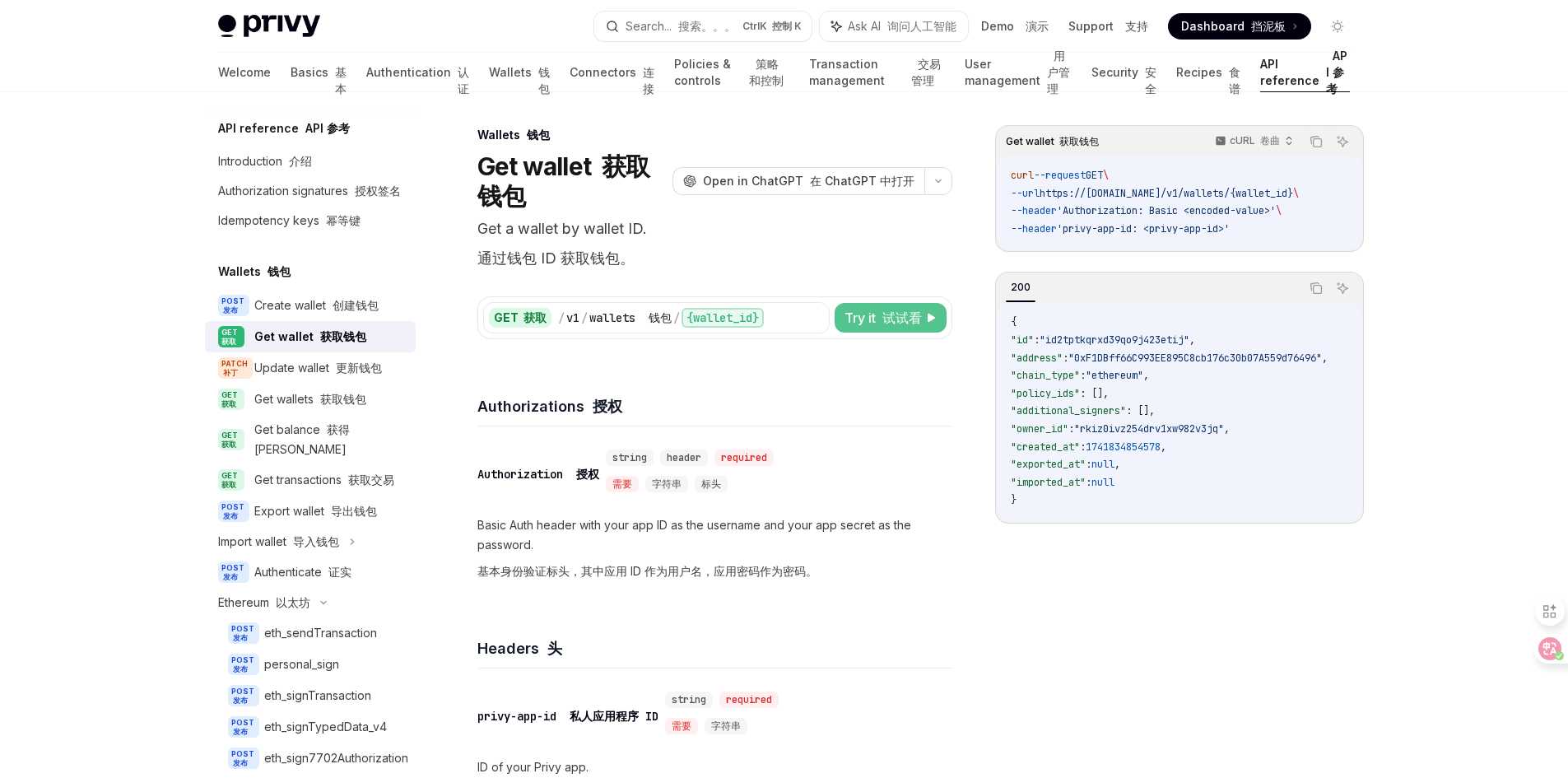
click at [877, 325] on font at bounding box center [879, 317] width 6 height 16
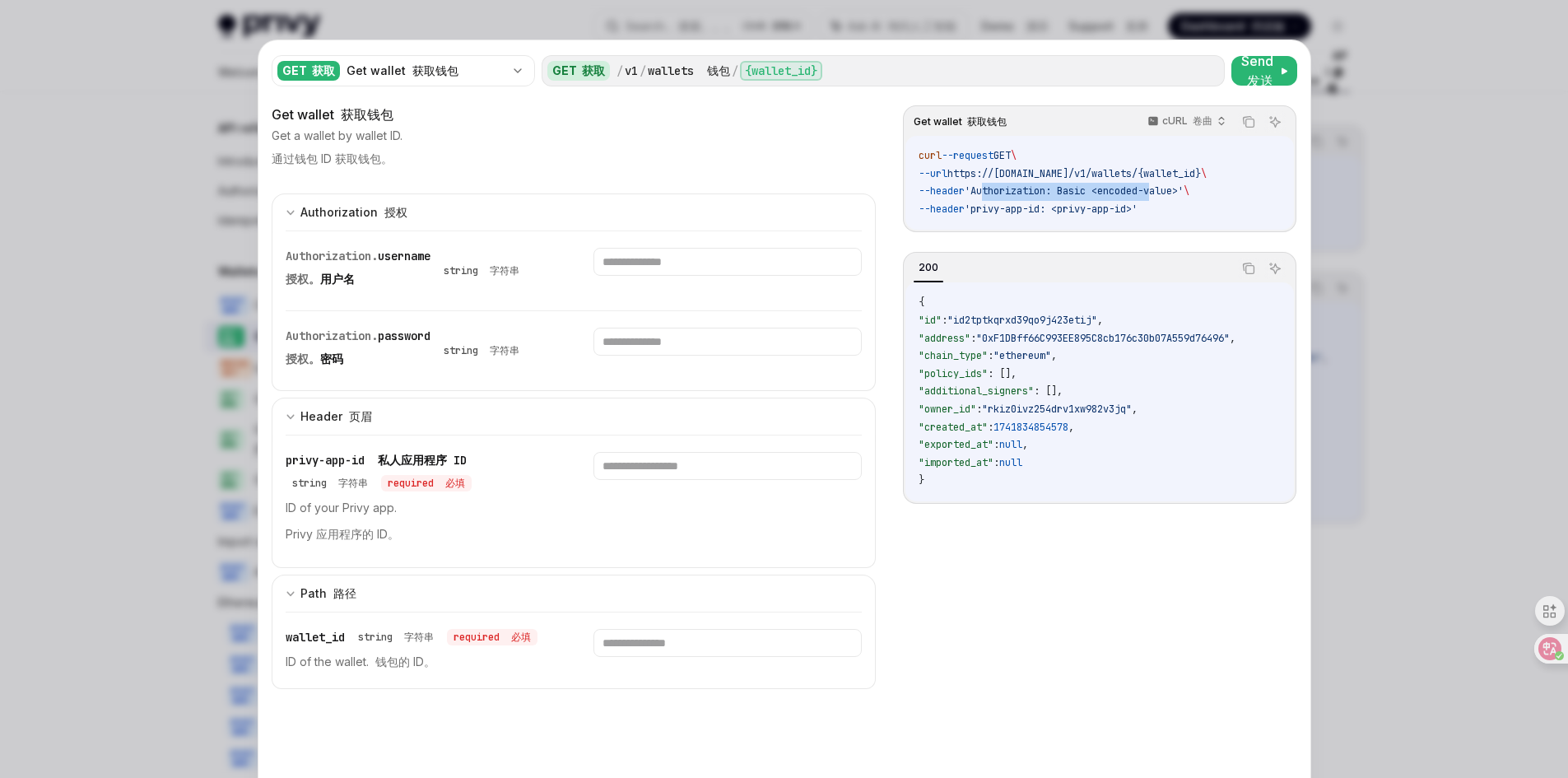
drag, startPoint x: 989, startPoint y: 191, endPoint x: 1162, endPoint y: 187, distance: 173.0
click at [1162, 187] on span "'Authorization: Basic <encoded-value>'" at bounding box center [1073, 191] width 219 height 14
copy span "uthorization: Basic <encoded-"
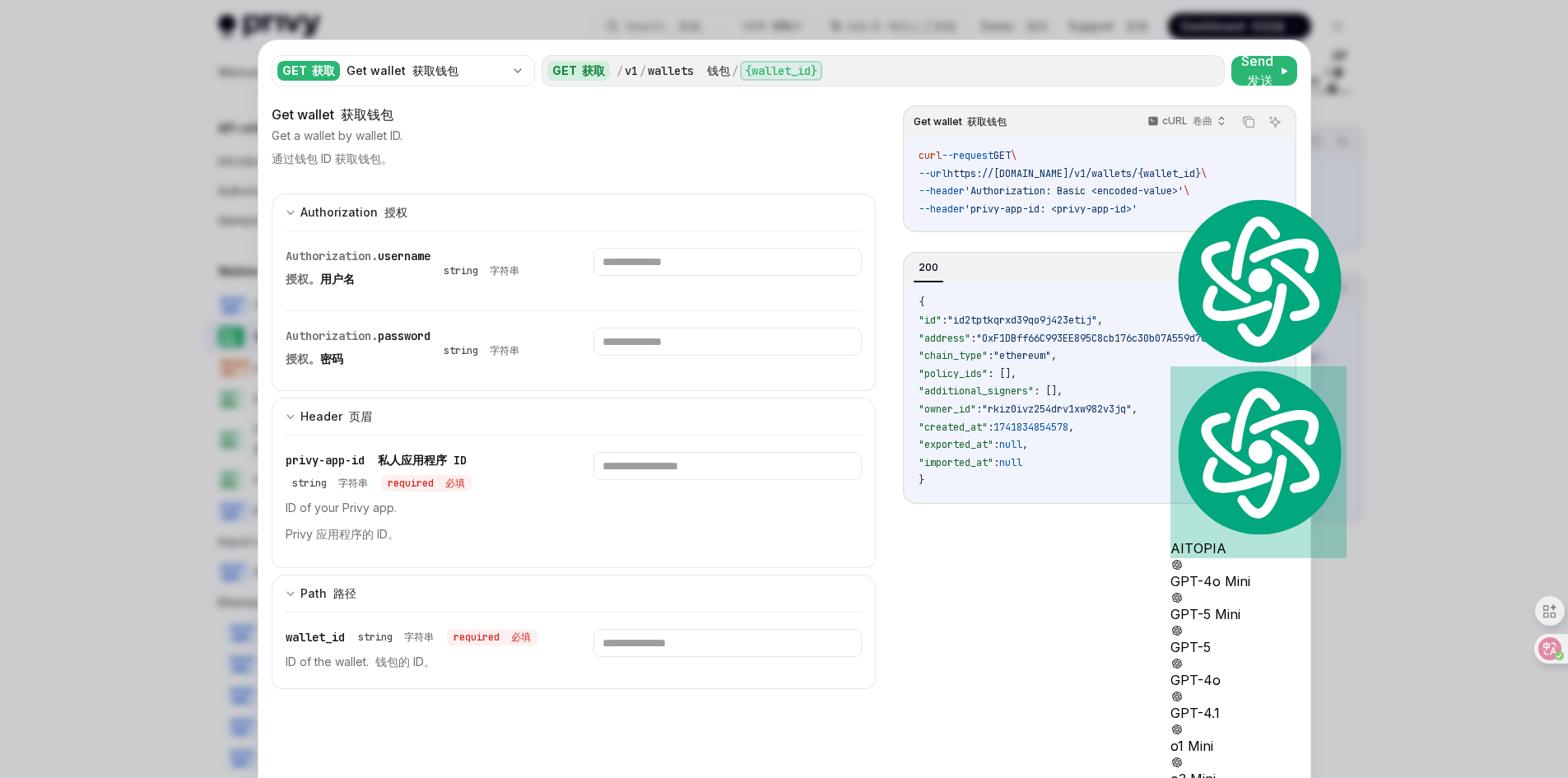
click at [1067, 204] on span "'privy-app-id: <privy-app-id>'" at bounding box center [1051, 209] width 173 height 14
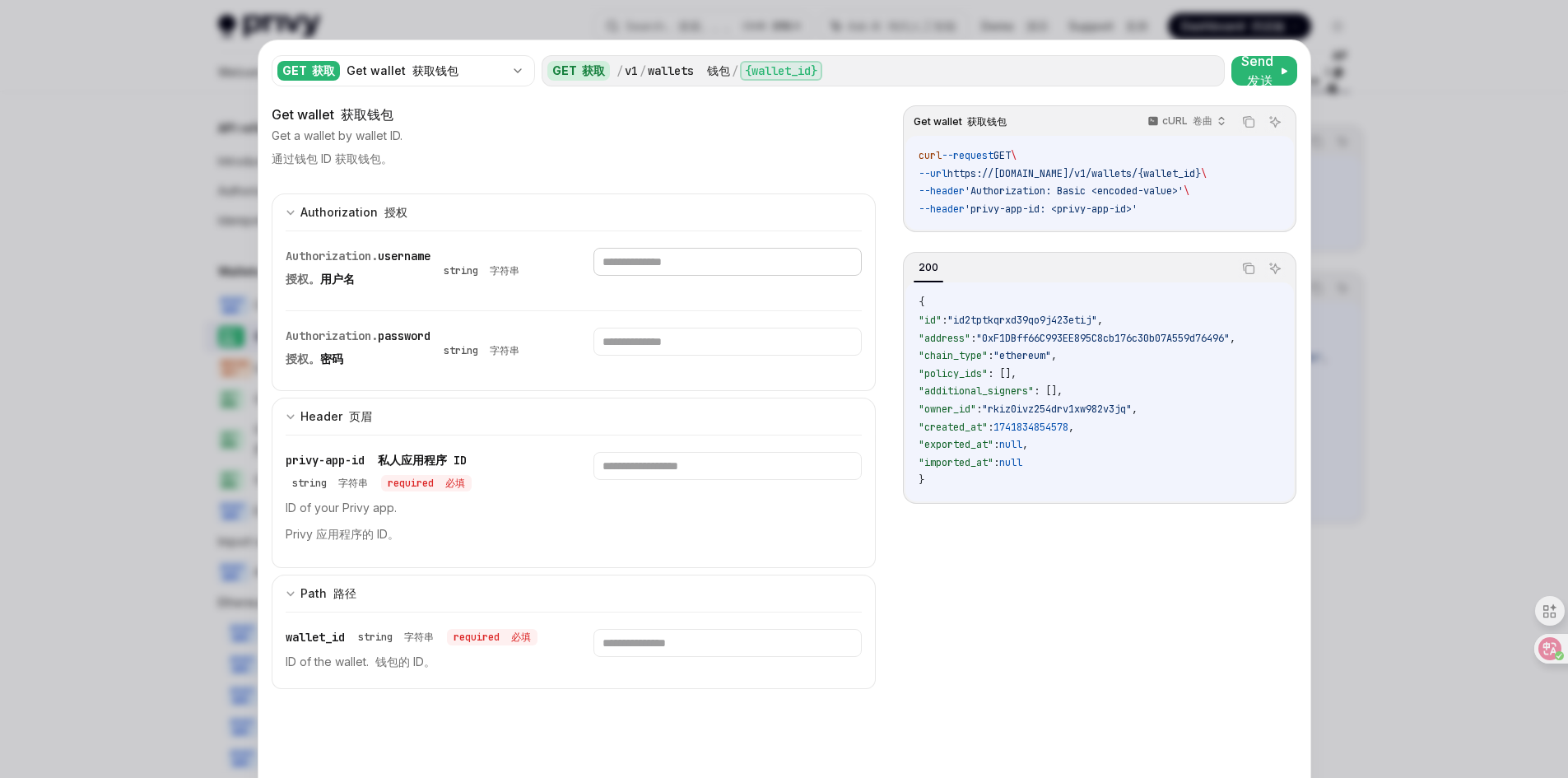
click at [648, 268] on input "text" at bounding box center [727, 261] width 269 height 28
click at [1431, 115] on div at bounding box center [784, 389] width 1568 height 778
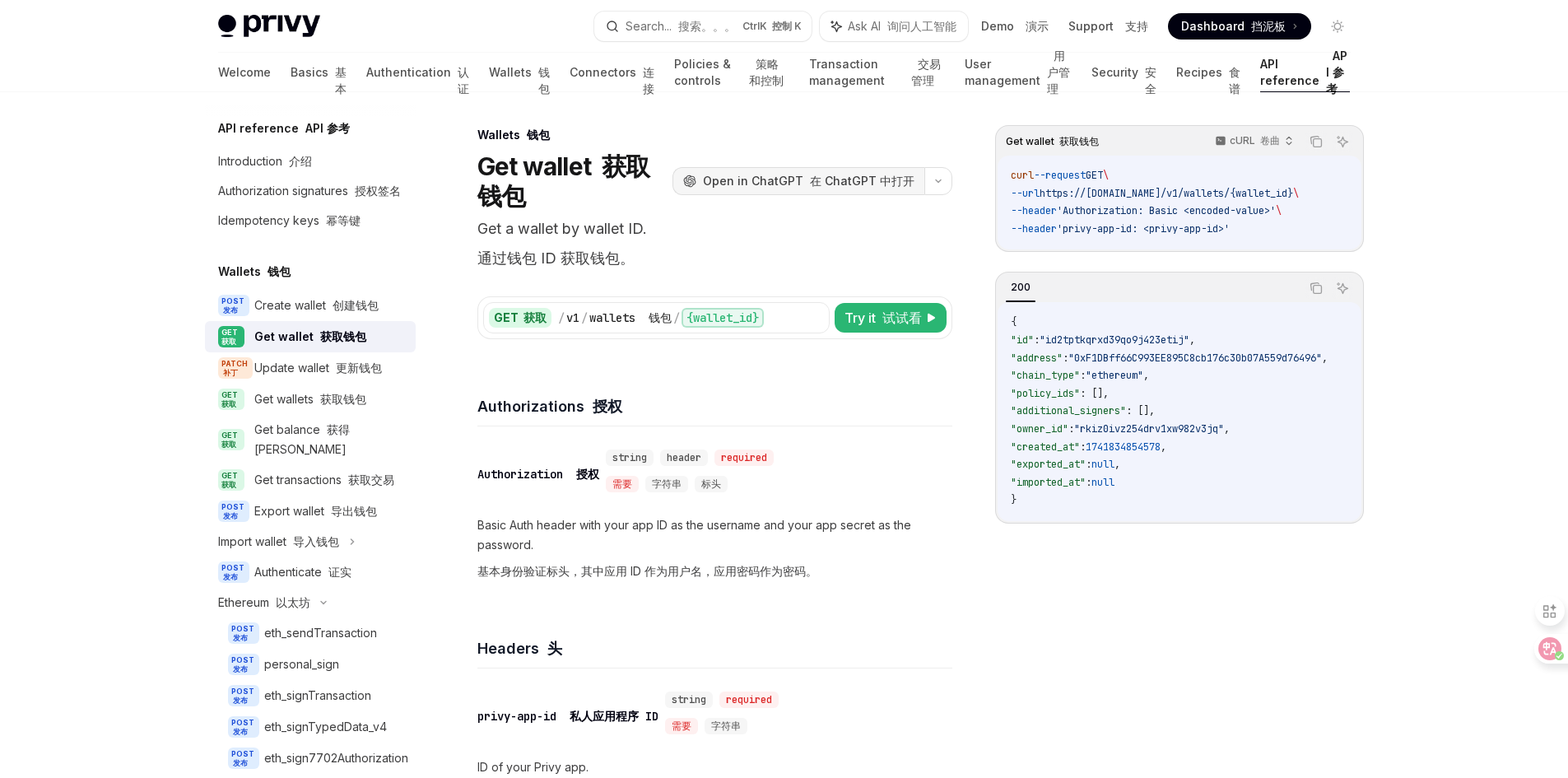
click at [898, 187] on font "在 ChatGPT 中打开" at bounding box center [862, 181] width 105 height 14
click at [338, 312] on font "创建钱包" at bounding box center [355, 306] width 46 height 14
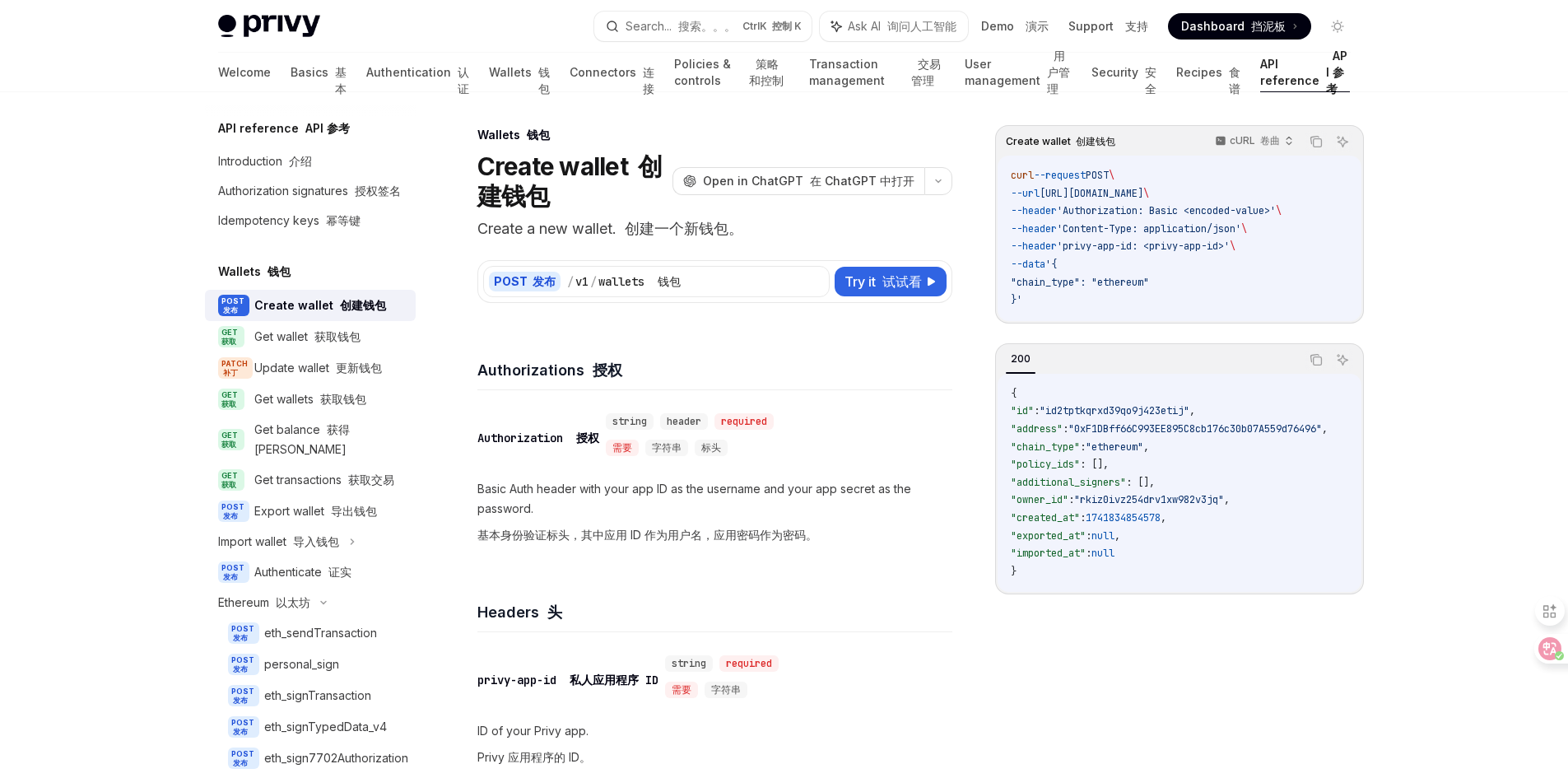
drag, startPoint x: 1087, startPoint y: 191, endPoint x: 1242, endPoint y: 191, distance: 155.0
click at [1149, 191] on span "--url [URL][DOMAIN_NAME] \" at bounding box center [1079, 193] width 138 height 14
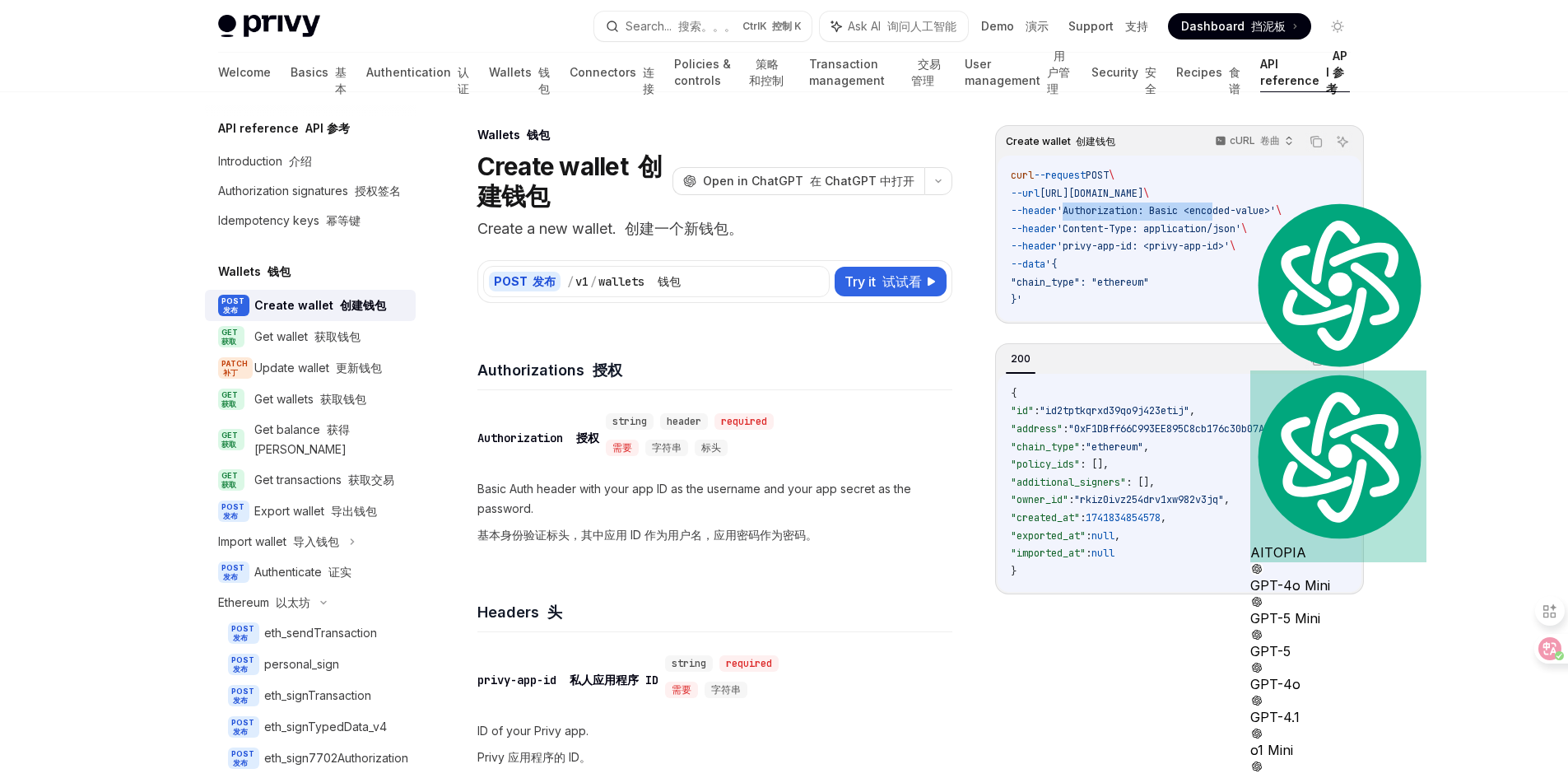
drag, startPoint x: 1078, startPoint y: 209, endPoint x: 1230, endPoint y: 208, distance: 152.0
click at [1230, 208] on span "'Authorization: Basic <encoded-value>'" at bounding box center [1166, 210] width 219 height 14
copy span "'Authorization: Basic <enc"
click at [1162, 249] on span "'privy-app-id: <privy-app-id>'" at bounding box center [1144, 246] width 173 height 14
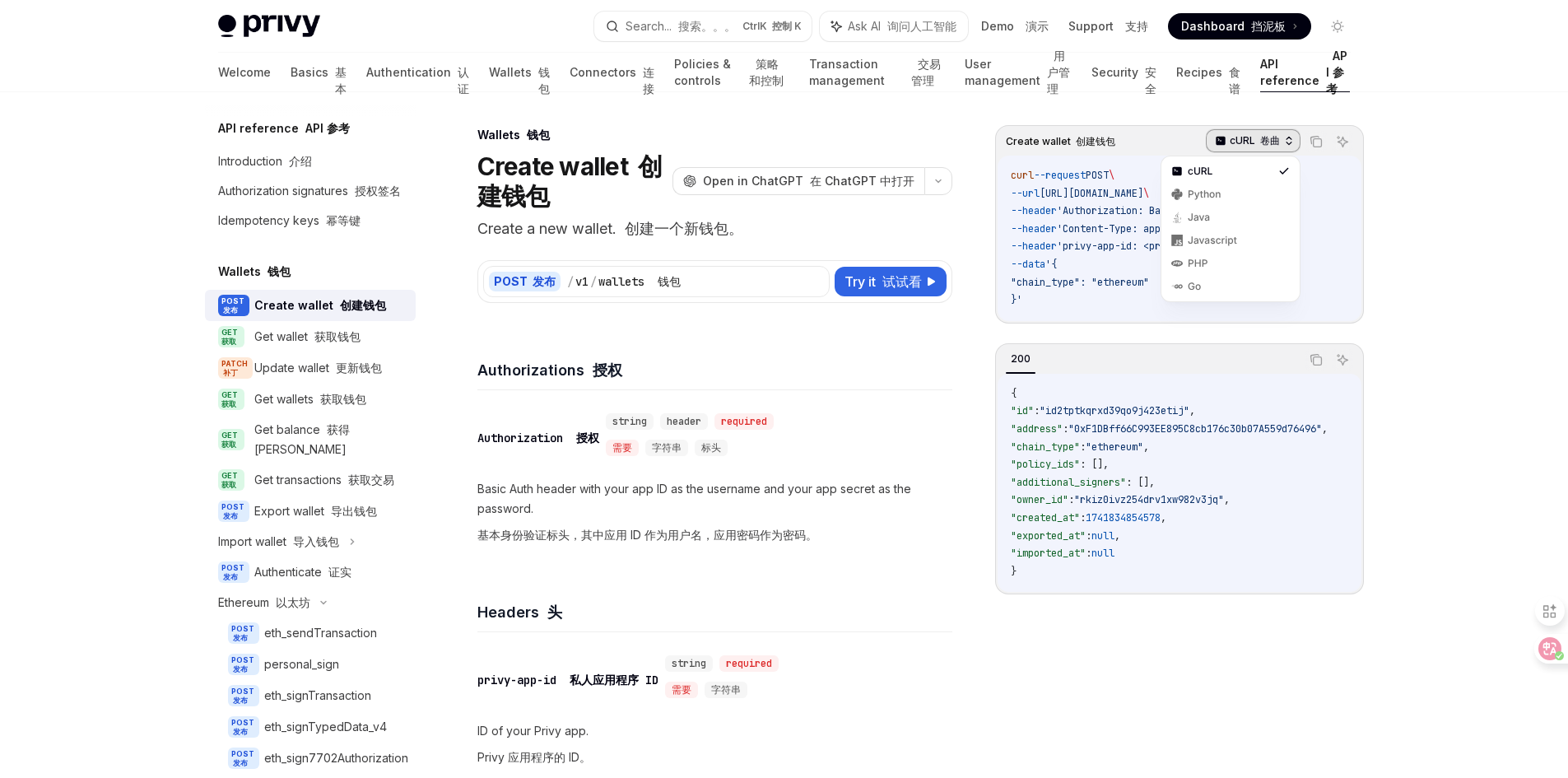
click at [1271, 134] on font "卷曲" at bounding box center [1270, 141] width 20 height 13
click at [1223, 238] on font "Javascript 的" at bounding box center [1241, 240] width 61 height 13
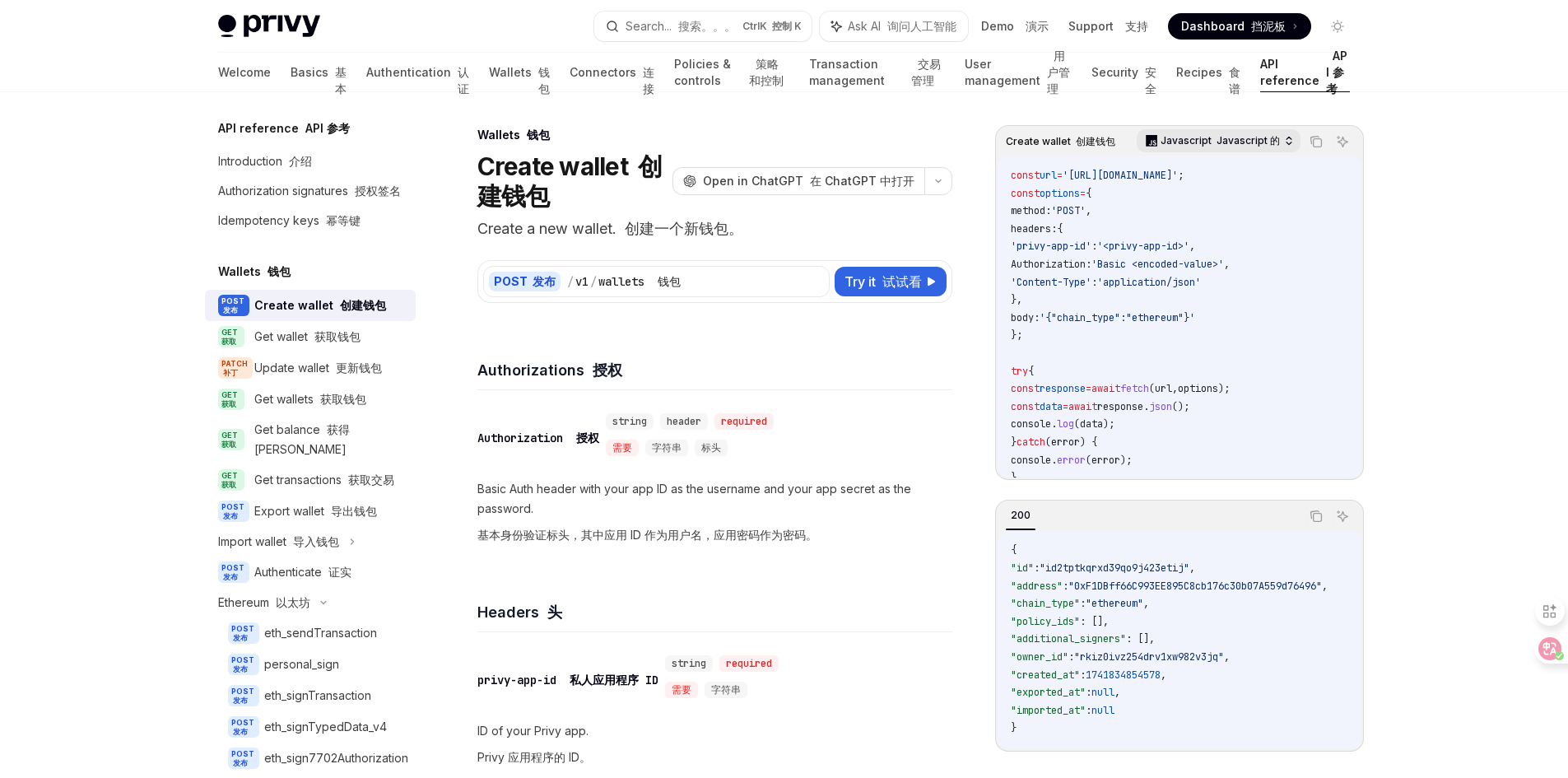
click at [1288, 142] on icon "button" at bounding box center [1289, 141] width 12 height 12
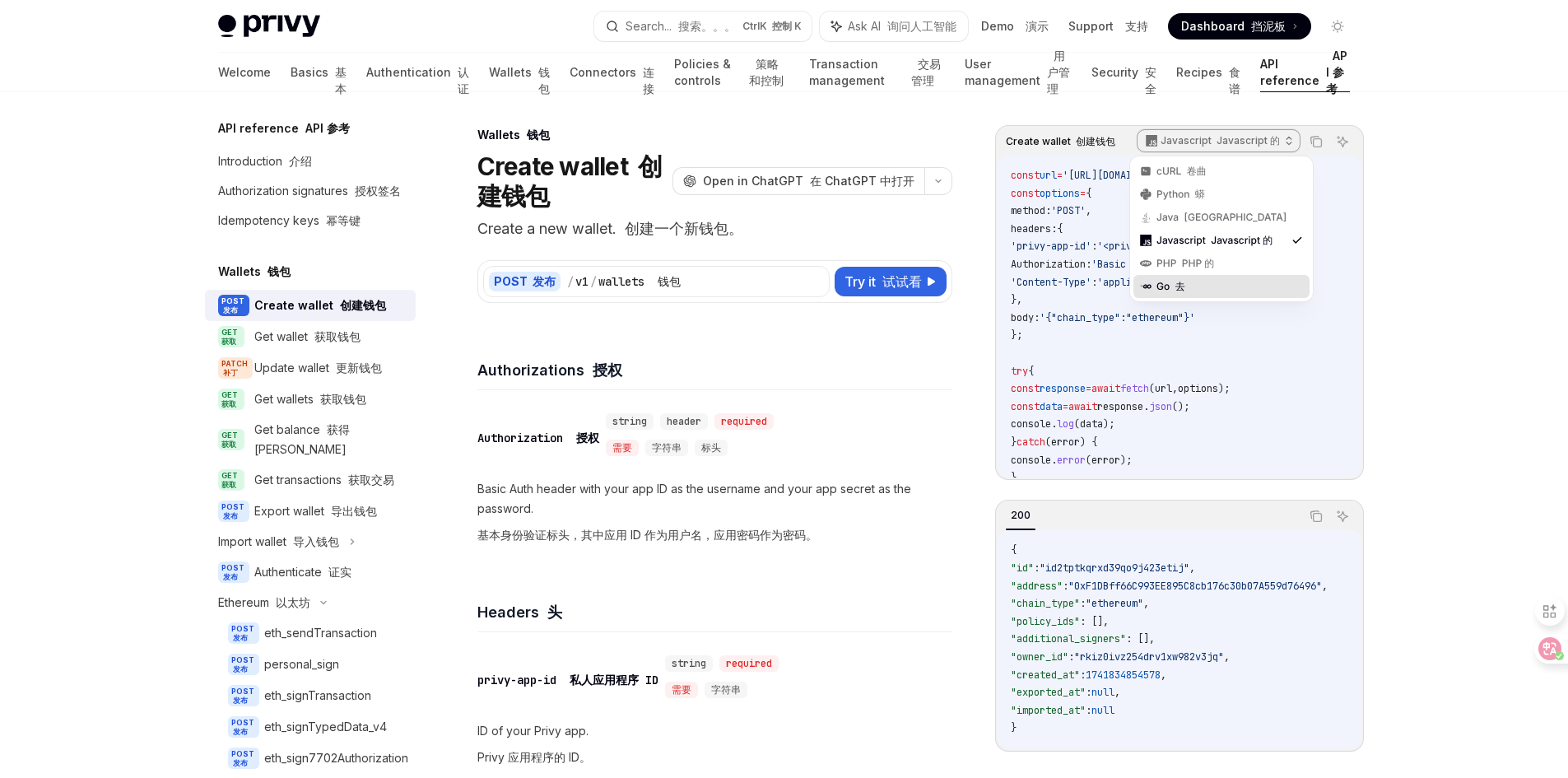
click at [1197, 291] on div "Go 去" at bounding box center [1221, 287] width 130 height 14
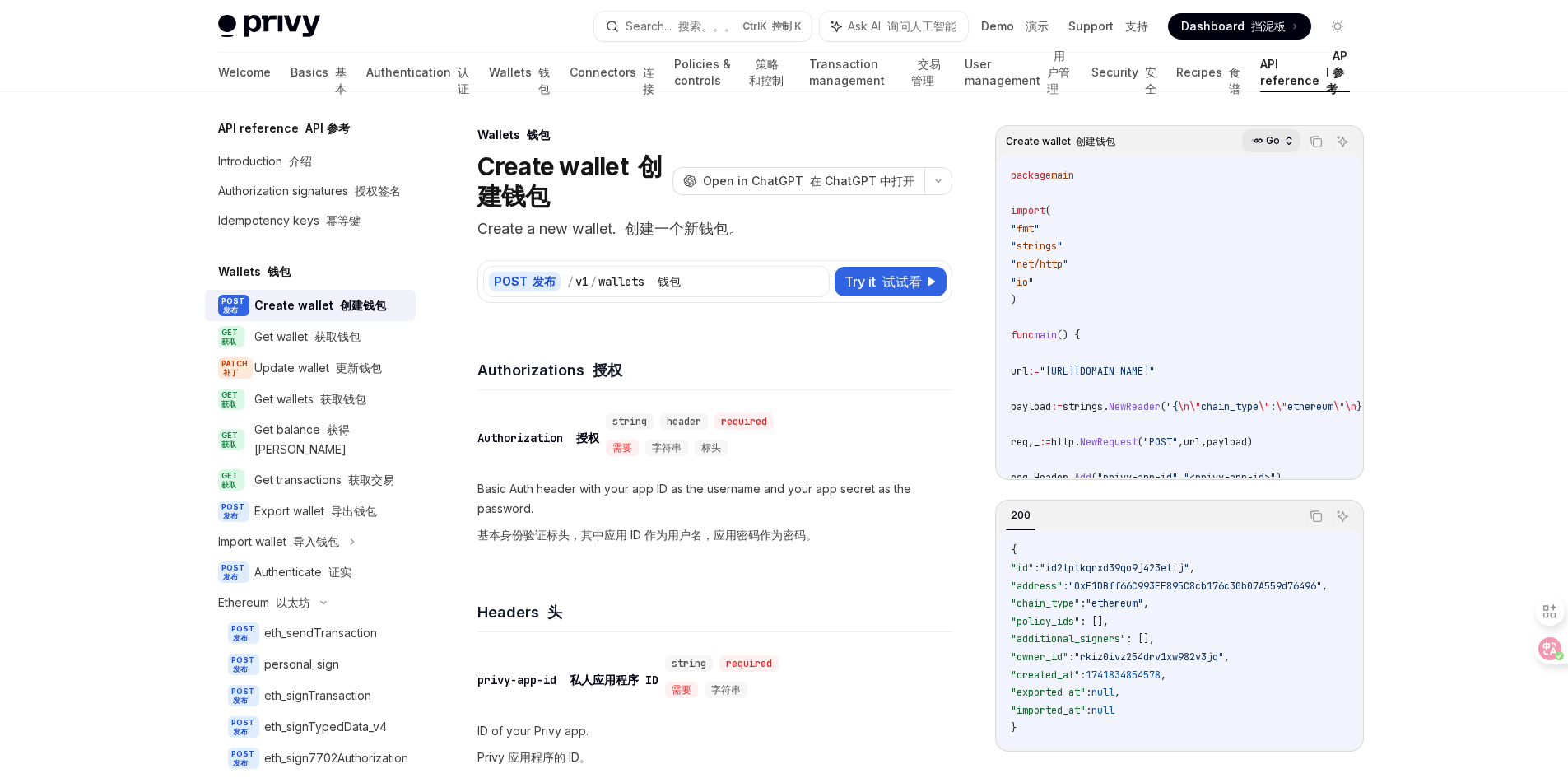
click at [1276, 145] on p "Go" at bounding box center [1273, 141] width 14 height 14
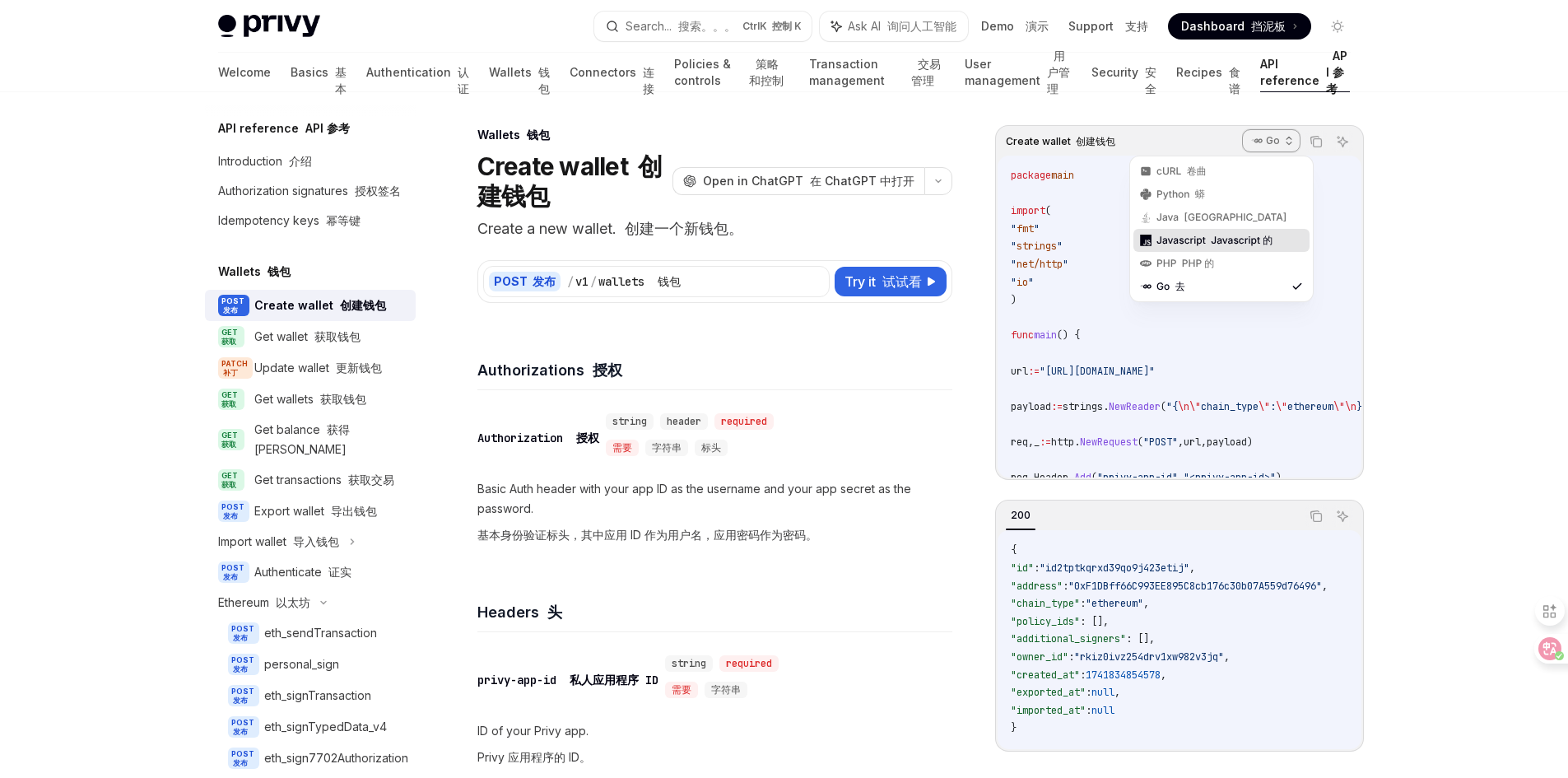
click at [1208, 239] on font at bounding box center [1208, 240] width 5 height 13
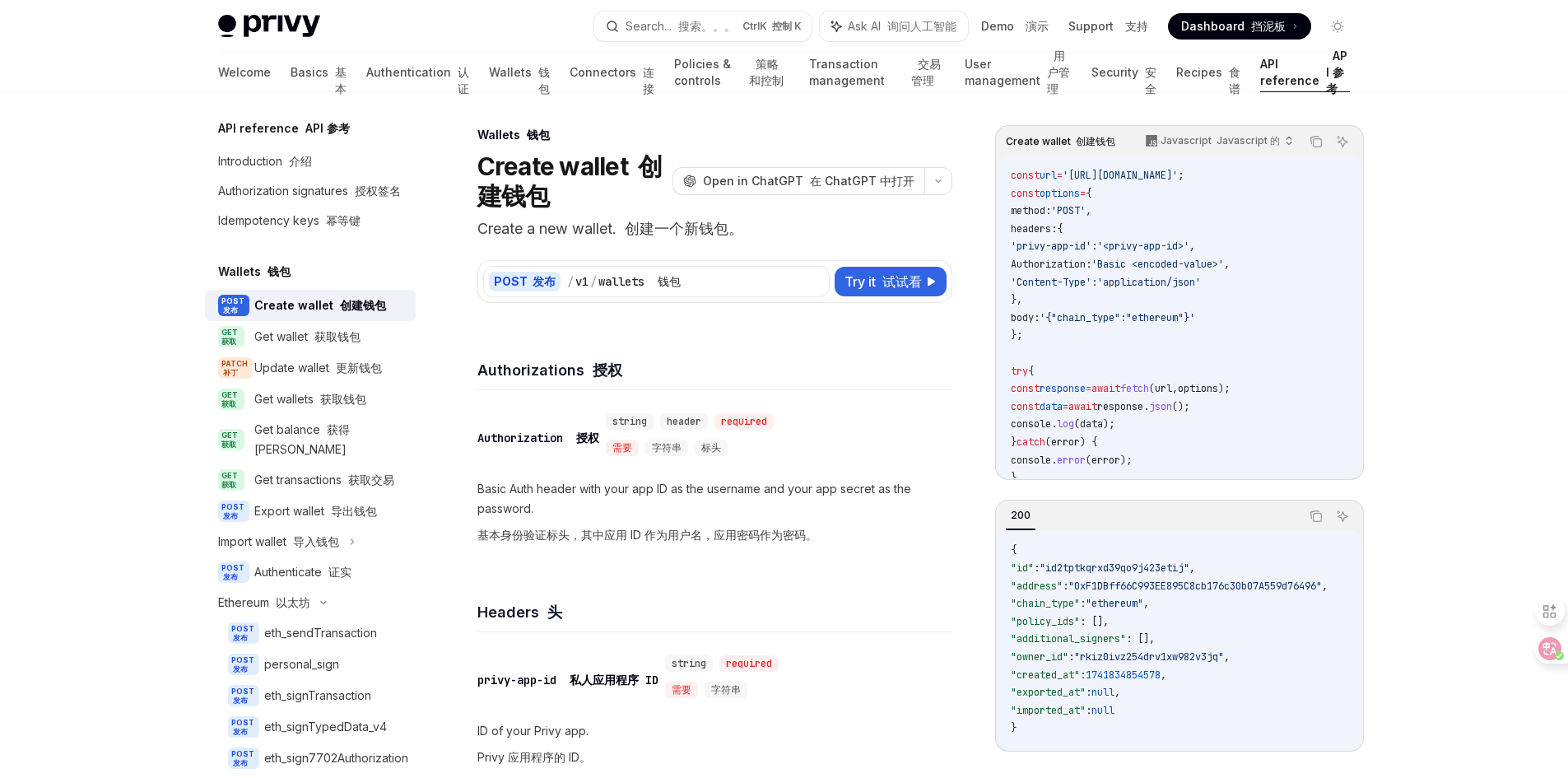
click at [297, 201] on div "Authorization signatures 授权签名" at bounding box center [309, 191] width 183 height 20
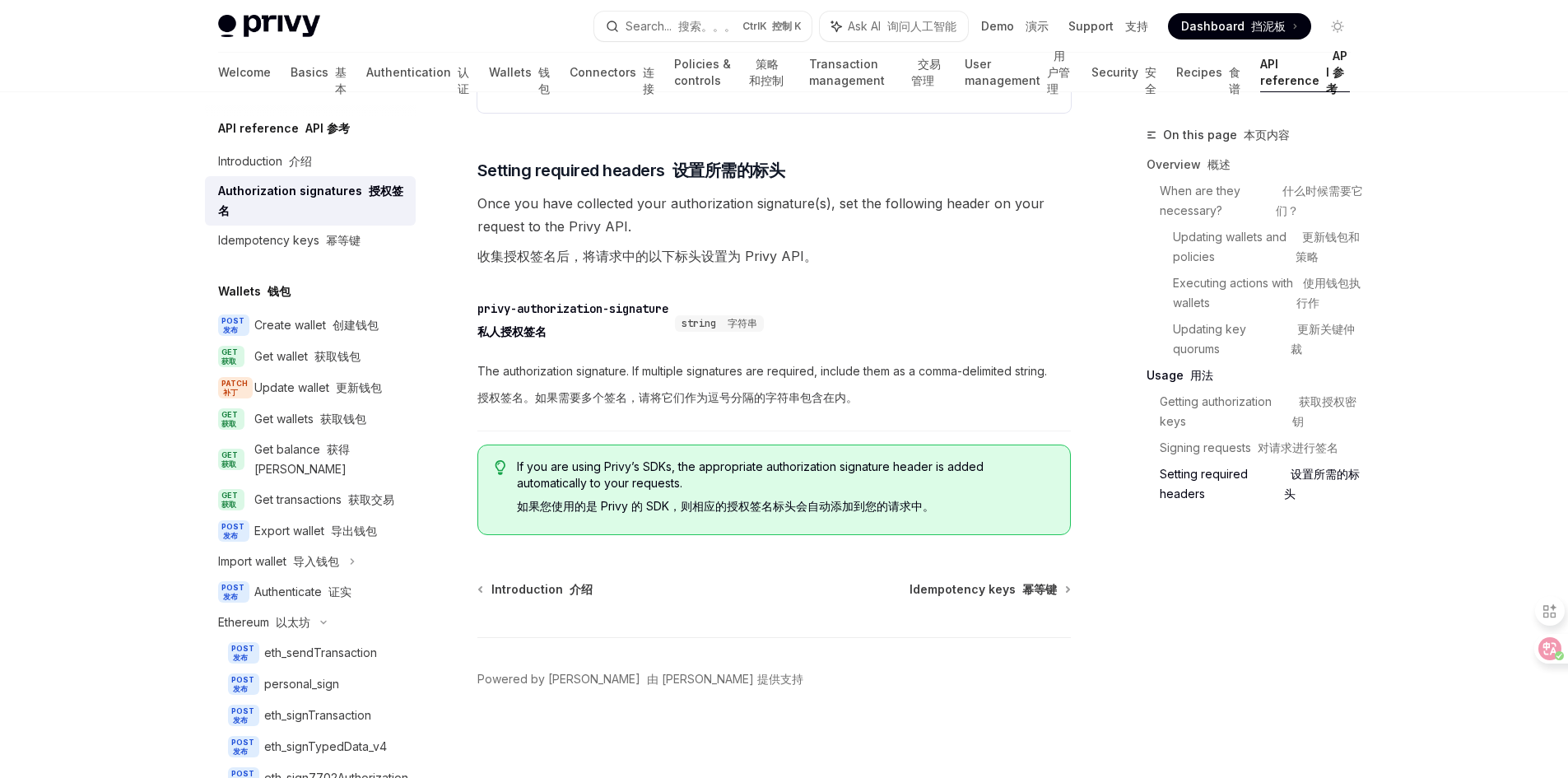
scroll to position [4142, 0]
click at [1321, 402] on font "获取授权密钥" at bounding box center [1324, 410] width 64 height 33
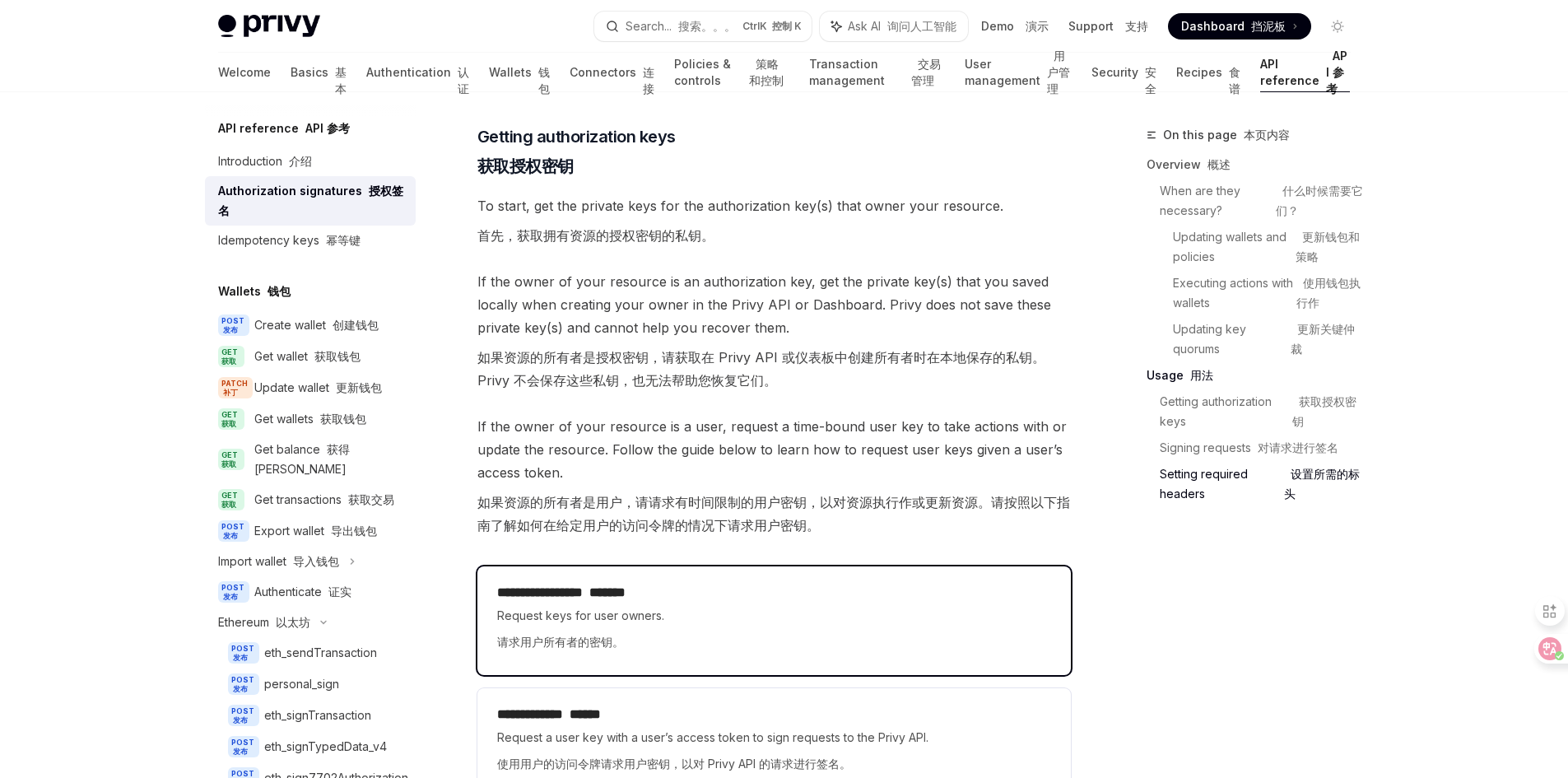
scroll to position [3153, 0]
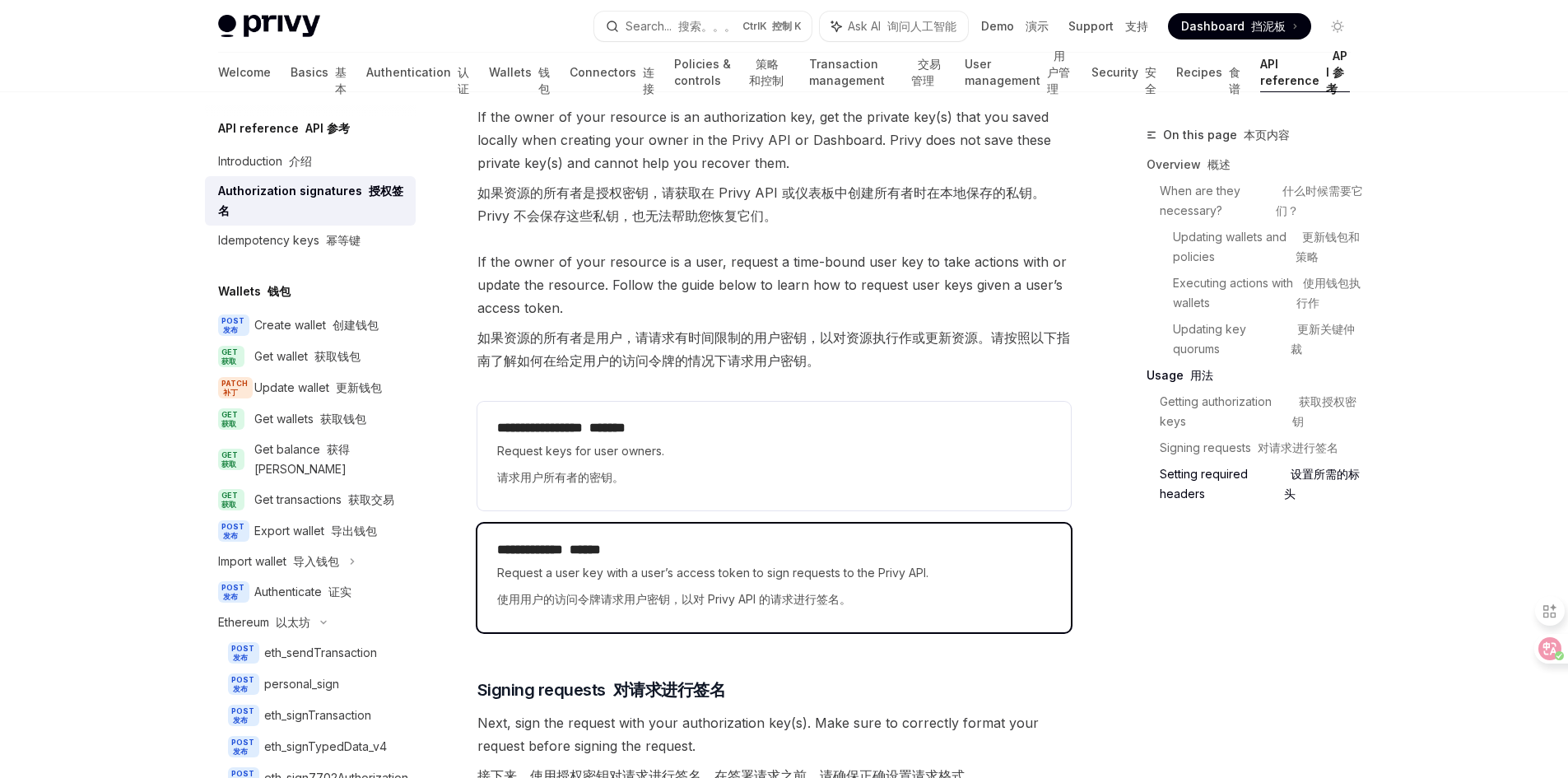
click at [735, 572] on span "Request a user key with a user’s access token to sign requests to the Privy API…" at bounding box center [774, 590] width 554 height 52
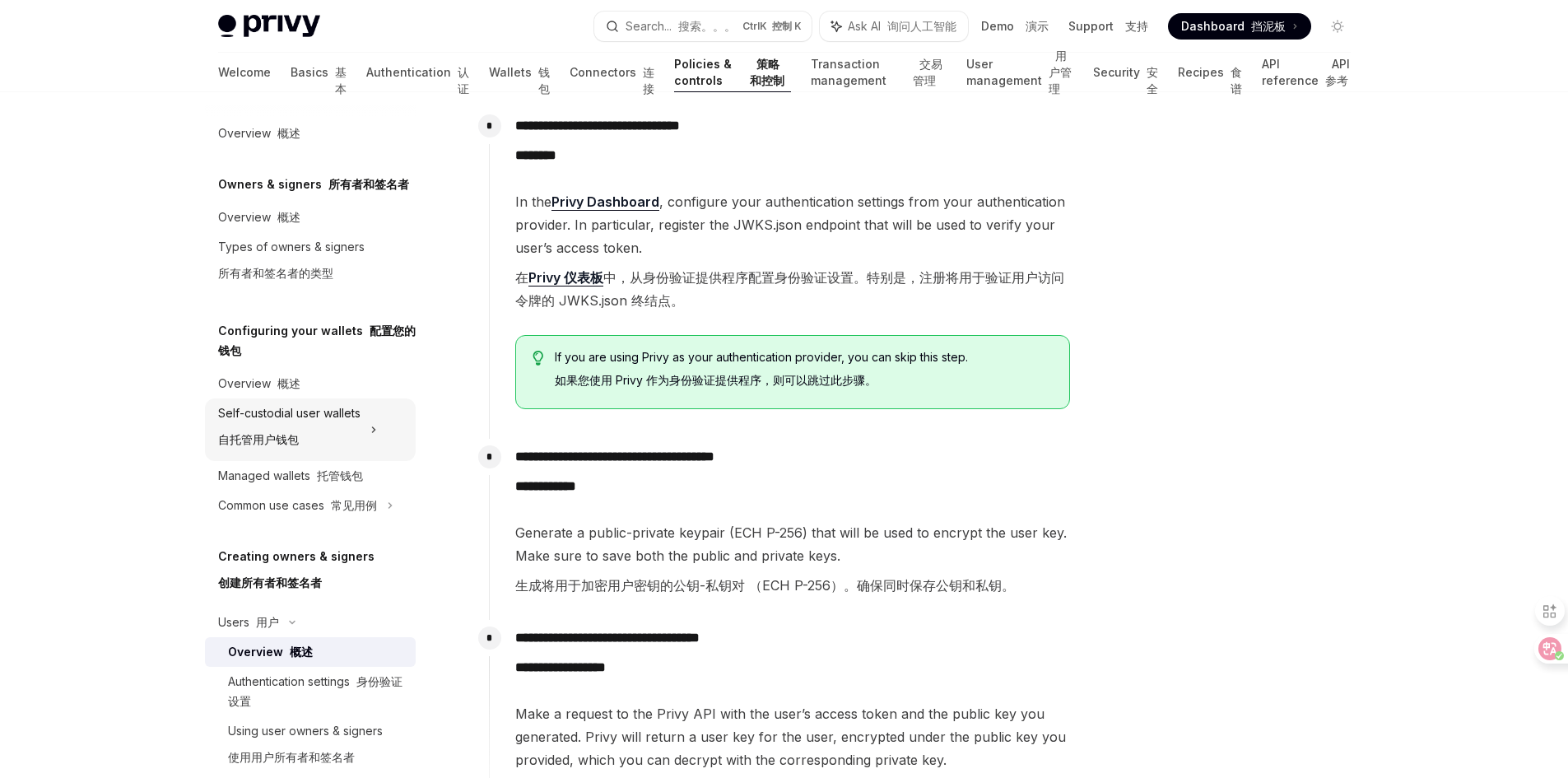
scroll to position [823, 0]
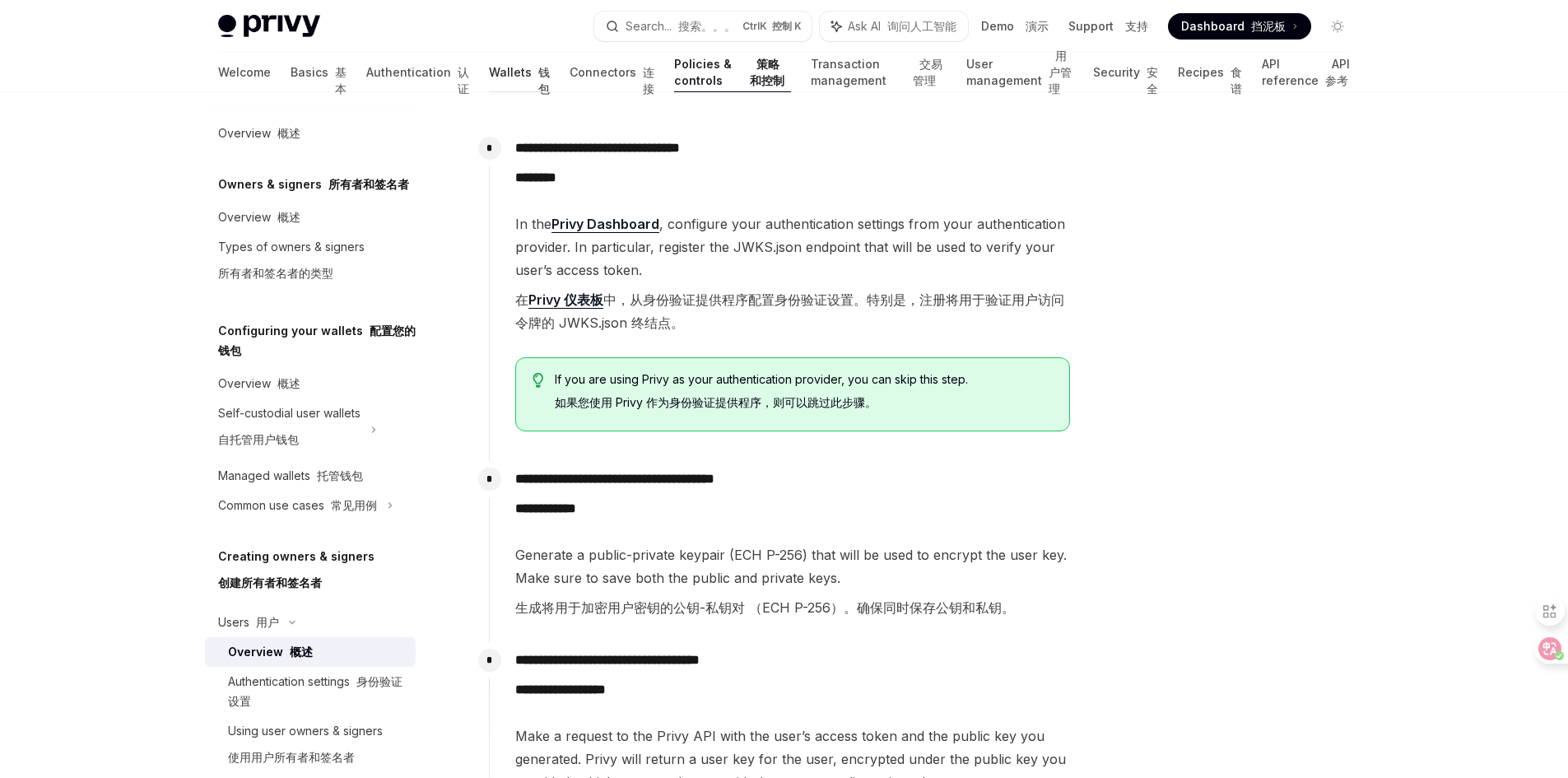
click at [488, 84] on link "Wallets 钱包" at bounding box center [519, 72] width 61 height 40
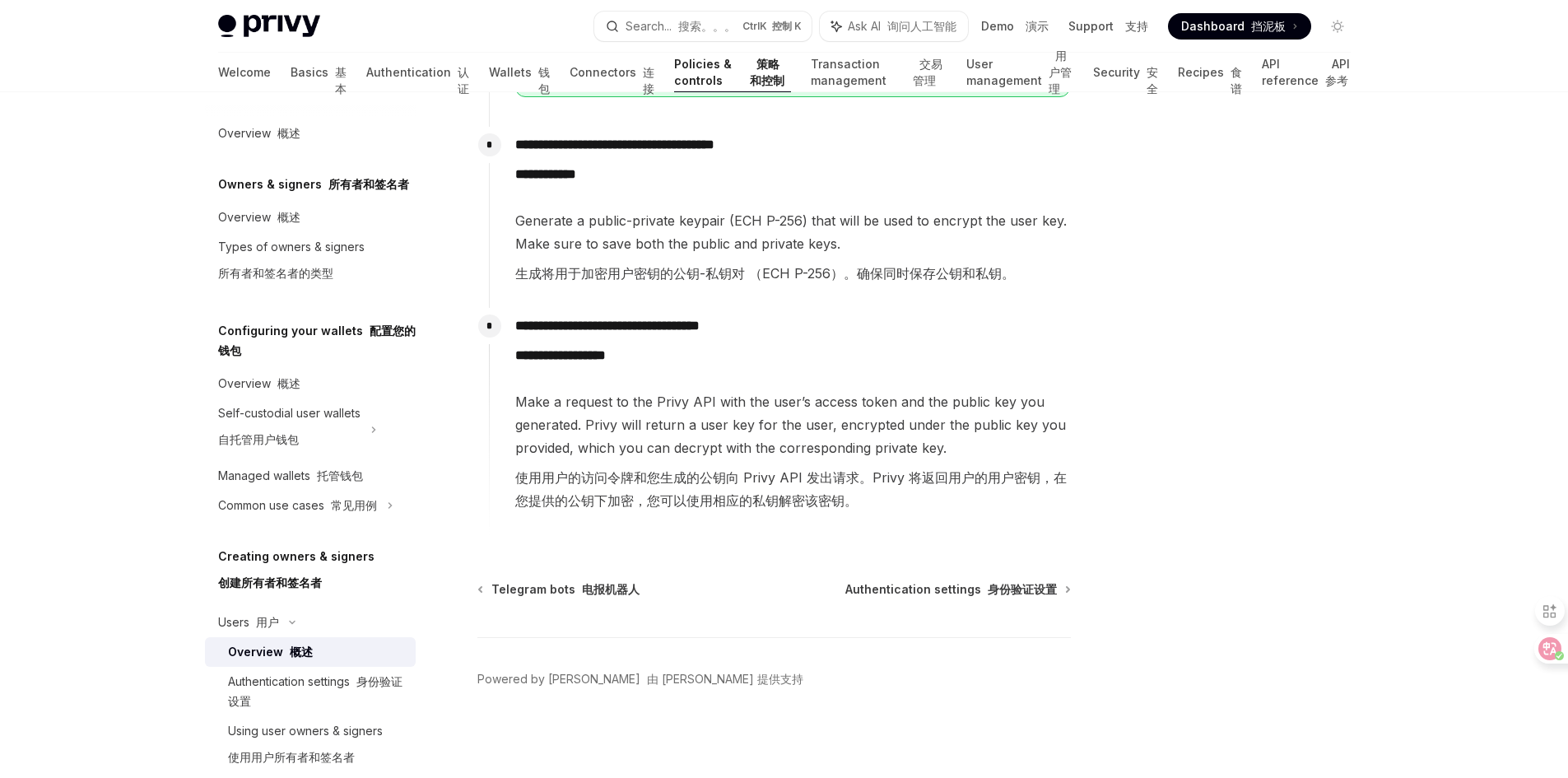
scroll to position [1018, 0]
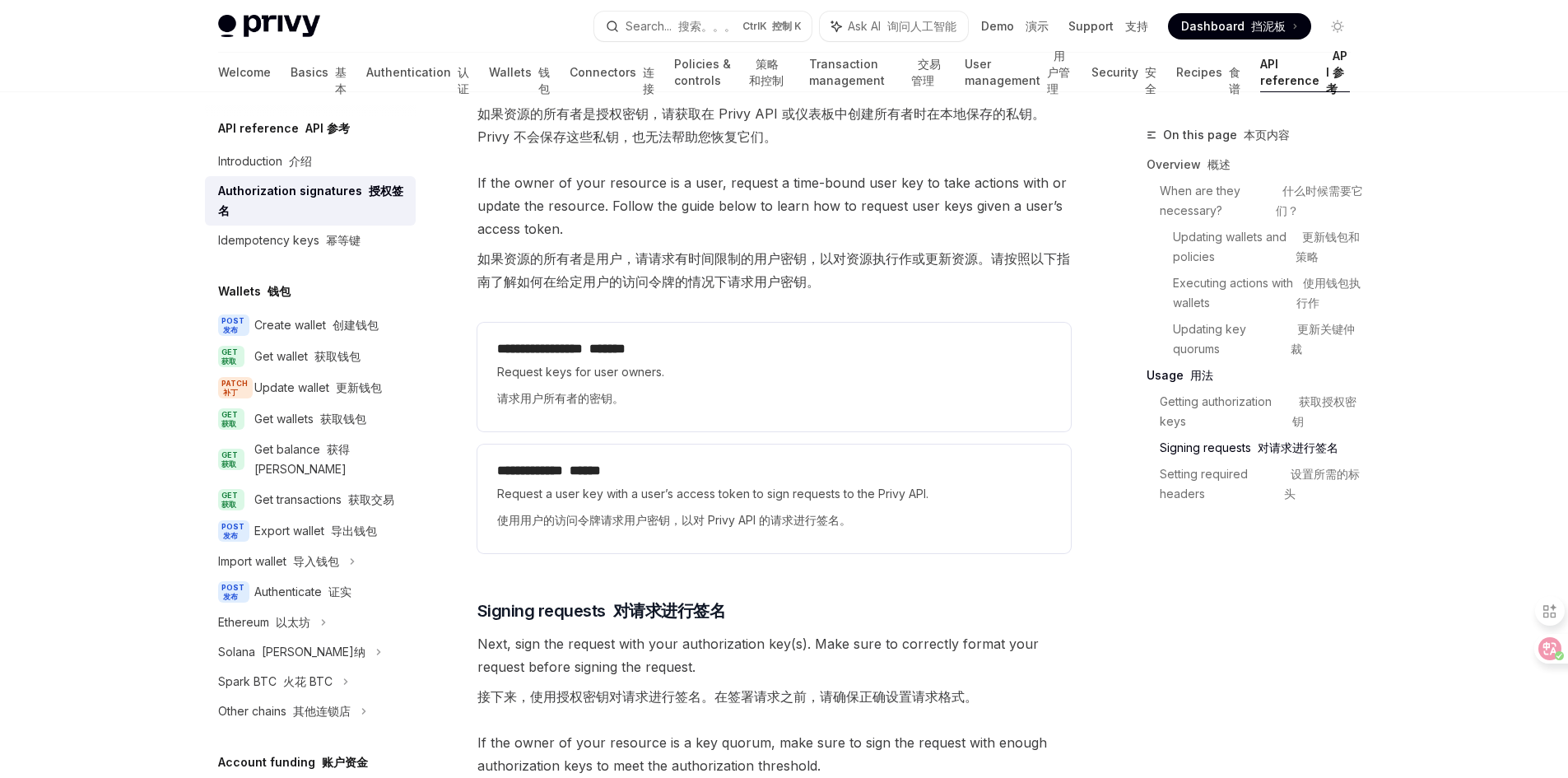
scroll to position [2670, 0]
click at [327, 233] on div "Idempotency keys 幂等键" at bounding box center [289, 241] width 142 height 20
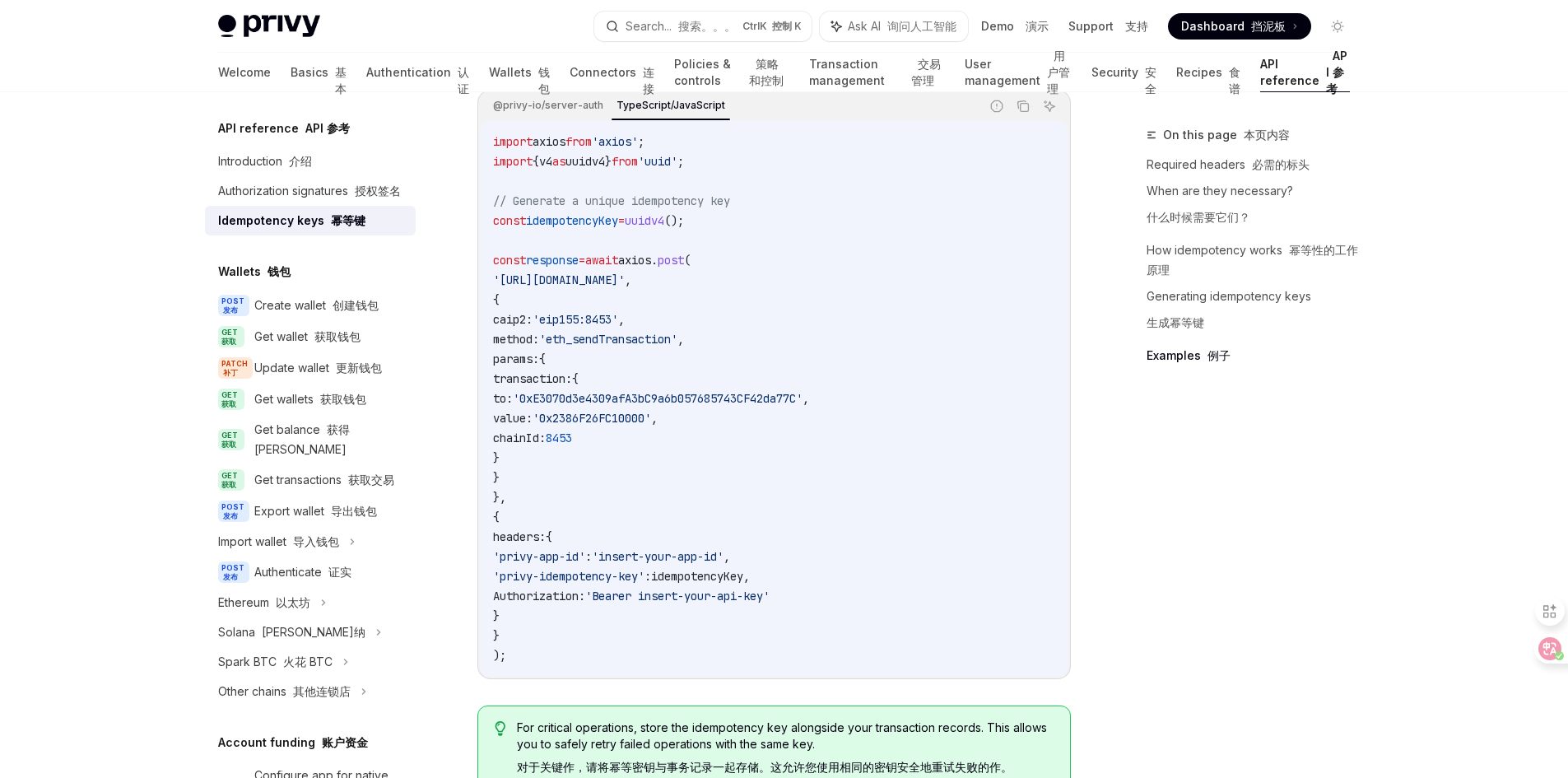
scroll to position [2387, 0]
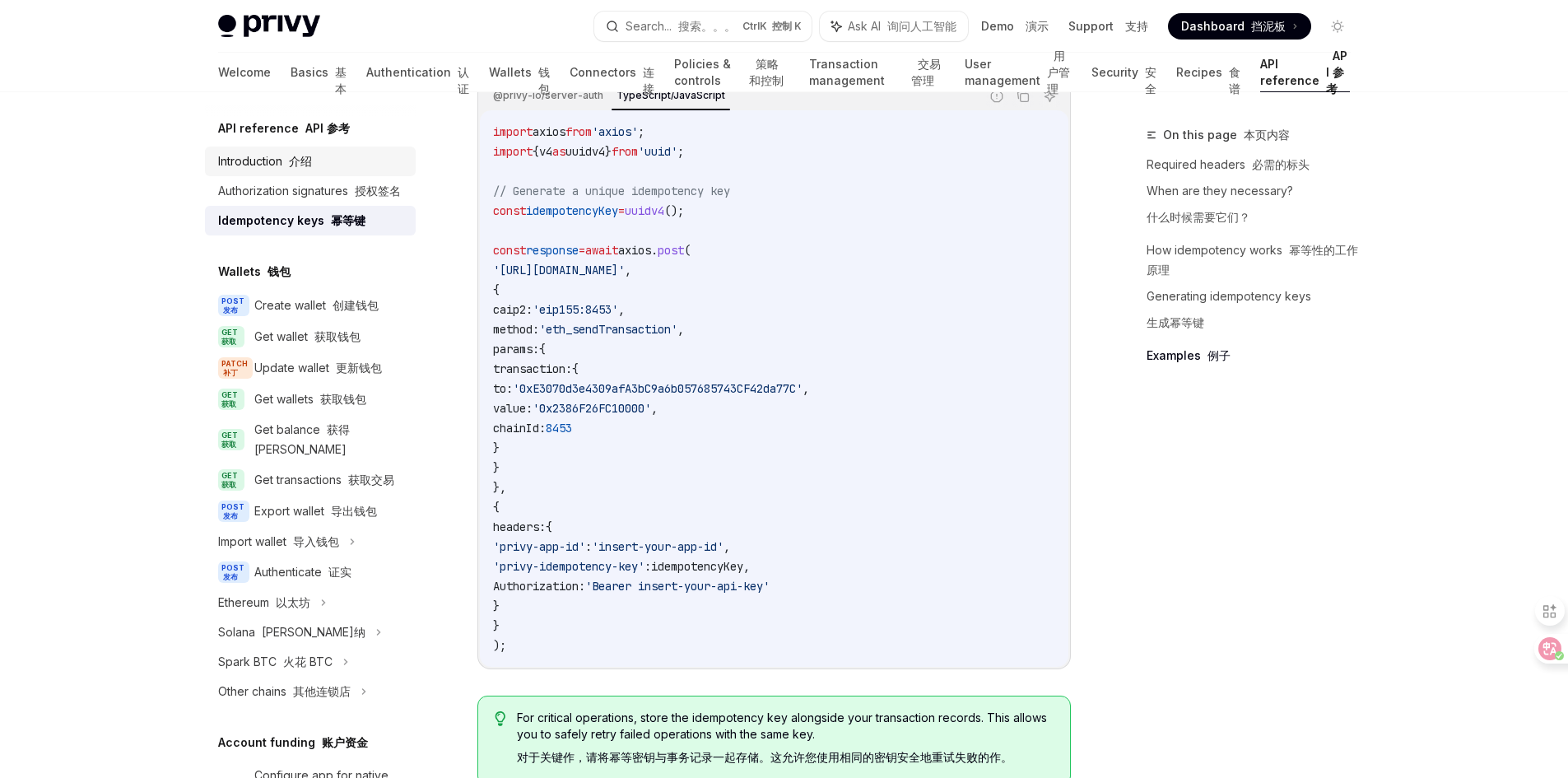
click at [274, 158] on div "Introduction 介绍" at bounding box center [265, 161] width 94 height 20
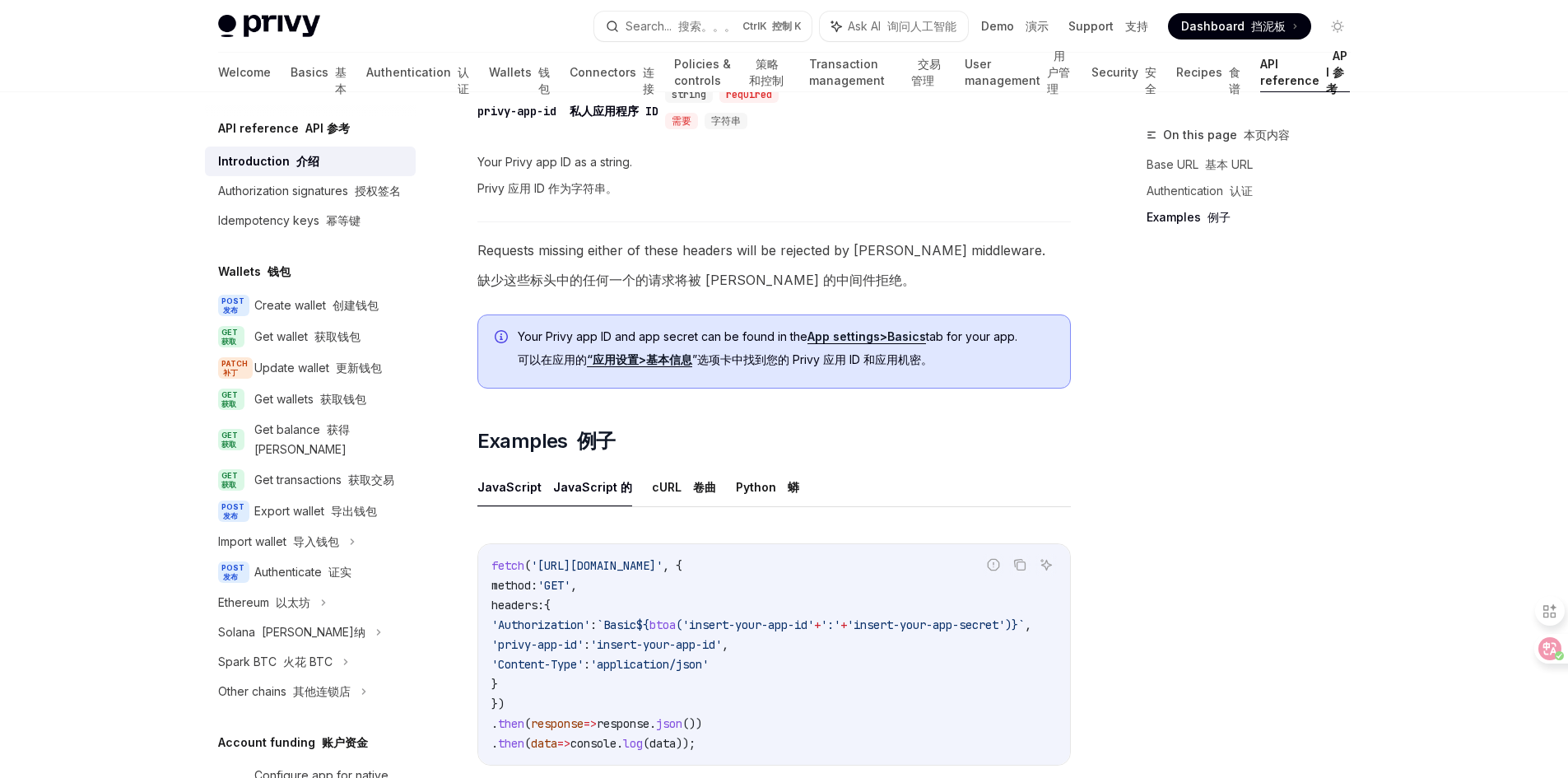
scroll to position [1400, 0]
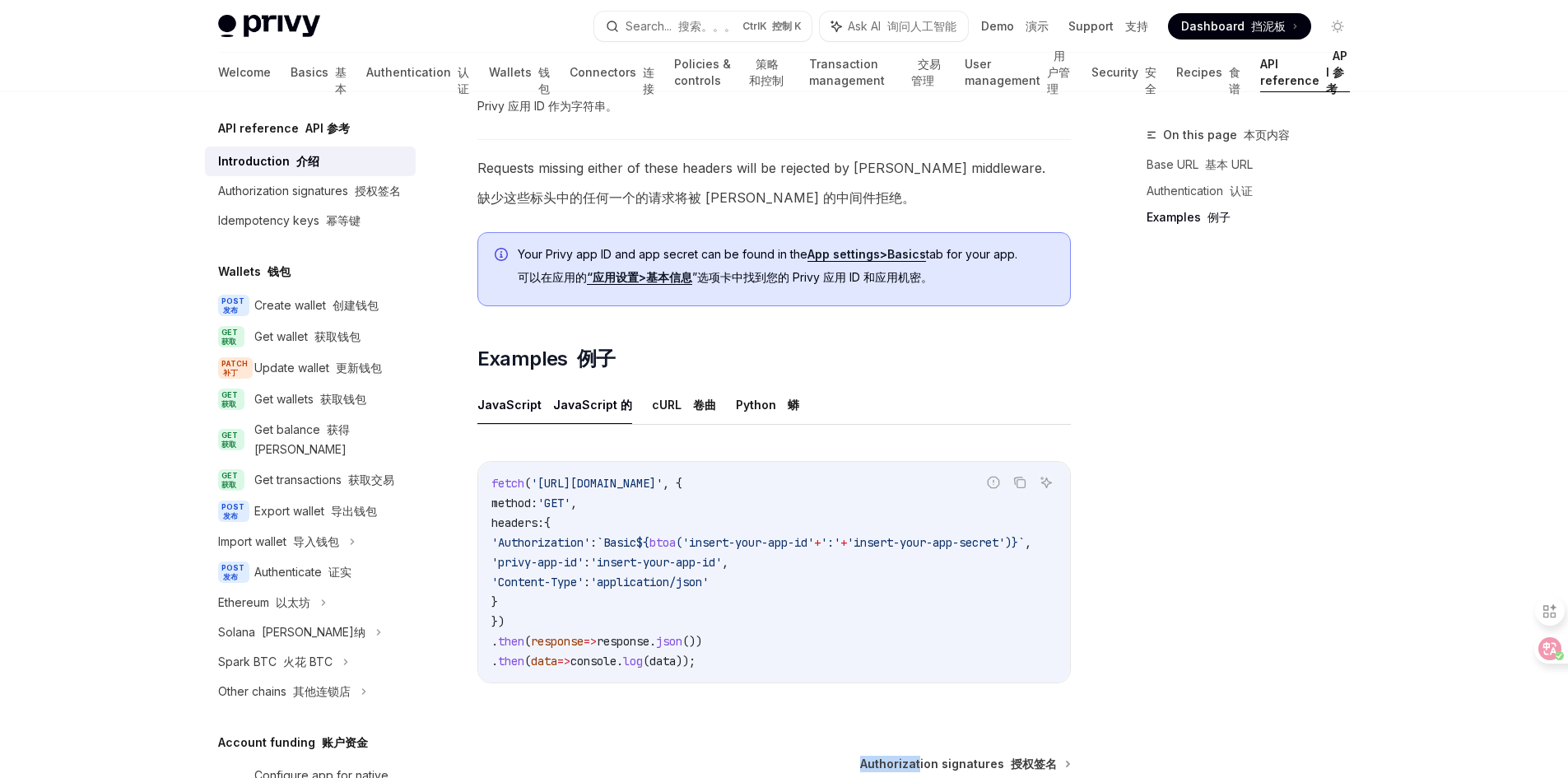
drag, startPoint x: 852, startPoint y: 728, endPoint x: 926, endPoint y: 737, distance: 74.5
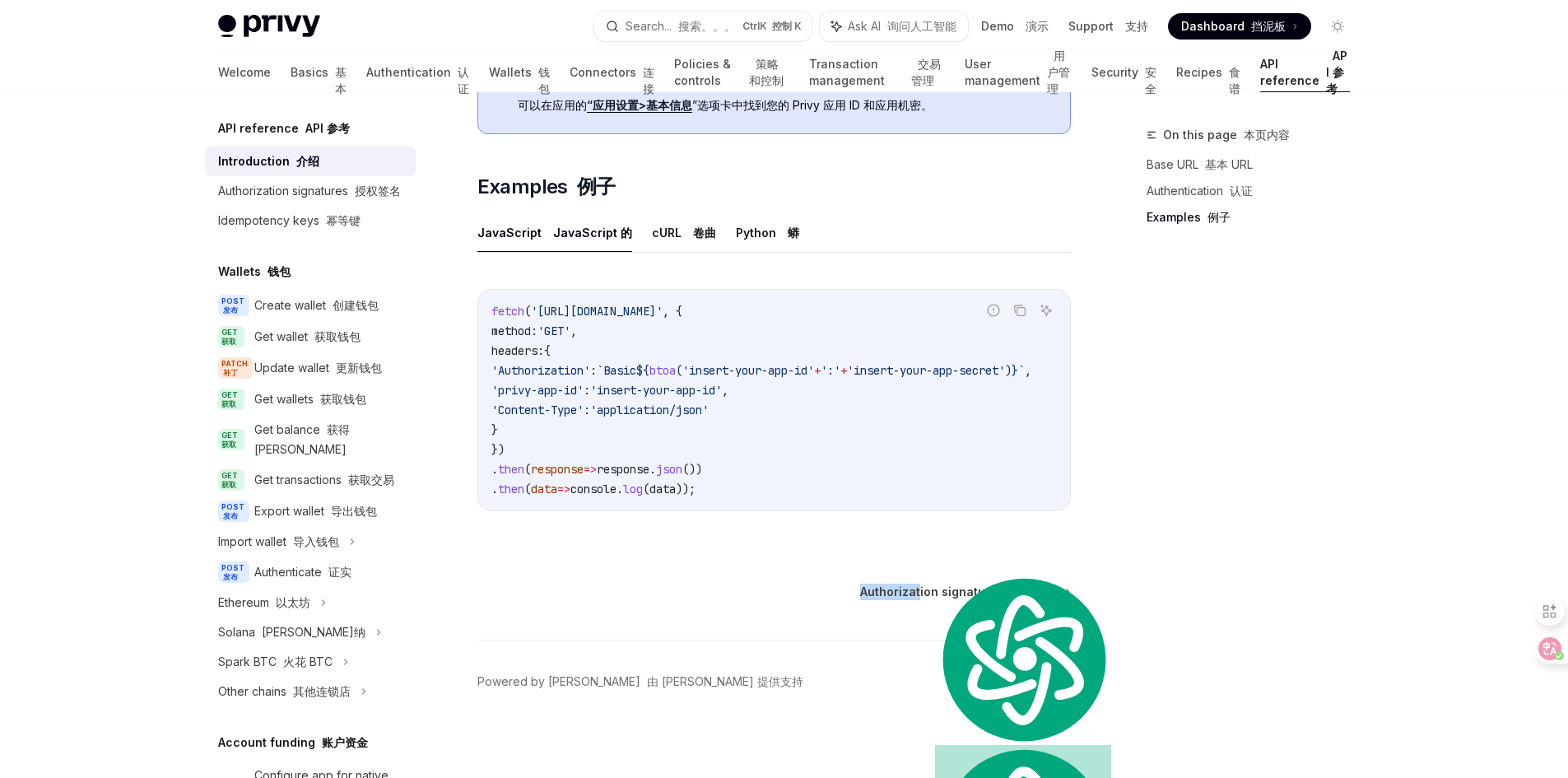
scroll to position [1595, 0]
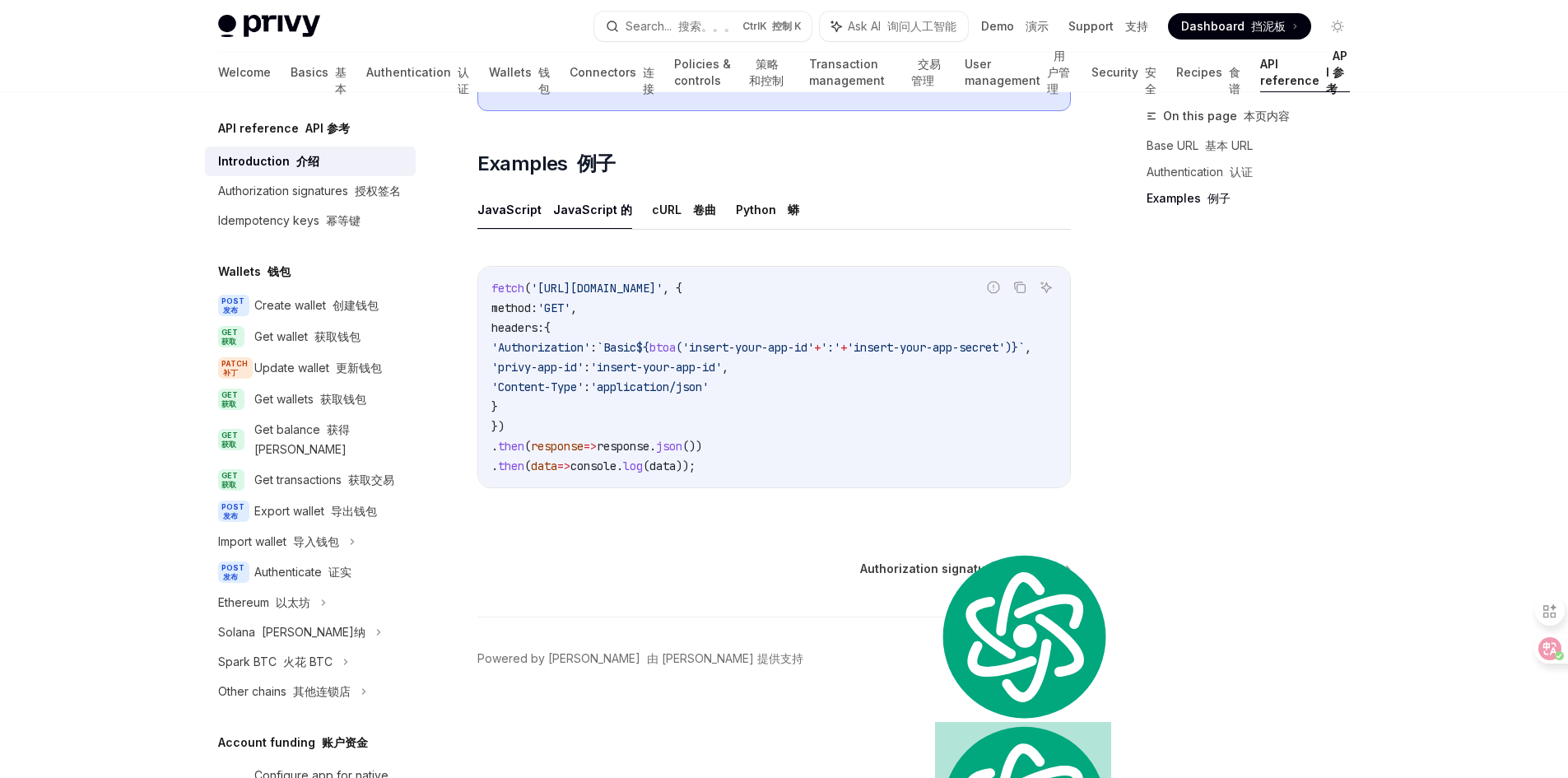
click at [583, 207] on font "JavaScript 的" at bounding box center [593, 210] width 79 height 14
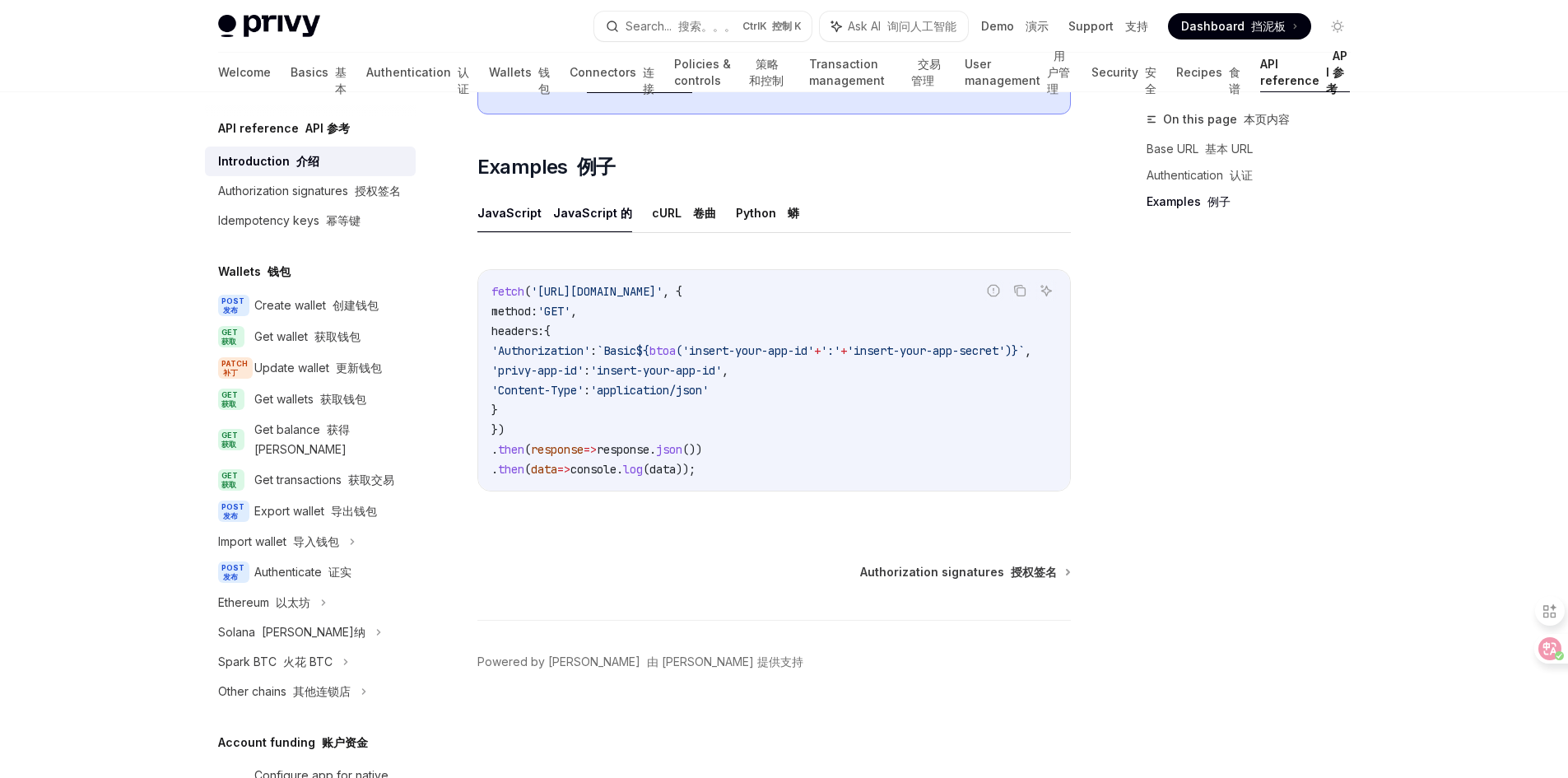
scroll to position [1559, 0]
click at [1026, 575] on font "授权签名" at bounding box center [1033, 569] width 46 height 14
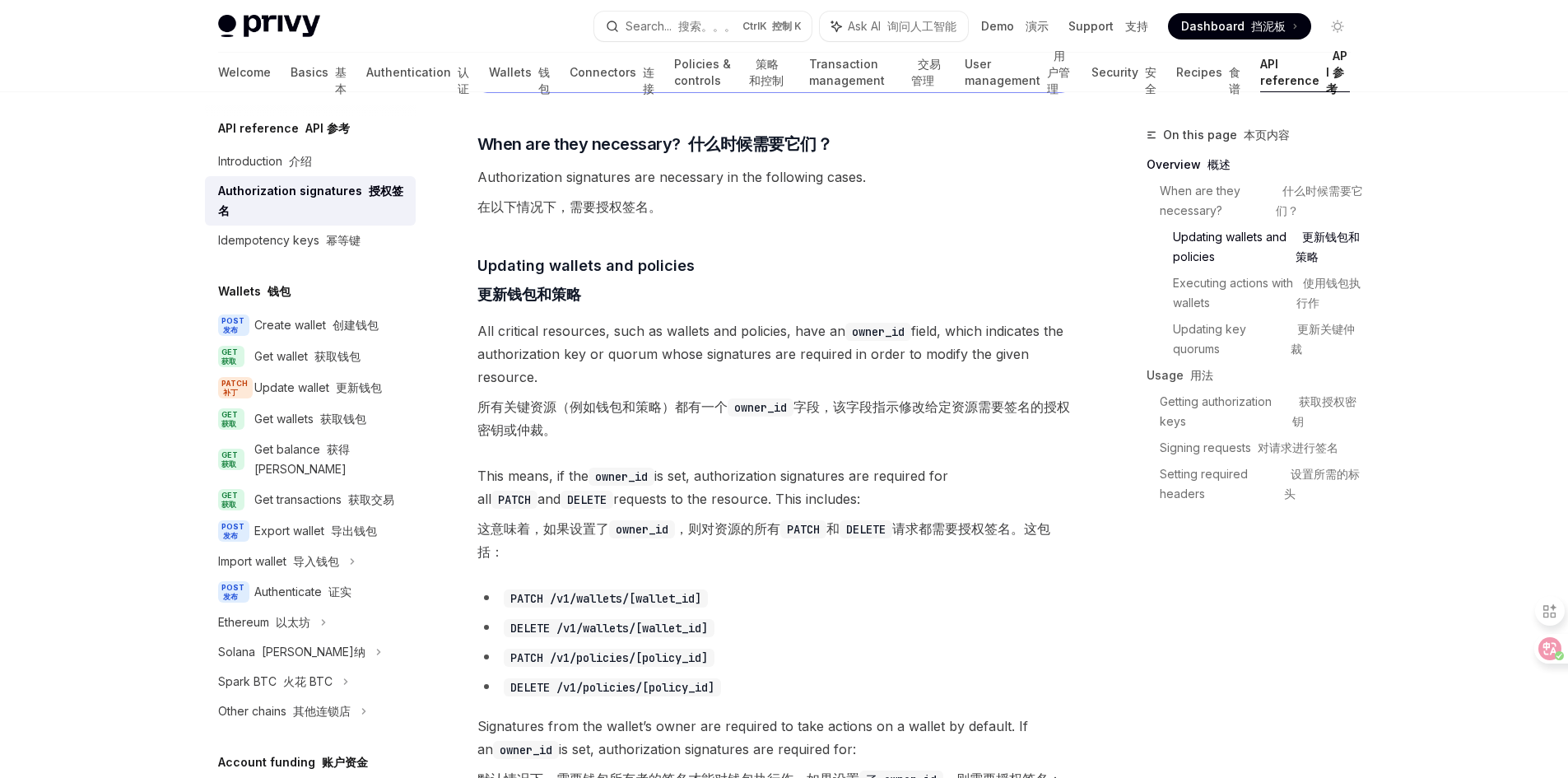
scroll to position [823, 0]
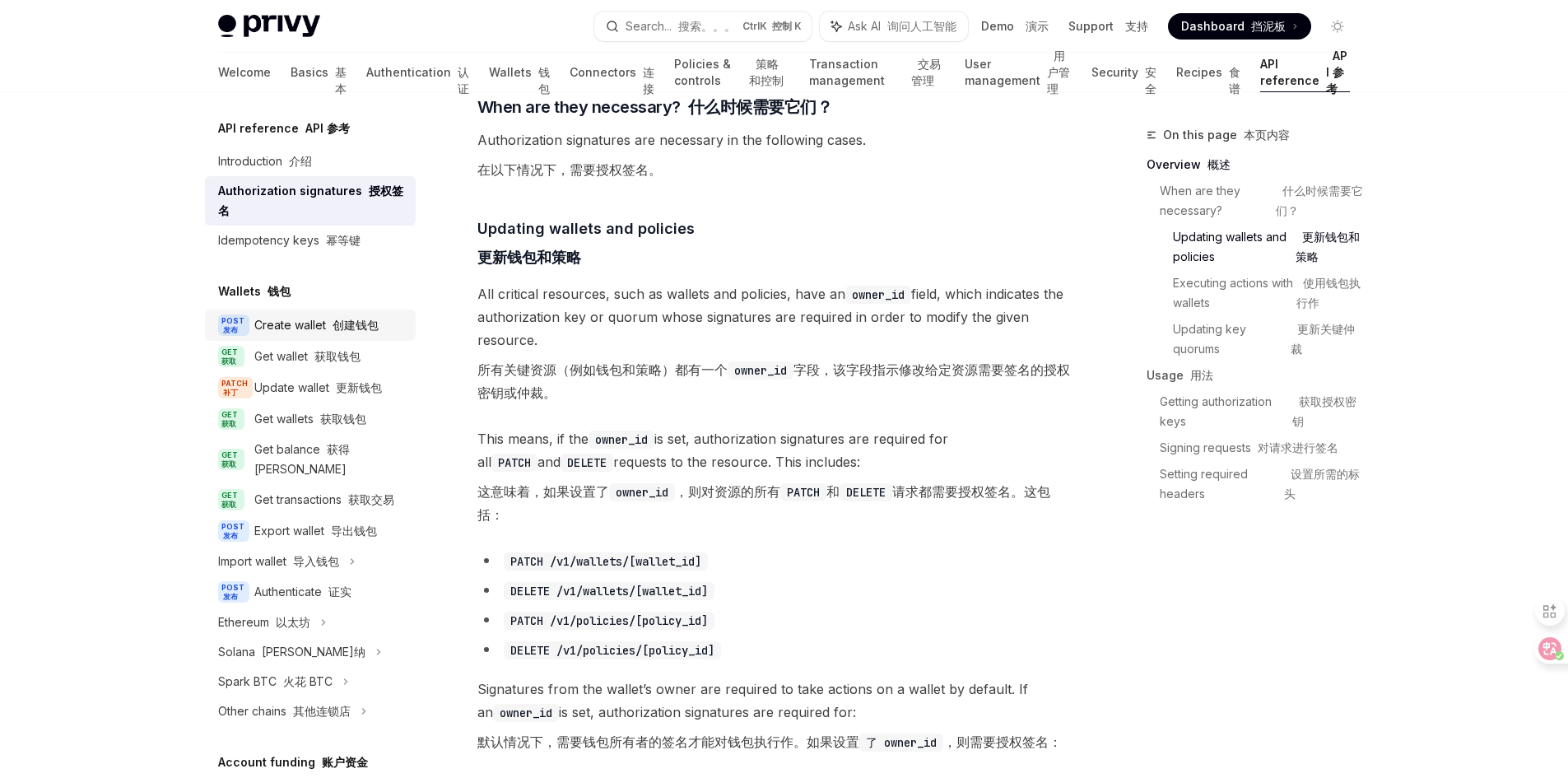
click at [346, 327] on font "创建钱包" at bounding box center [355, 325] width 46 height 14
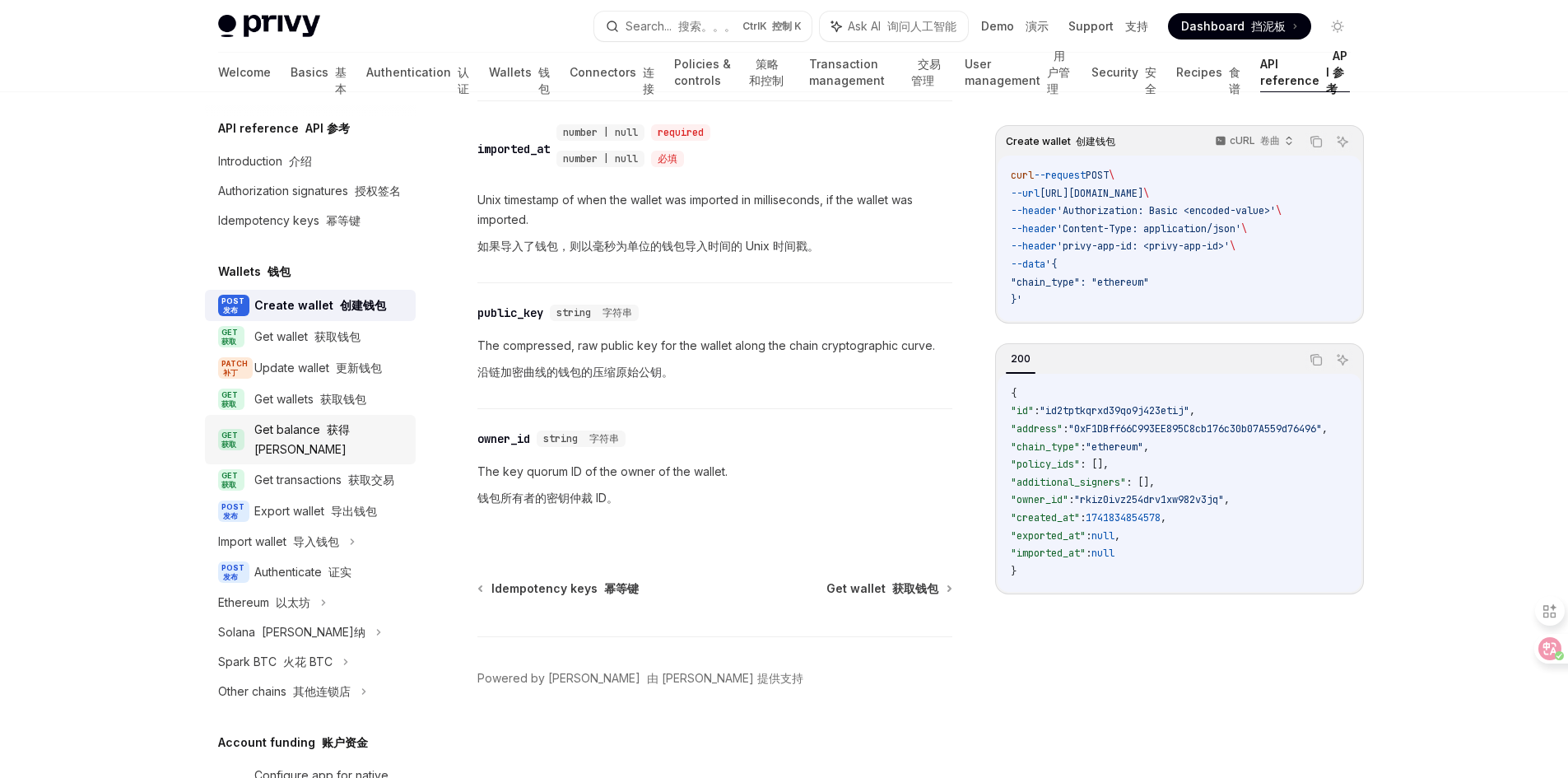
scroll to position [3058, 0]
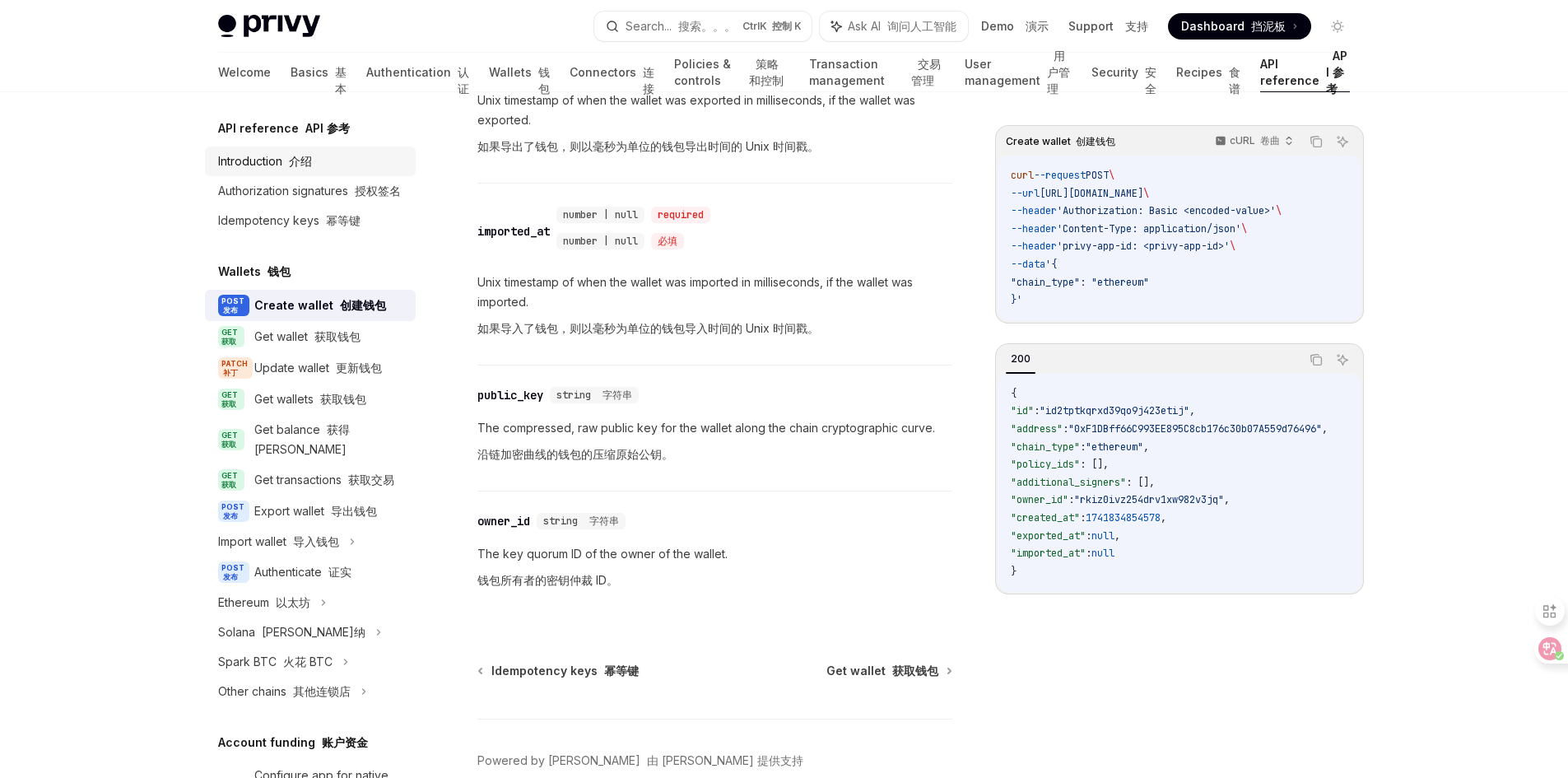
click at [305, 154] on font "介绍" at bounding box center [301, 161] width 23 height 14
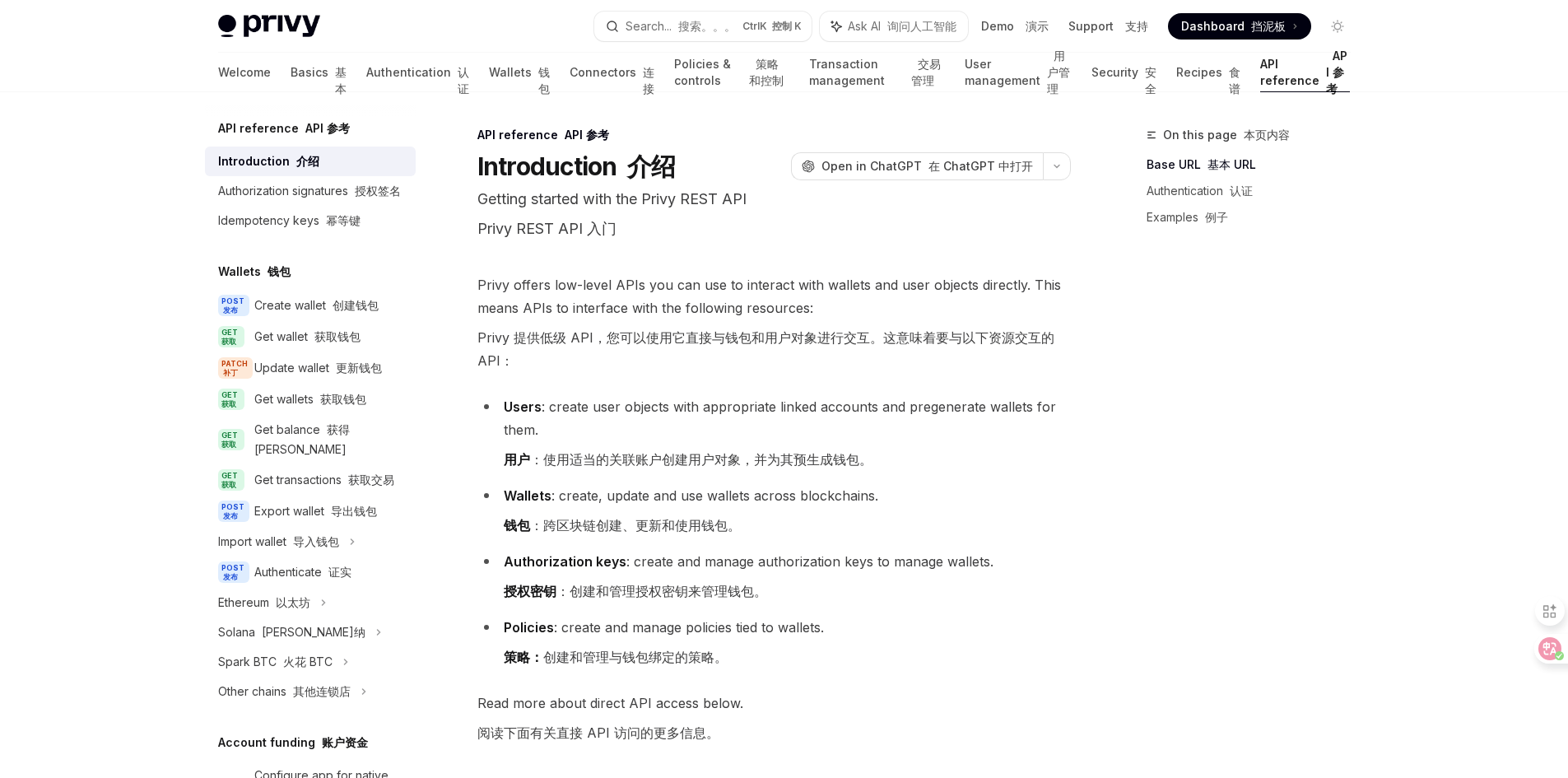
click at [305, 127] on font "API 参考" at bounding box center [327, 128] width 44 height 14
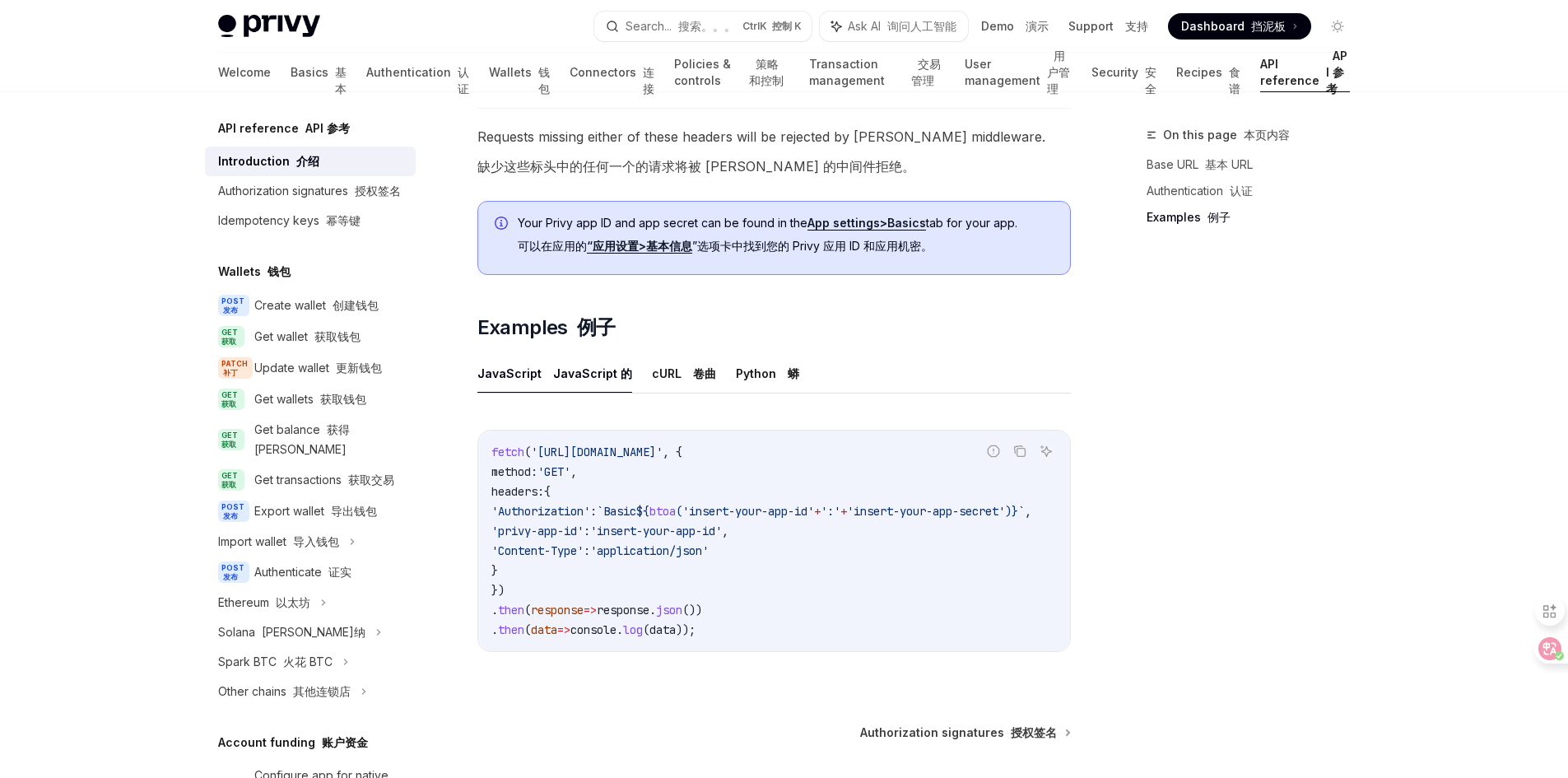
scroll to position [1430, 0]
click at [293, 188] on div "Authorization signatures 授权签名" at bounding box center [309, 191] width 183 height 20
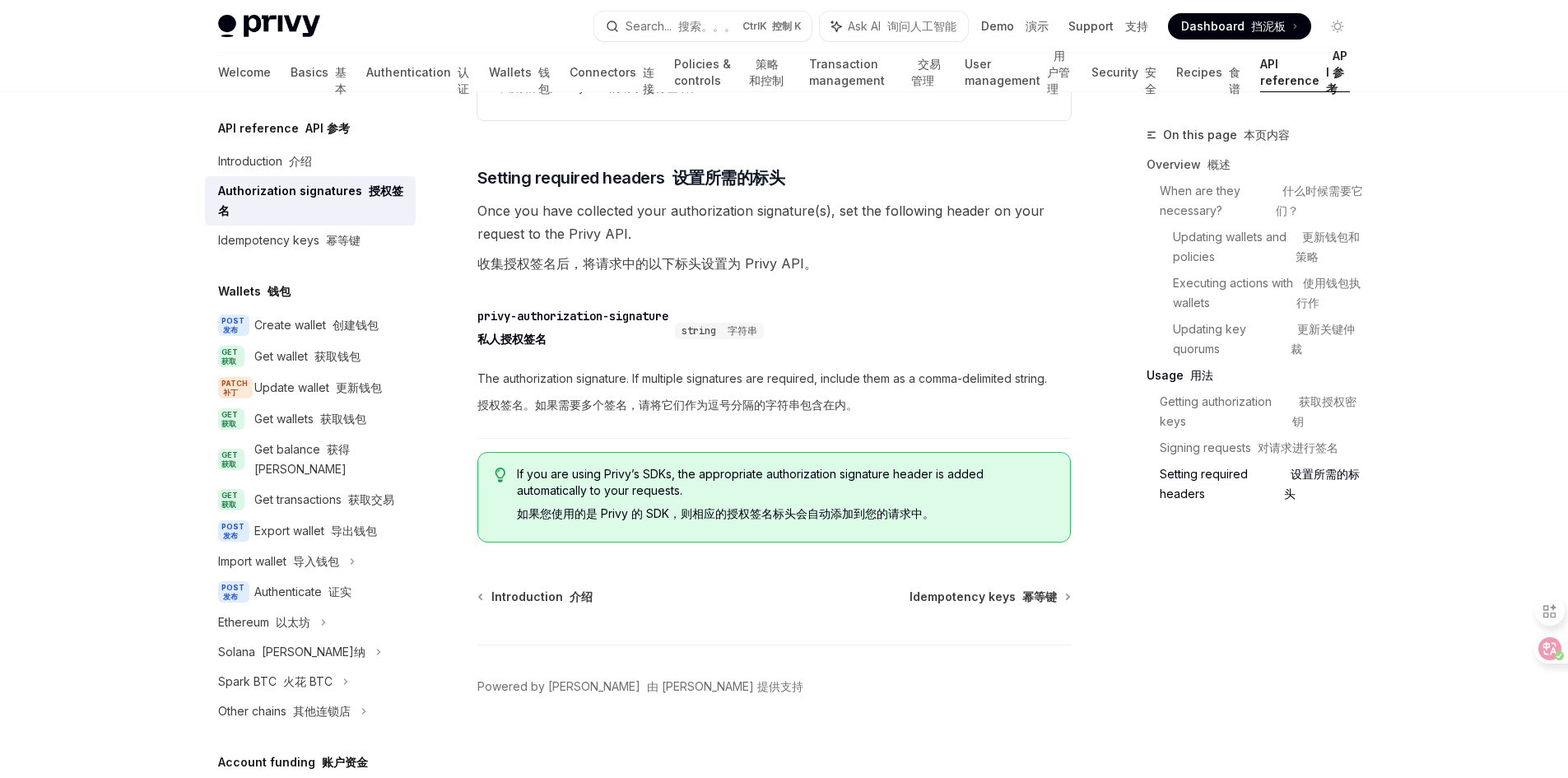
scroll to position [4142, 0]
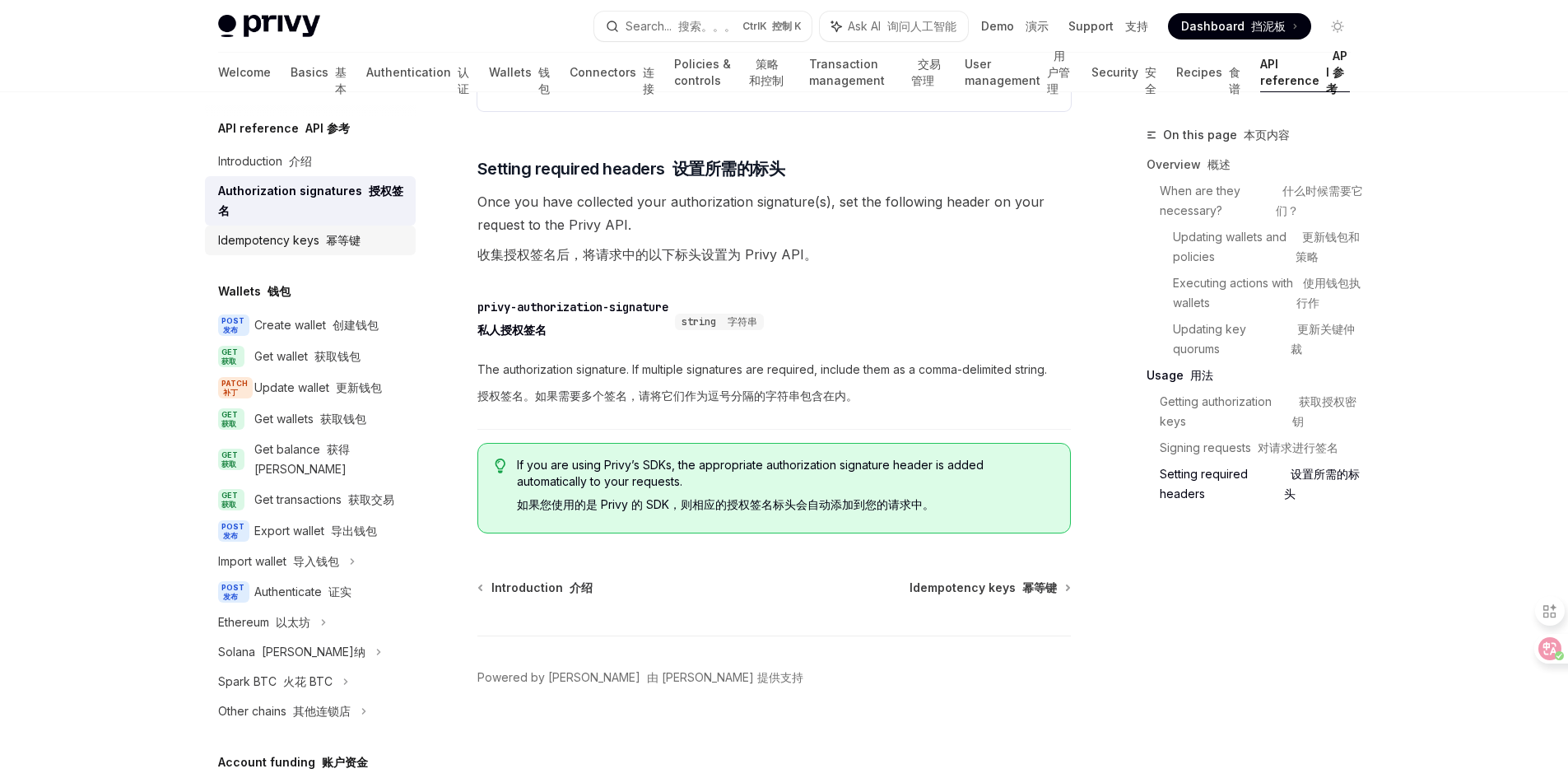
click at [319, 233] on font at bounding box center [322, 240] width 6 height 14
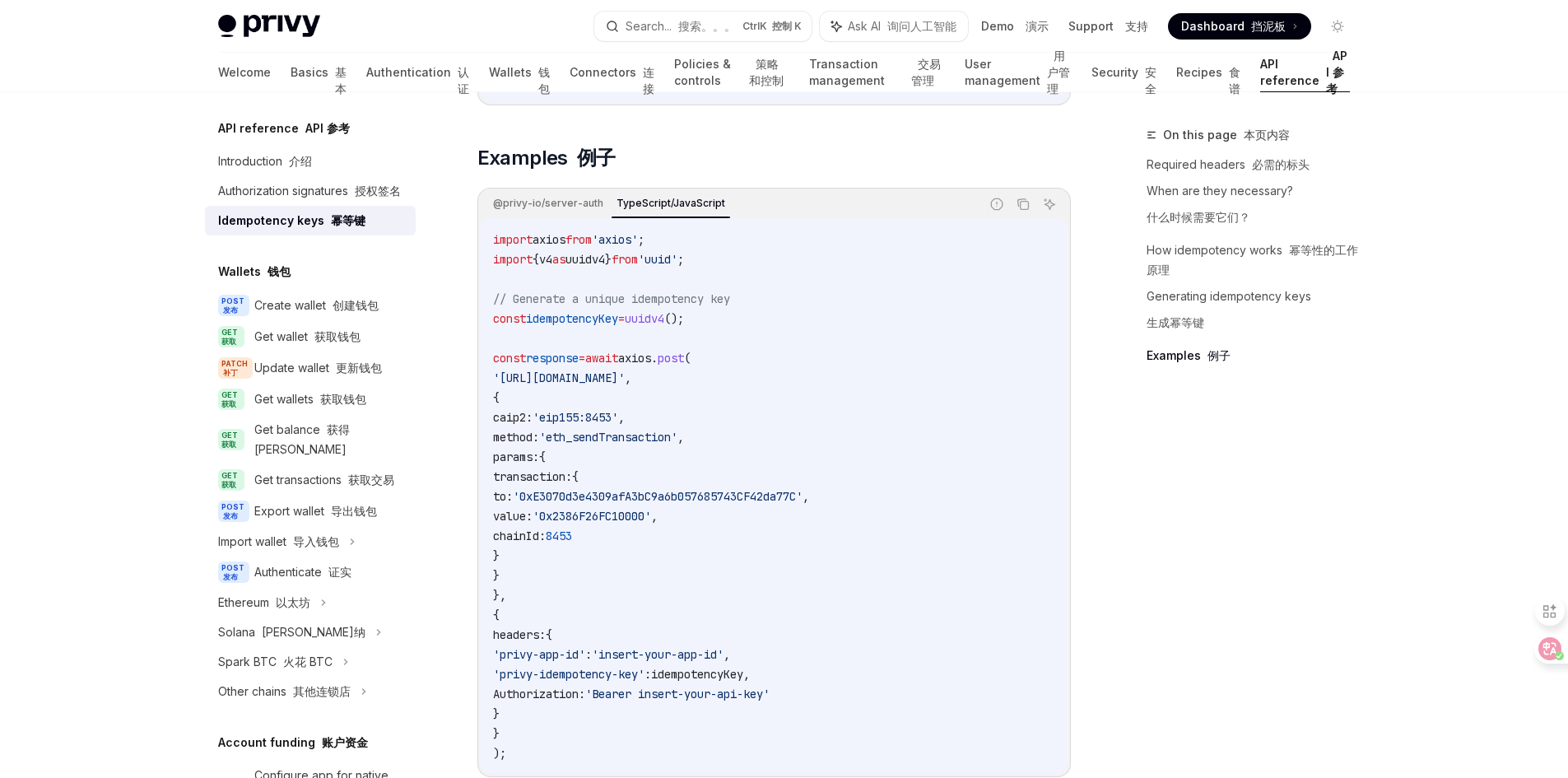
scroll to position [2305, 0]
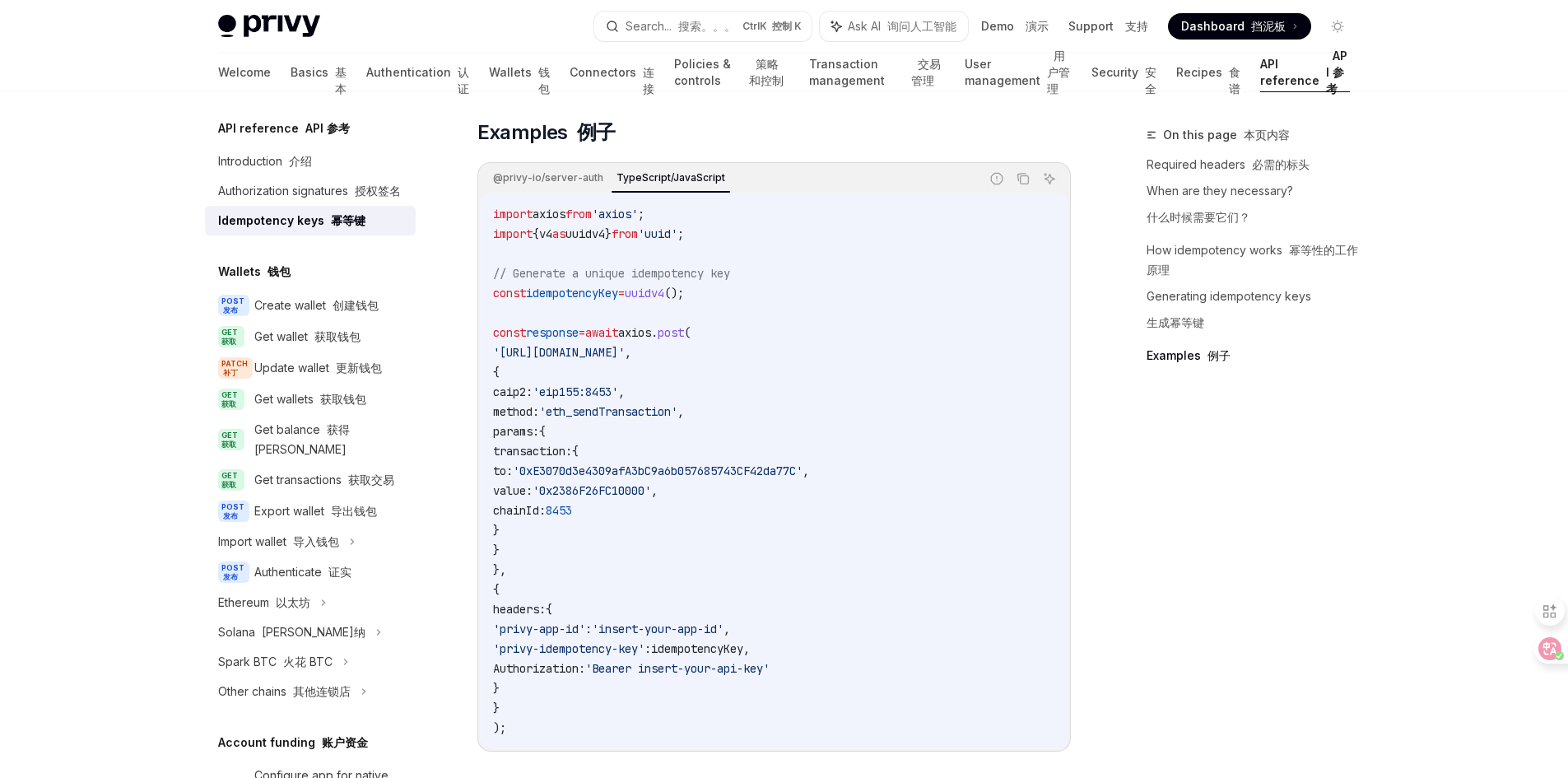
drag, startPoint x: 705, startPoint y: 599, endPoint x: 803, endPoint y: 605, distance: 98.2
click at [743, 641] on span "idempotencyKey" at bounding box center [697, 648] width 92 height 14
copy span "idempotencyKey"
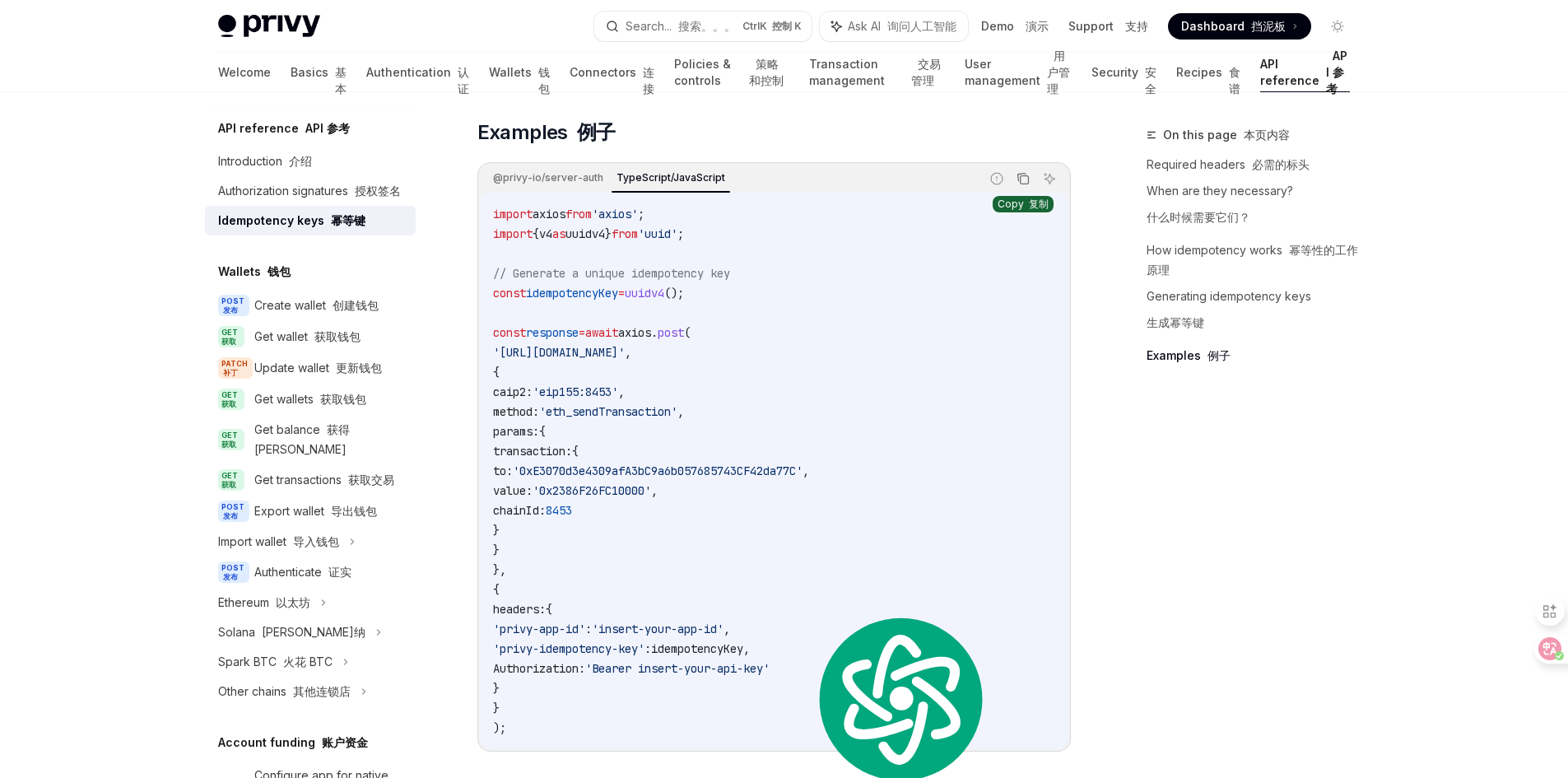
click at [1026, 172] on icon "Copy the contents from the code block" at bounding box center [1023, 178] width 14 height 14
click at [702, 467] on code "import axios from 'axios' ; import { v4 as uuidv4 } from 'uuid' ; // Generate a…" at bounding box center [774, 471] width 562 height 534
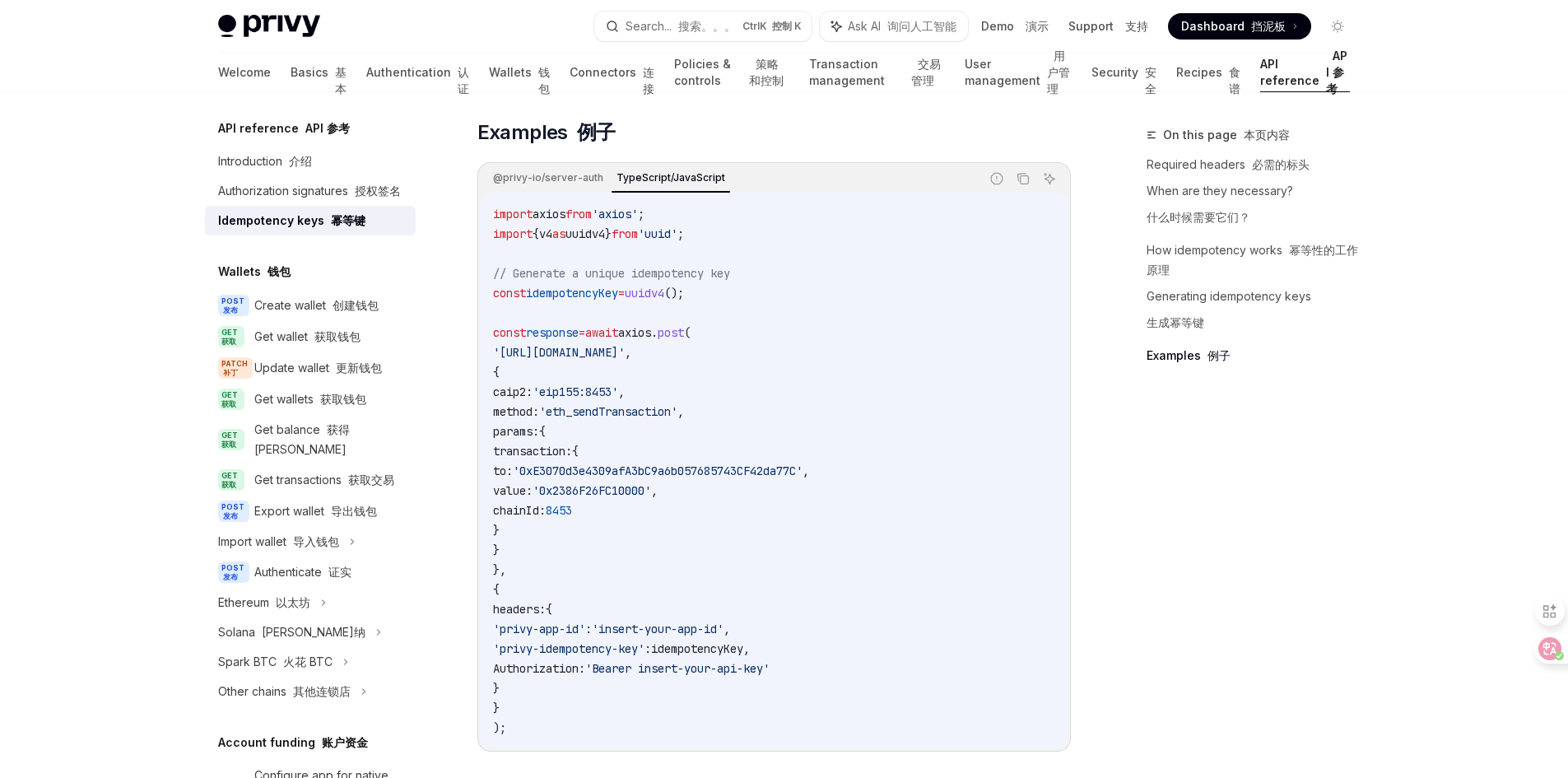
drag, startPoint x: 707, startPoint y: 602, endPoint x: 801, endPoint y: 601, distance: 94.0
click at [743, 641] on span "idempotencyKey" at bounding box center [697, 648] width 92 height 14
copy span "idempotencyKey"
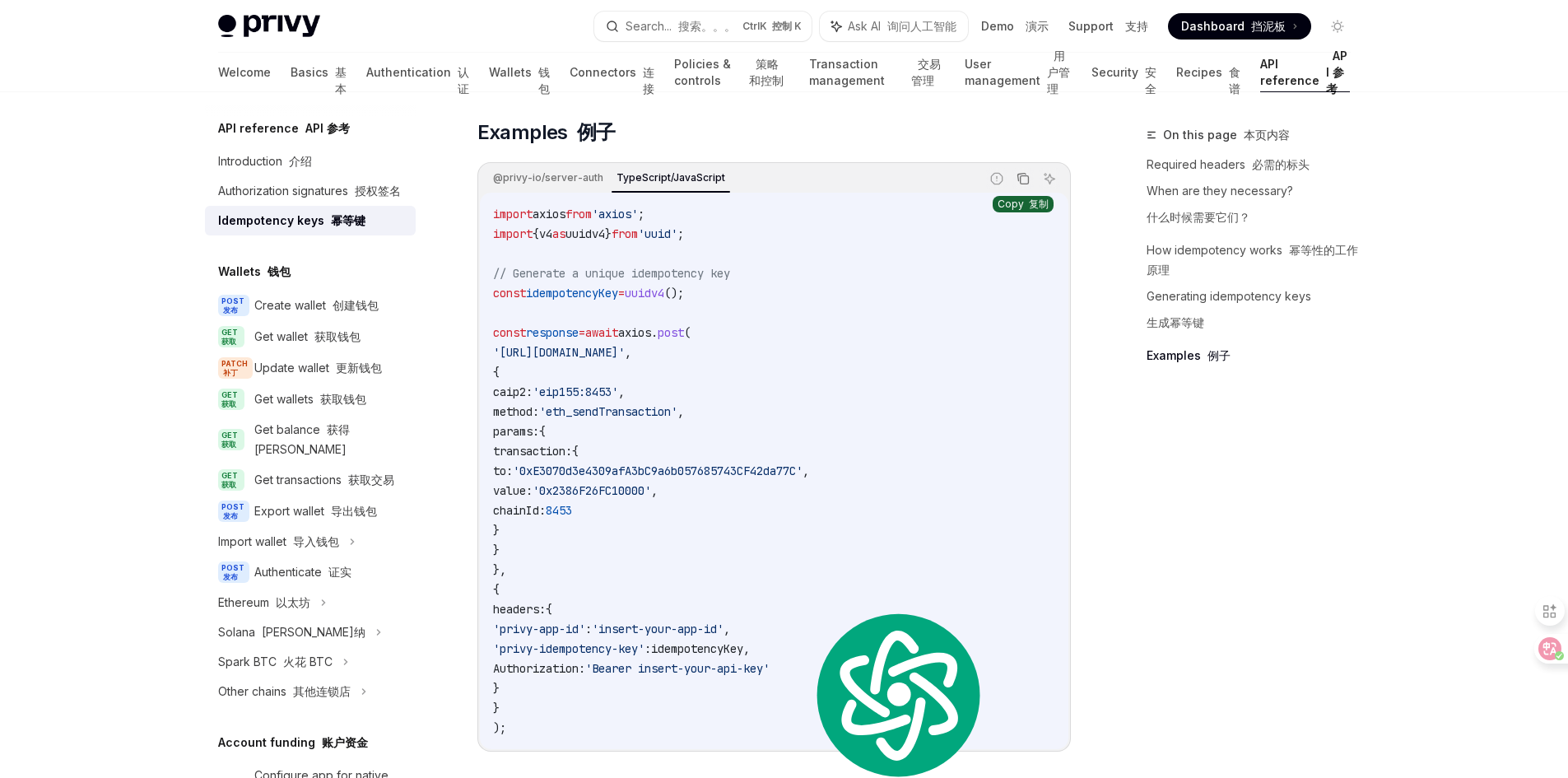
click at [1029, 172] on icon "Copy the contents from the code block" at bounding box center [1023, 178] width 14 height 14
copy span "idempotencyKey"
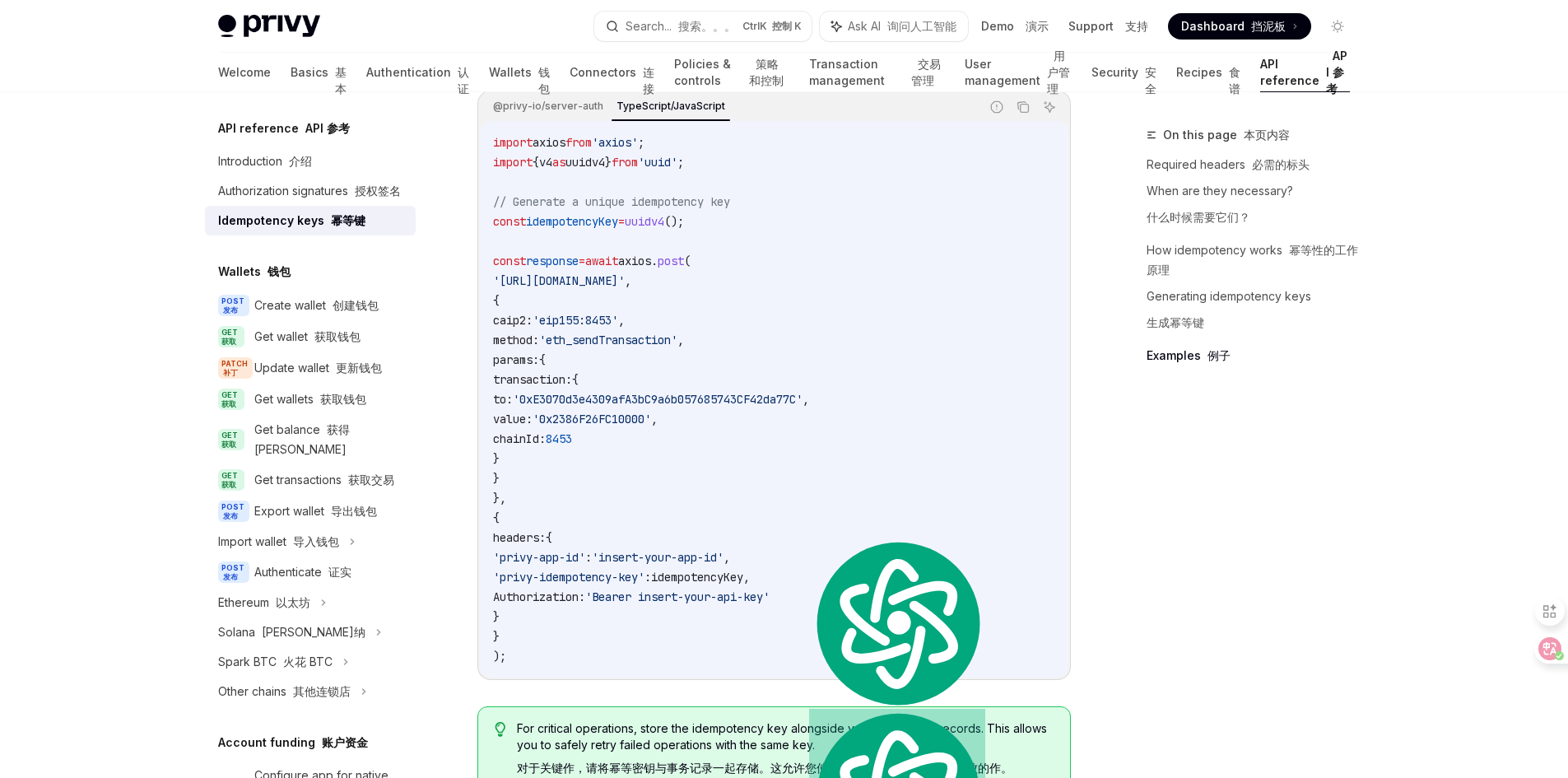
scroll to position [2470, 0]
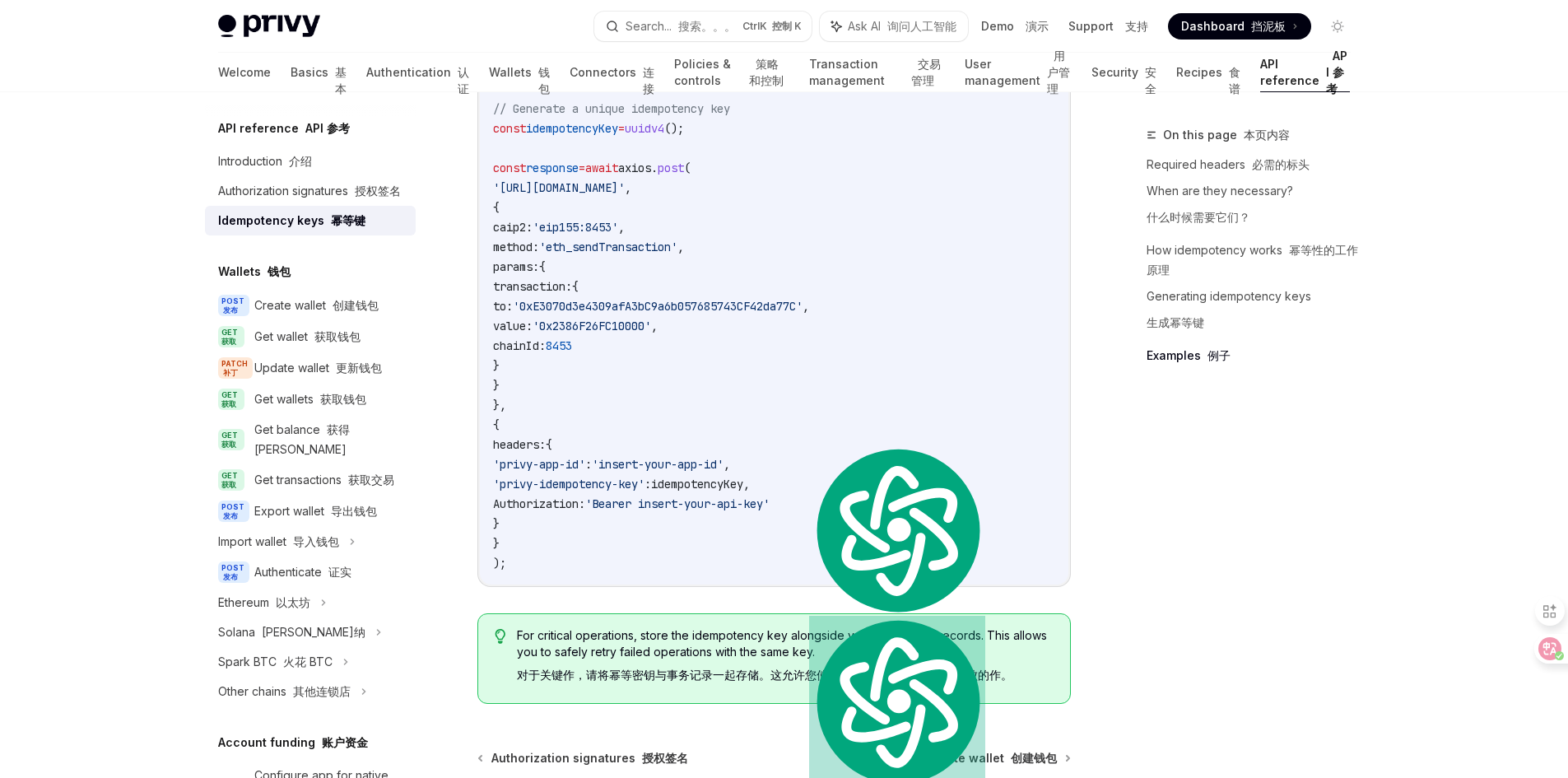
click at [709, 517] on code "import axios from 'axios' ; import { v4 as uuidv4 } from 'uuid' ; // Generate a…" at bounding box center [774, 307] width 562 height 534
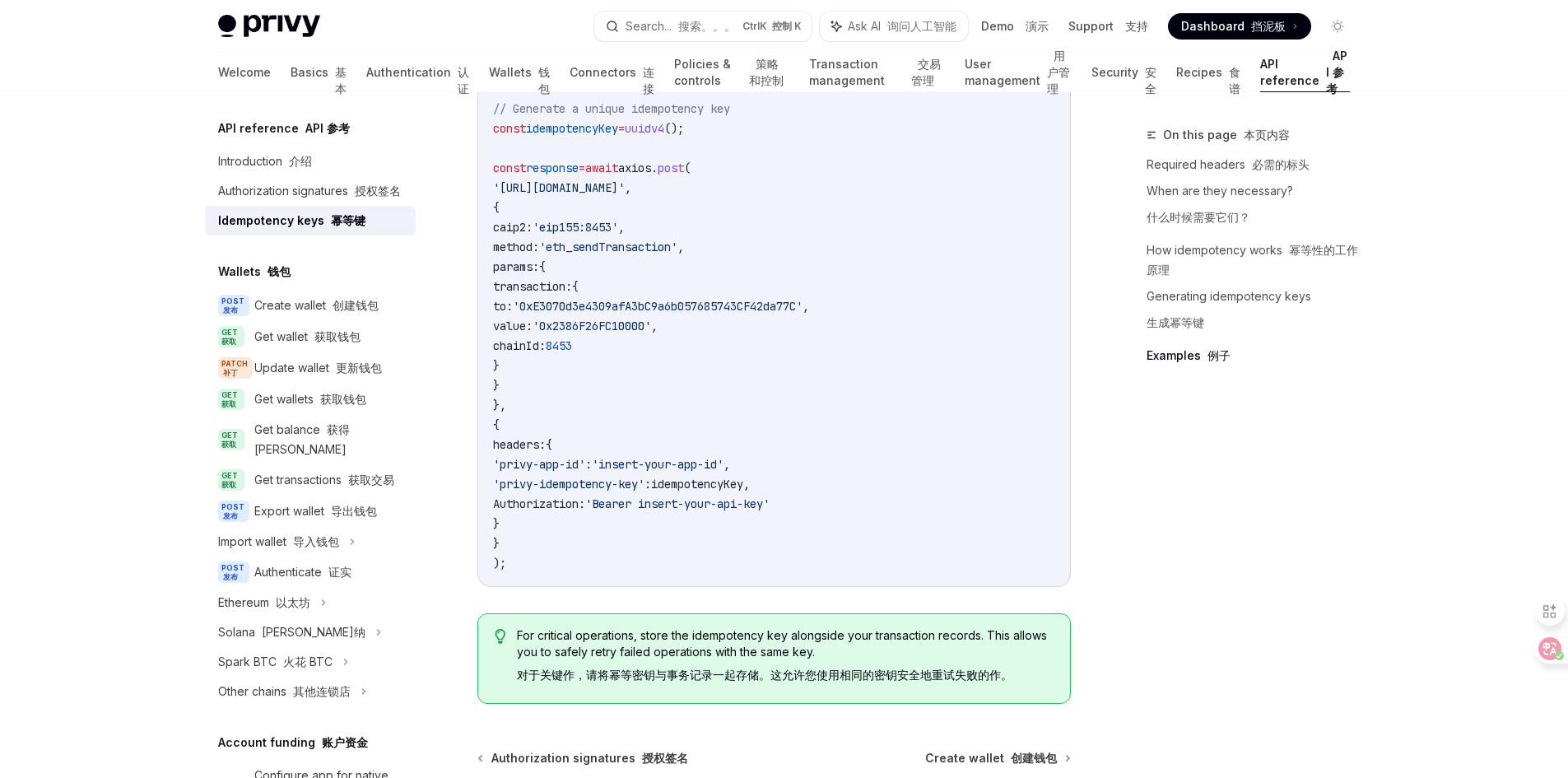
drag, startPoint x: 534, startPoint y: 461, endPoint x: 626, endPoint y: 451, distance: 92.5
click at [585, 497] on span "Authorization:" at bounding box center [539, 504] width 92 height 14
copy span "Authorization"
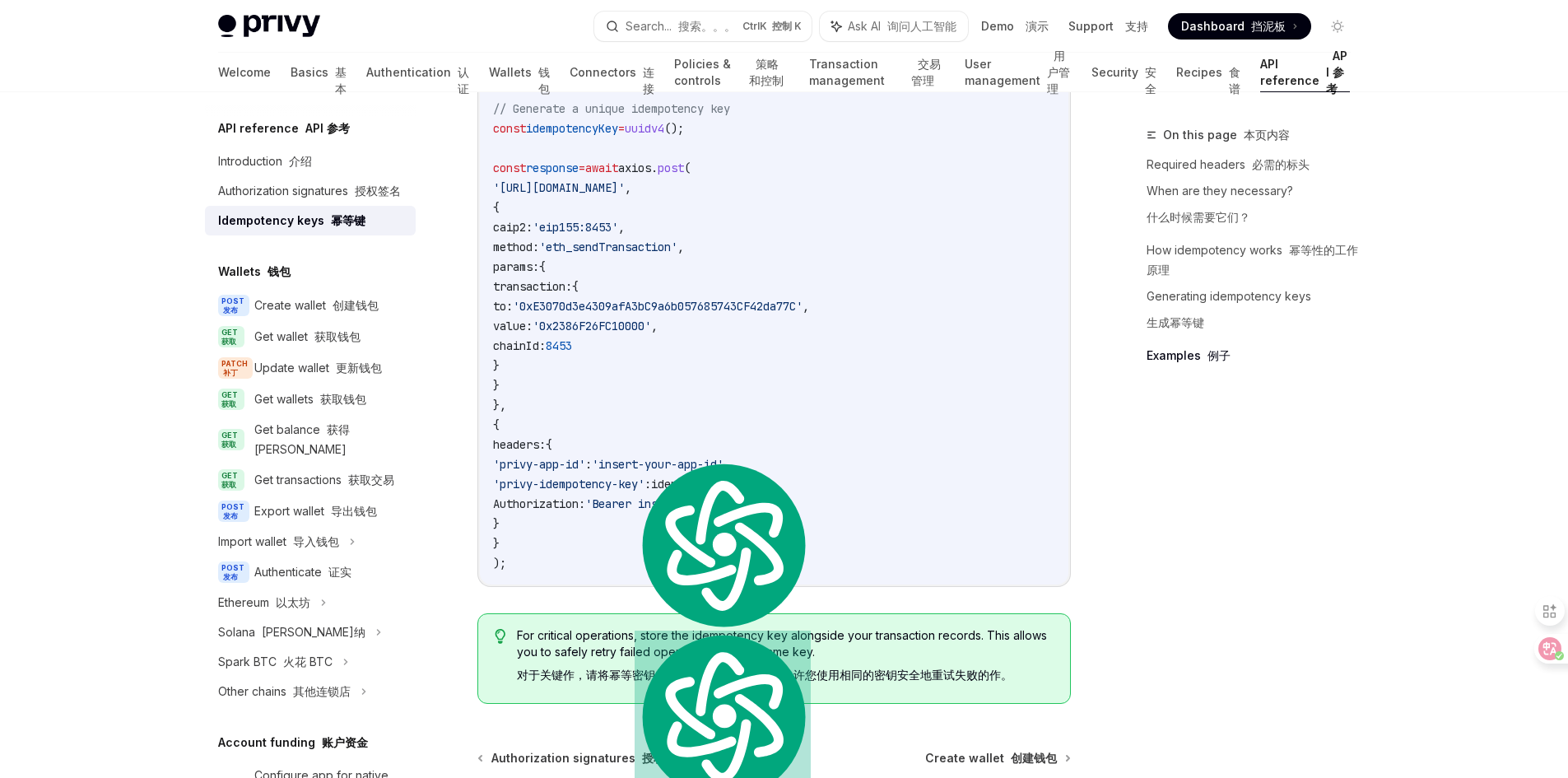
click at [597, 540] on div "@privy-io/server-auth TypeScript/JavaScript Report incorrect code 报告错误的代码 Copy …" at bounding box center [774, 292] width 593 height 590
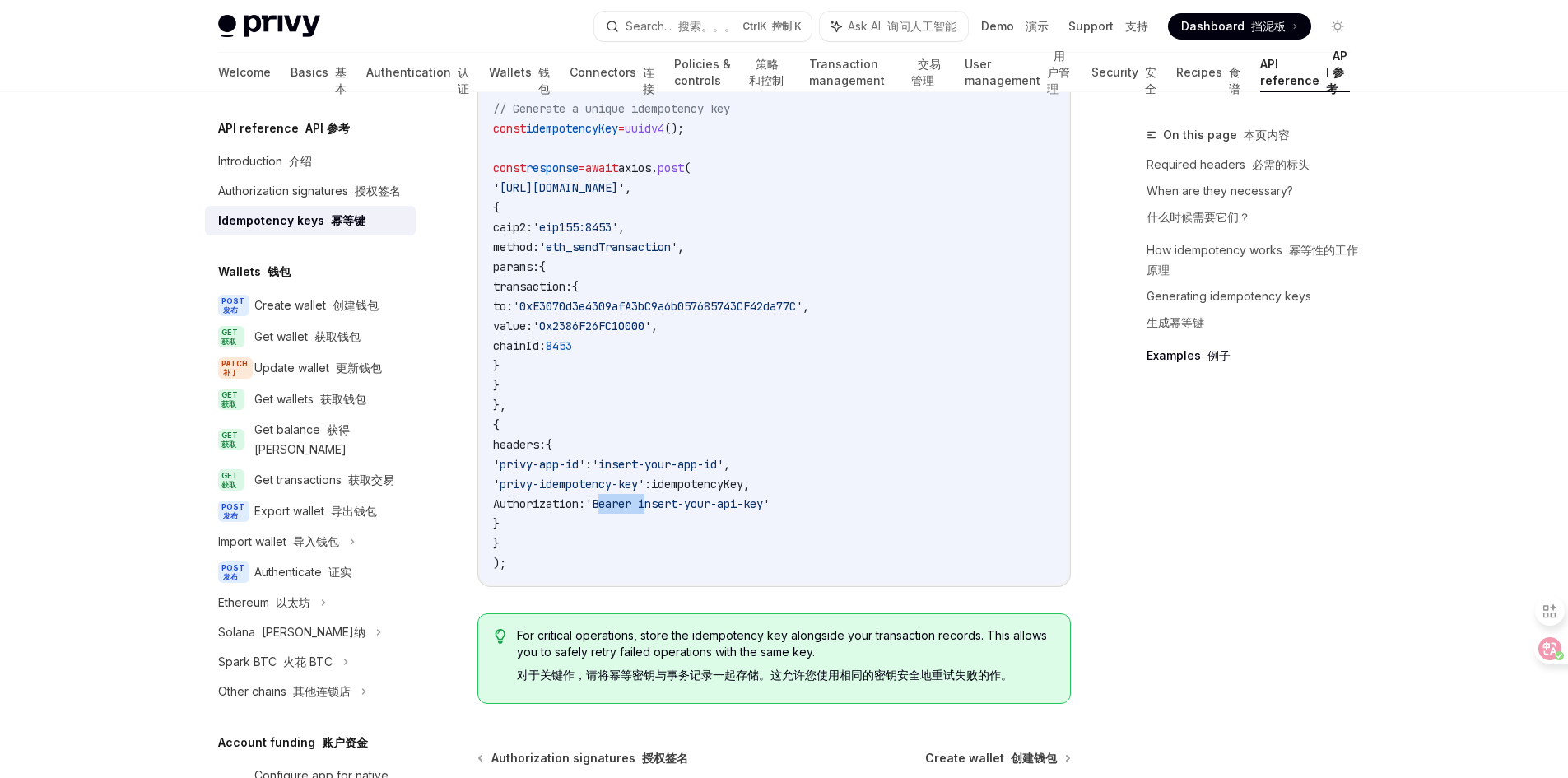
drag, startPoint x: 647, startPoint y: 455, endPoint x: 691, endPoint y: 451, distance: 44.2
click at [691, 497] on span "'Bearer insert-your-api-key'" at bounding box center [677, 504] width 185 height 14
copy span "Bearer"
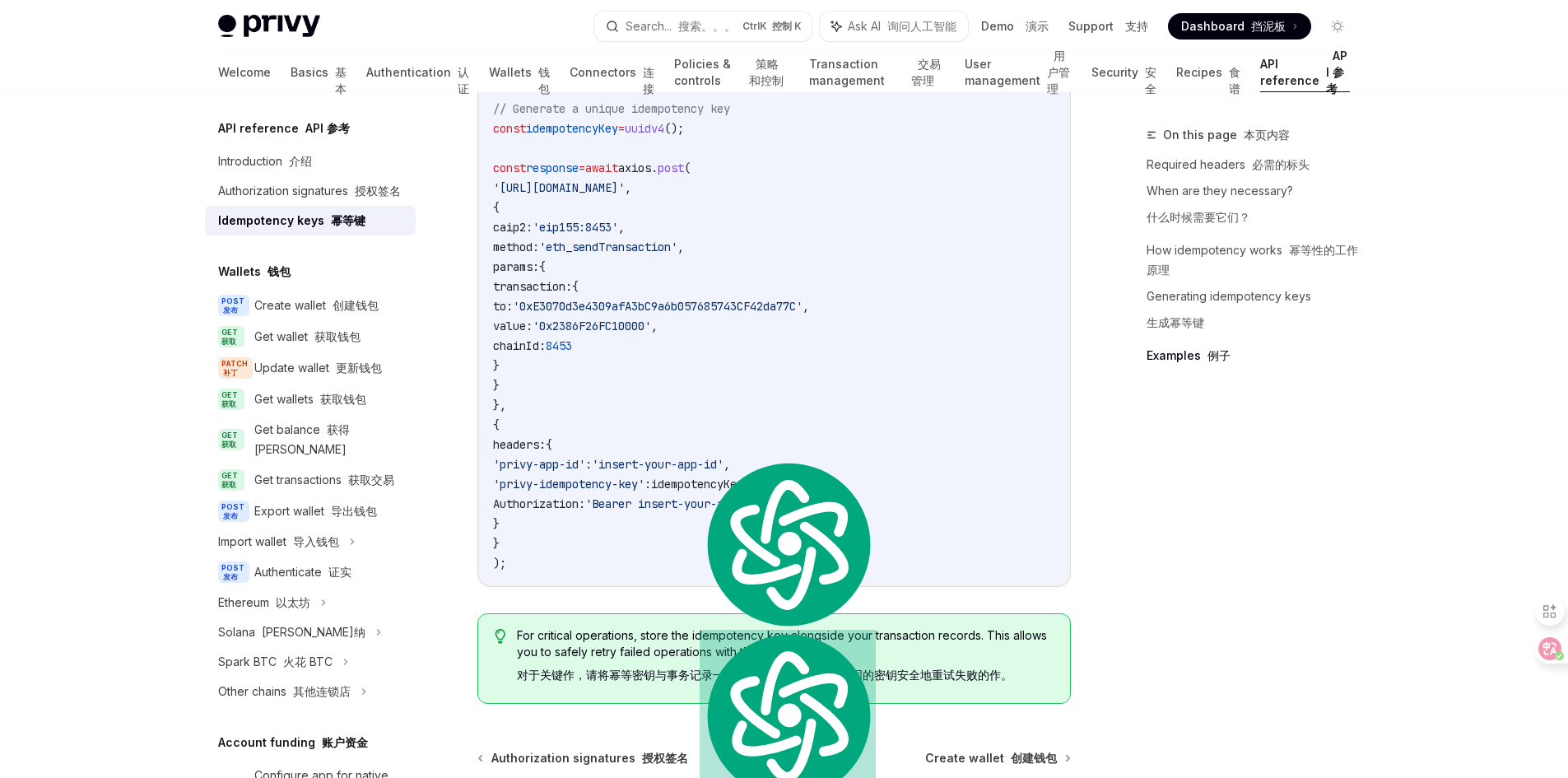
click at [758, 532] on div "import axios from 'axios' ; import { v4 as uuidv4 } from 'uuid' ; // Generate a…" at bounding box center [773, 306] width 588 height 556
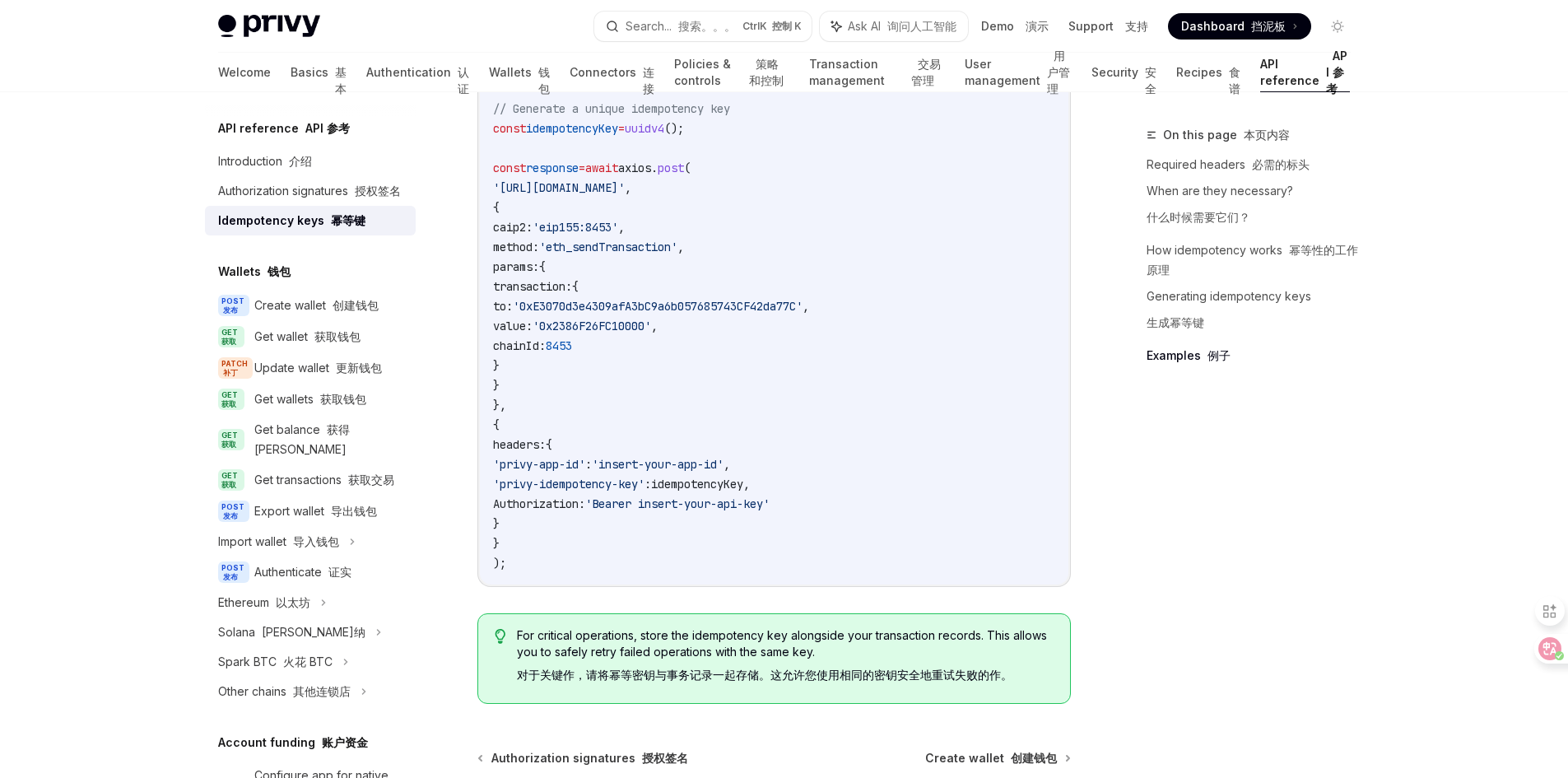
click at [690, 497] on span "'Bearer insert-your-api-key'" at bounding box center [677, 504] width 185 height 14
click at [301, 195] on div "Authorization signatures 授权签名" at bounding box center [309, 191] width 183 height 20
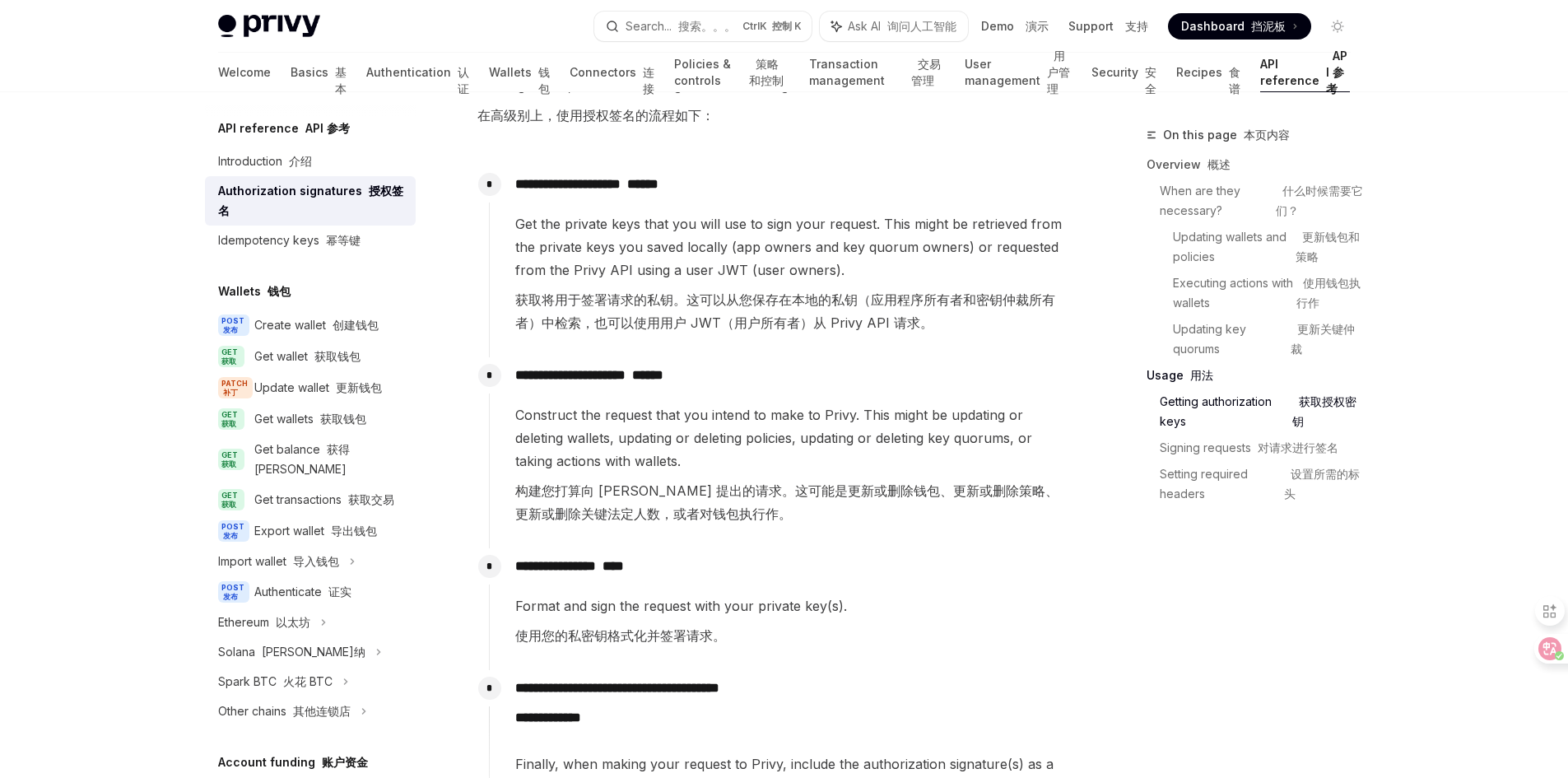
scroll to position [2223, 0]
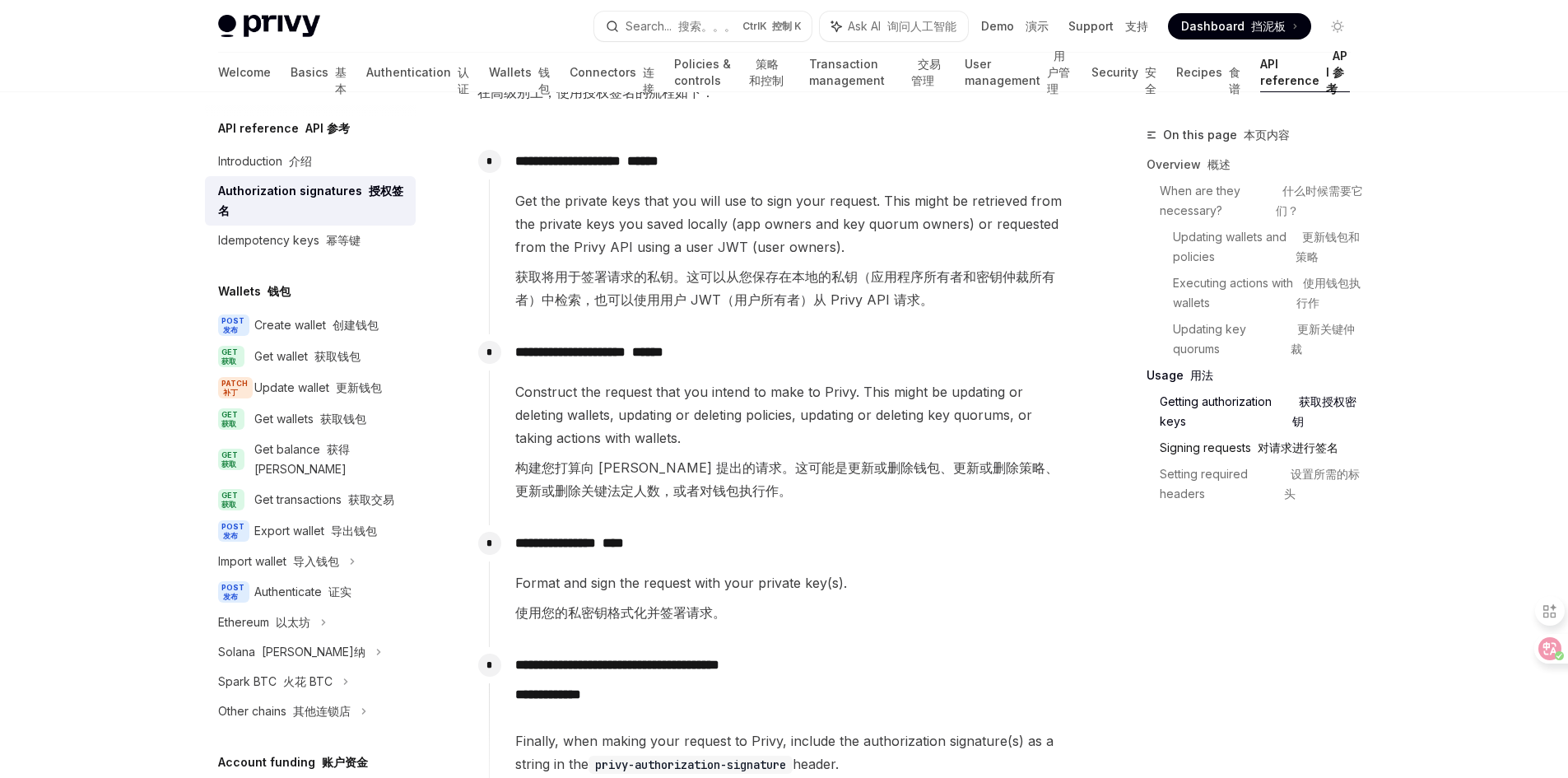
click at [1265, 444] on font "对请求进行签名" at bounding box center [1297, 448] width 80 height 14
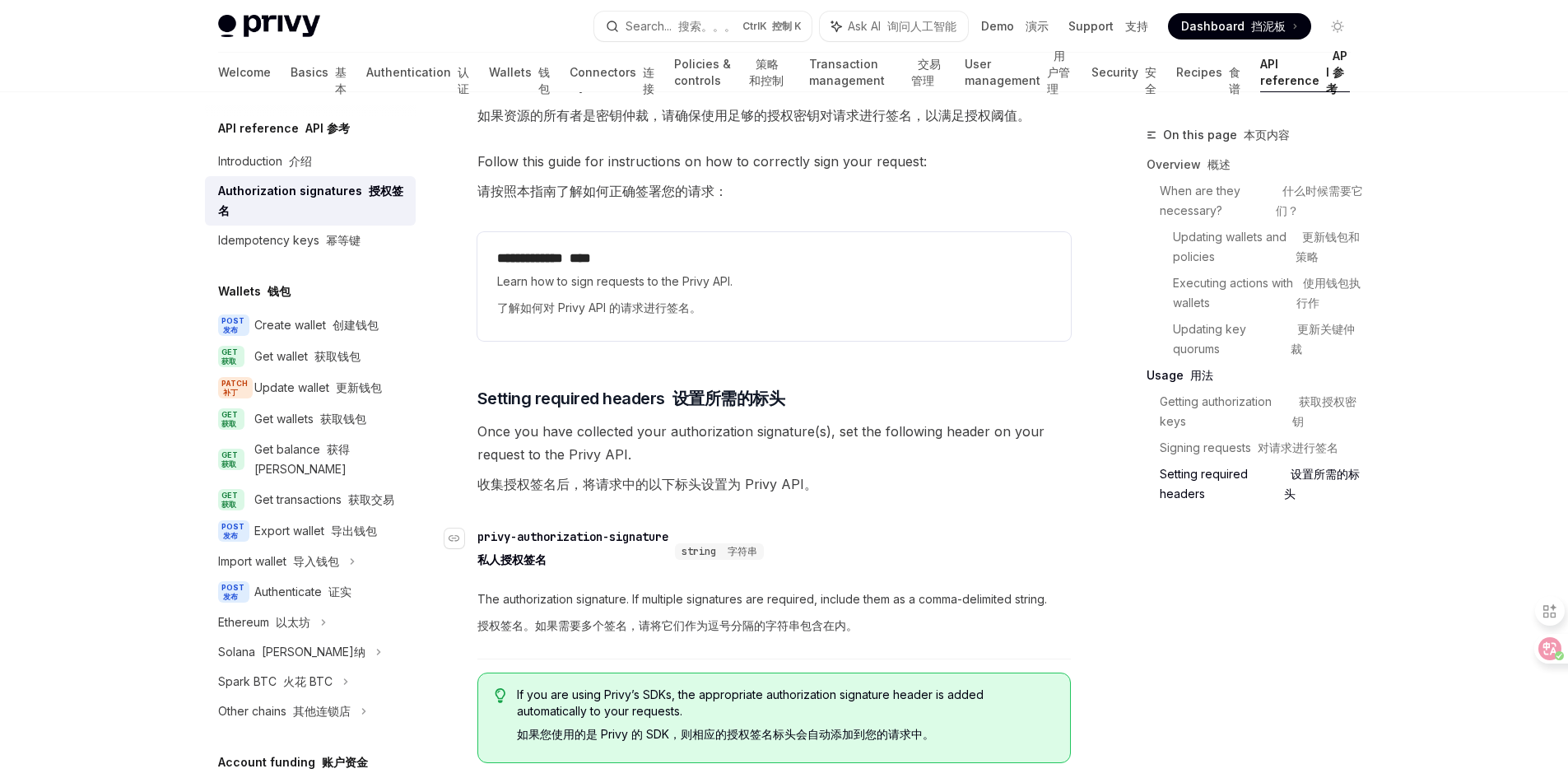
scroll to position [3895, 0]
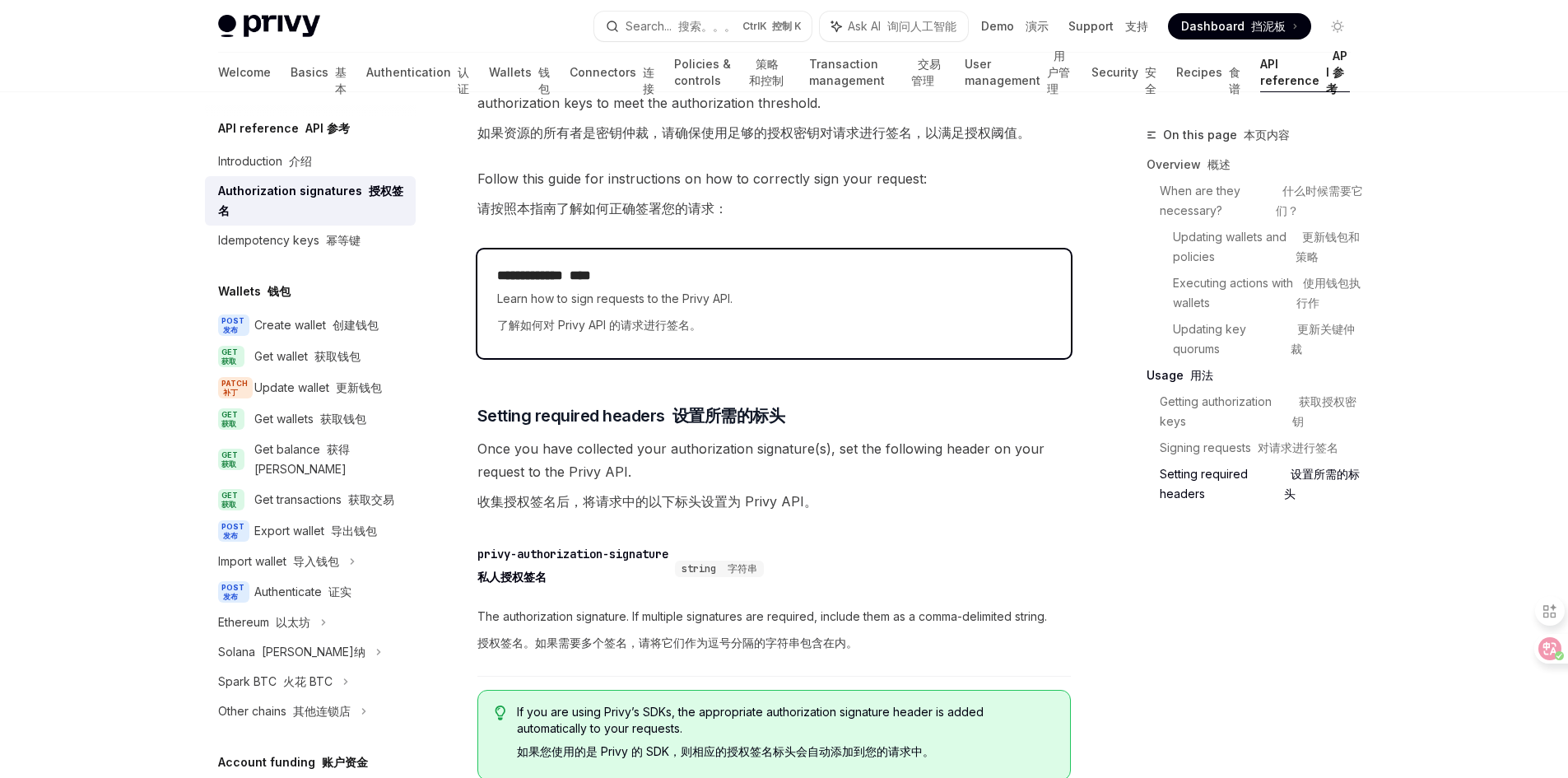
click at [681, 320] on font "了解如何对 Privy API 的请求进行签名。" at bounding box center [599, 325] width 204 height 14
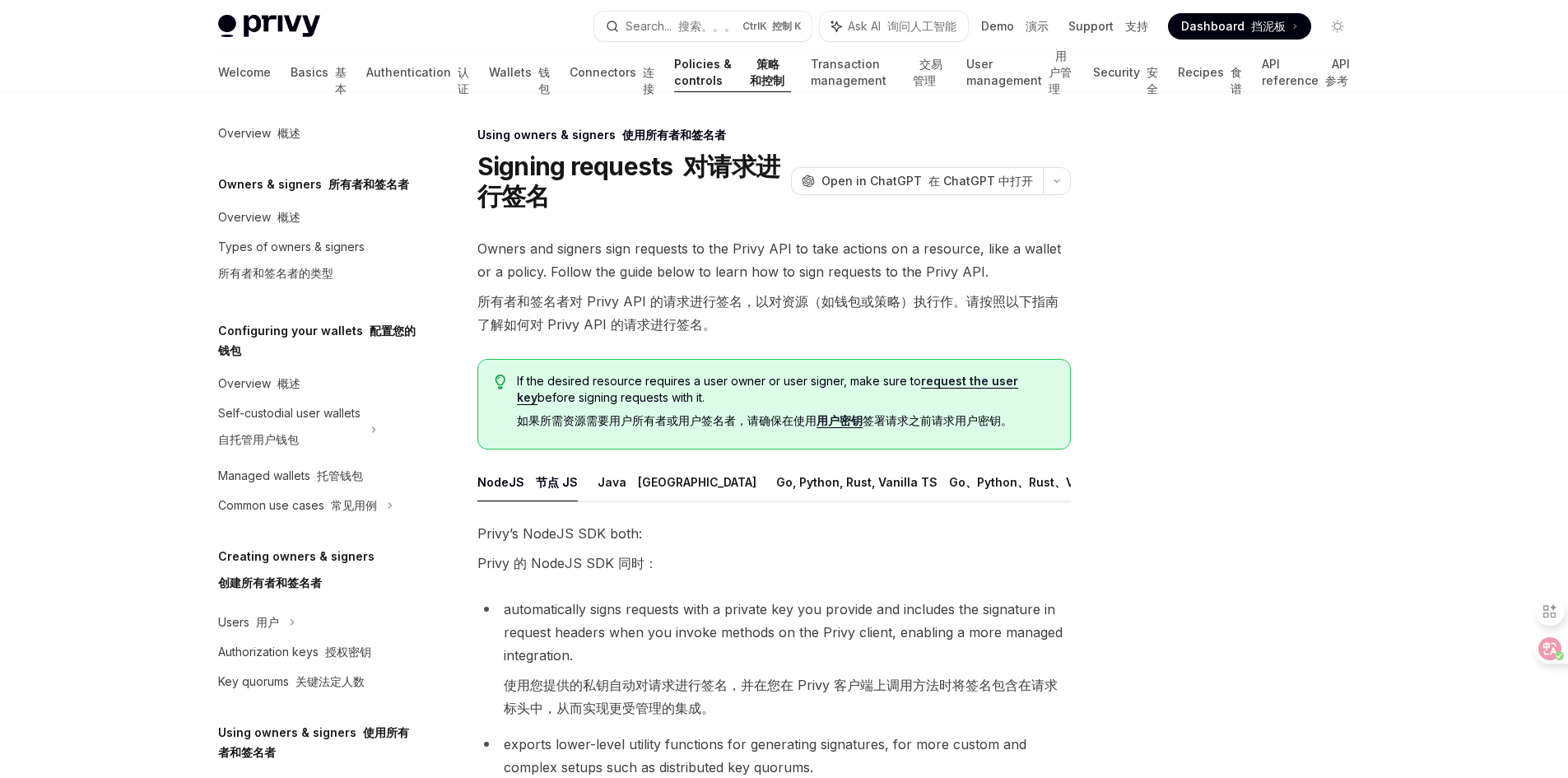
scroll to position [0, 113]
click at [1032, 484] on button "React, Expo 反应，世博会" at bounding box center [1106, 481] width 149 height 39
type textarea "*"
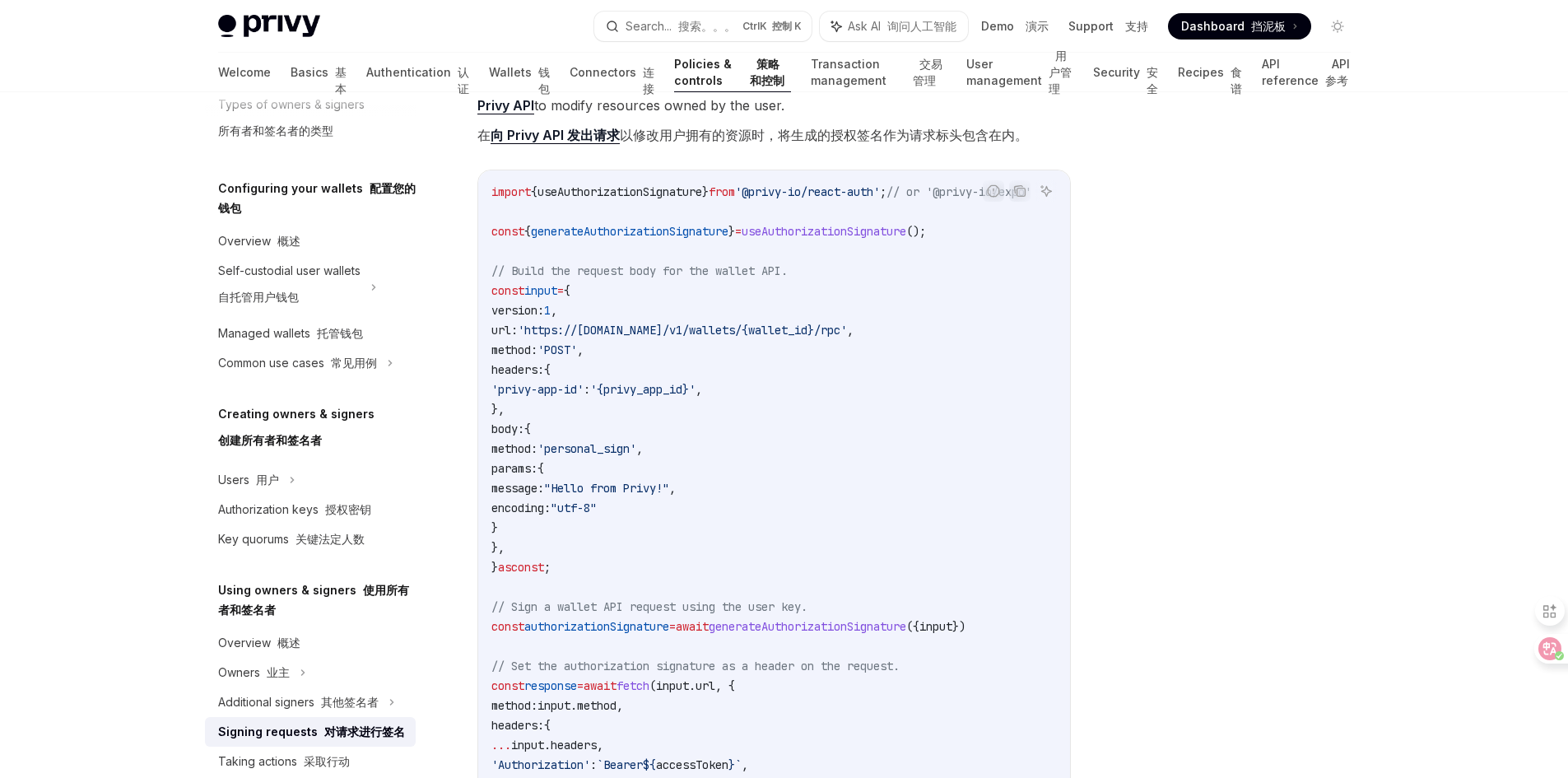
scroll to position [165, 0]
